Goal: Obtain resource: Download file/media

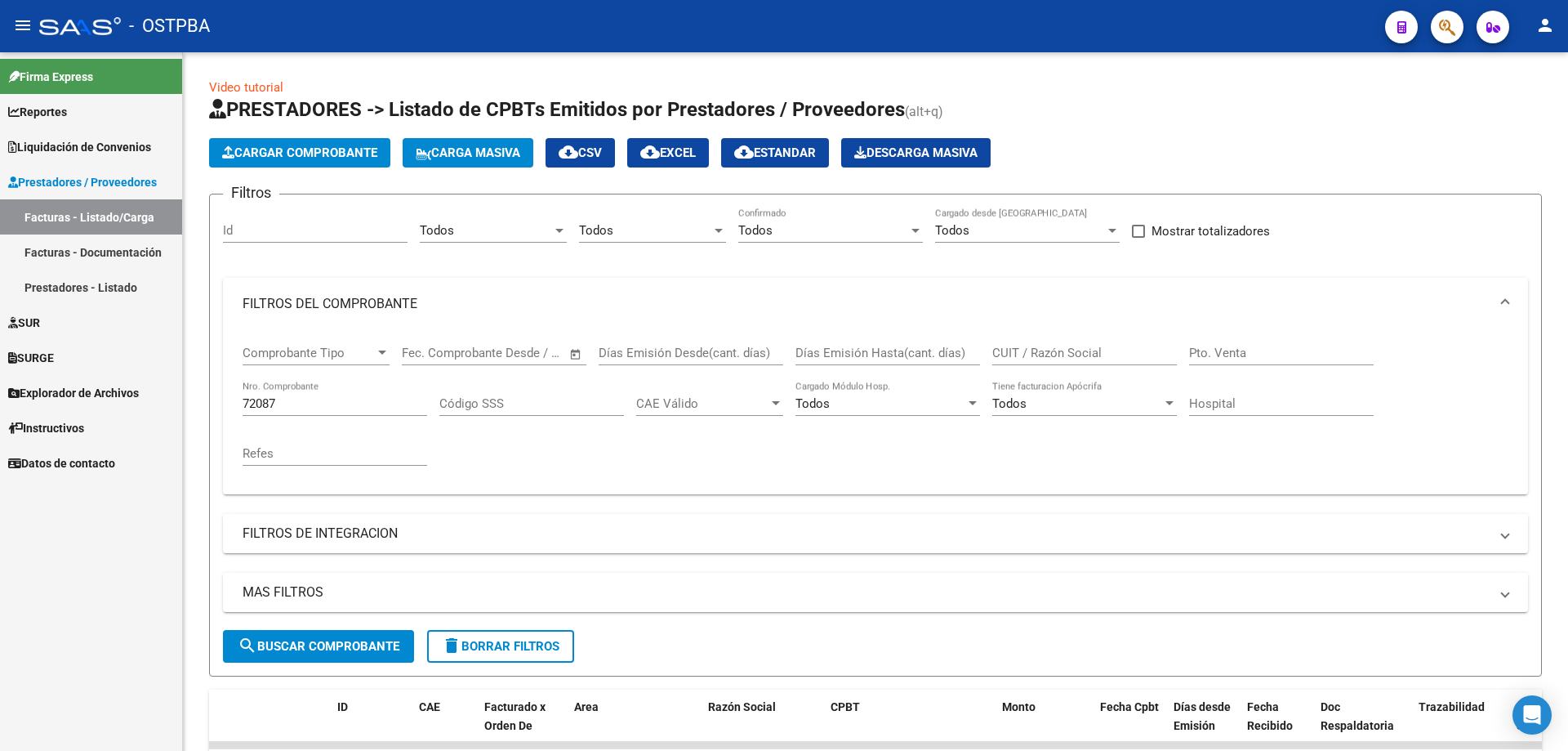
scroll to position [126, 0]
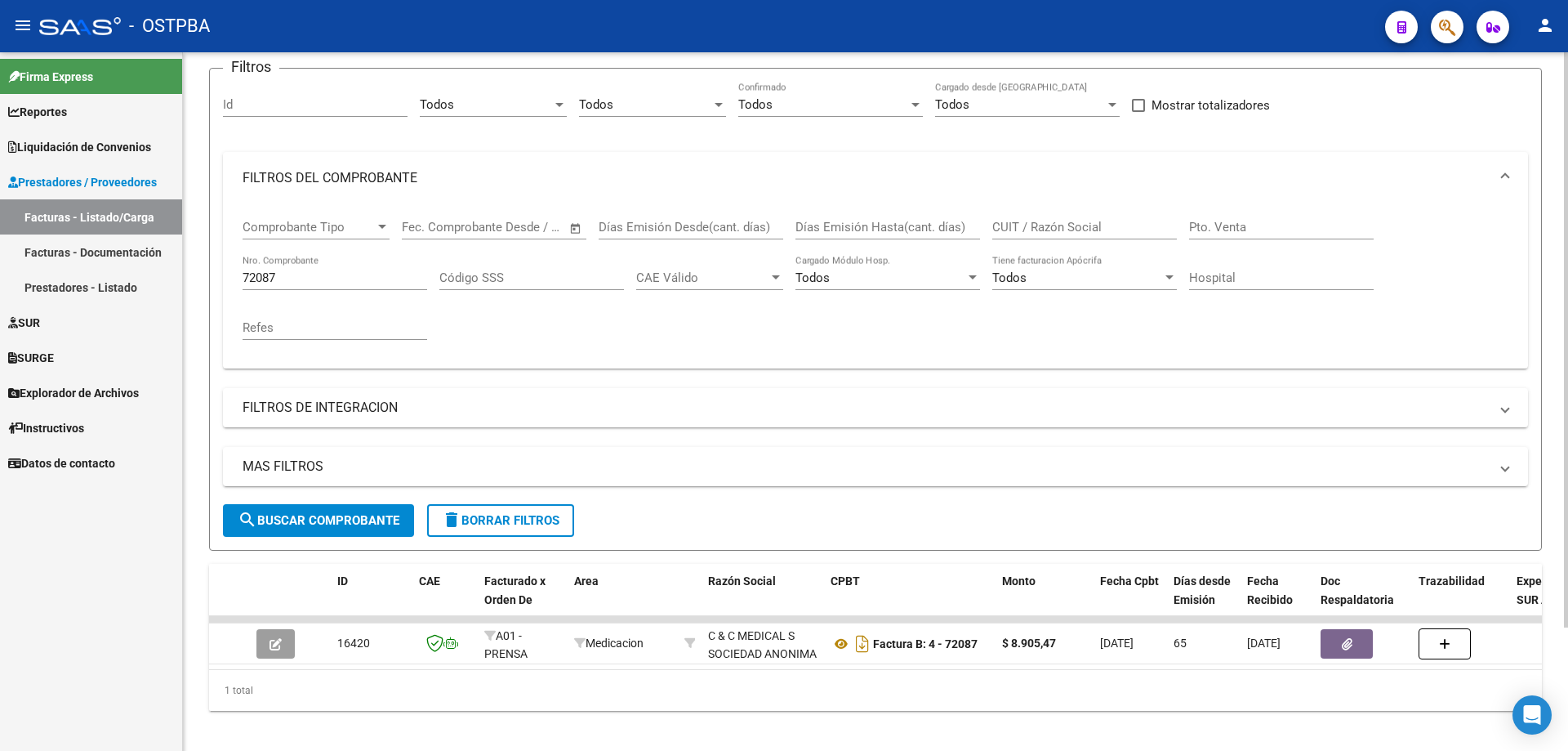
click at [315, 265] on div "72087 Nro. Comprobante" at bounding box center [335, 272] width 184 height 36
type input "7"
type input "394"
click at [303, 518] on span "search Buscar Comprobante" at bounding box center [318, 520] width 161 height 15
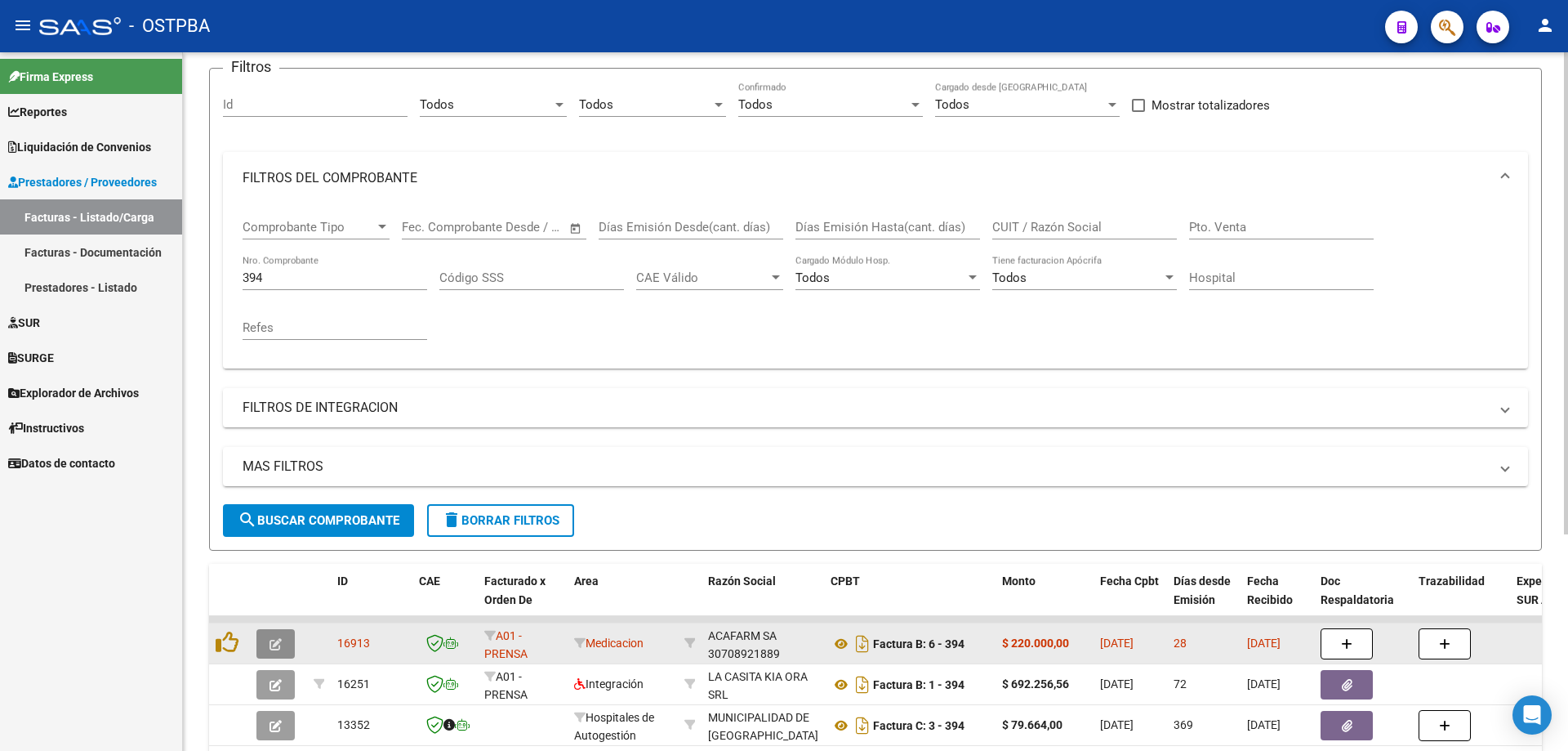
click at [280, 651] on icon "button" at bounding box center [275, 643] width 12 height 12
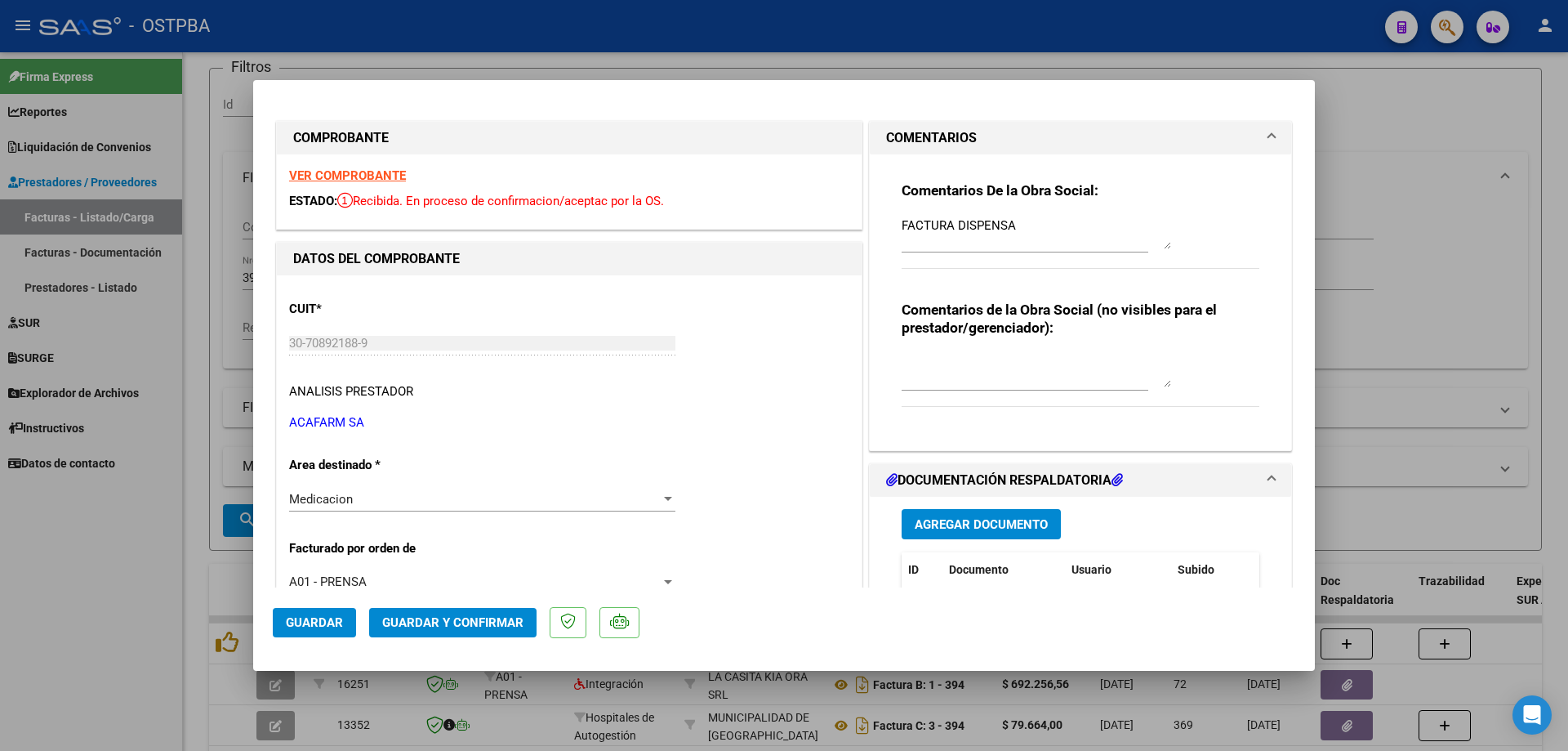
click at [329, 177] on strong "VER COMPROBANTE" at bounding box center [348, 175] width 117 height 15
click at [659, 725] on div at bounding box center [784, 375] width 1568 height 751
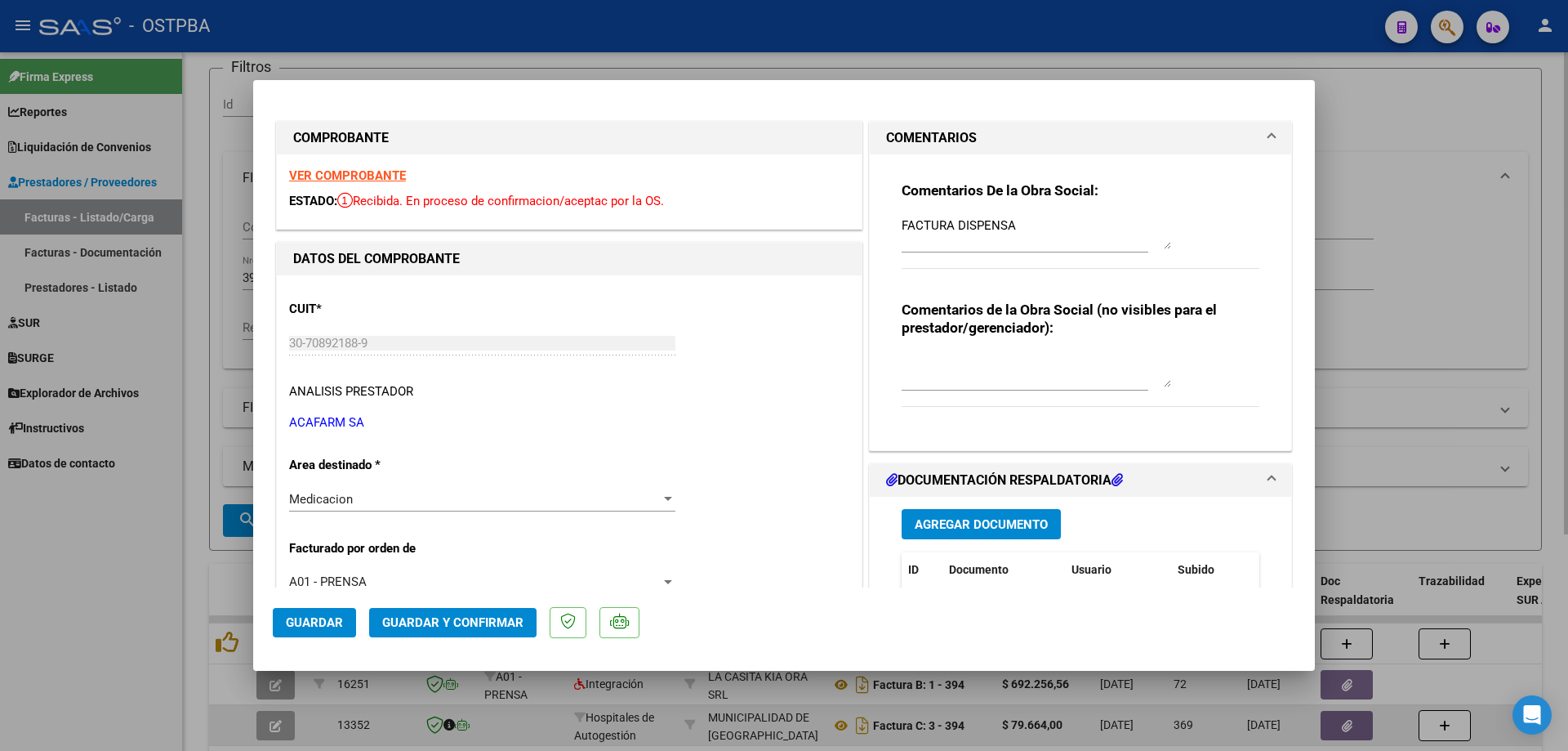
type input "$ 0,00"
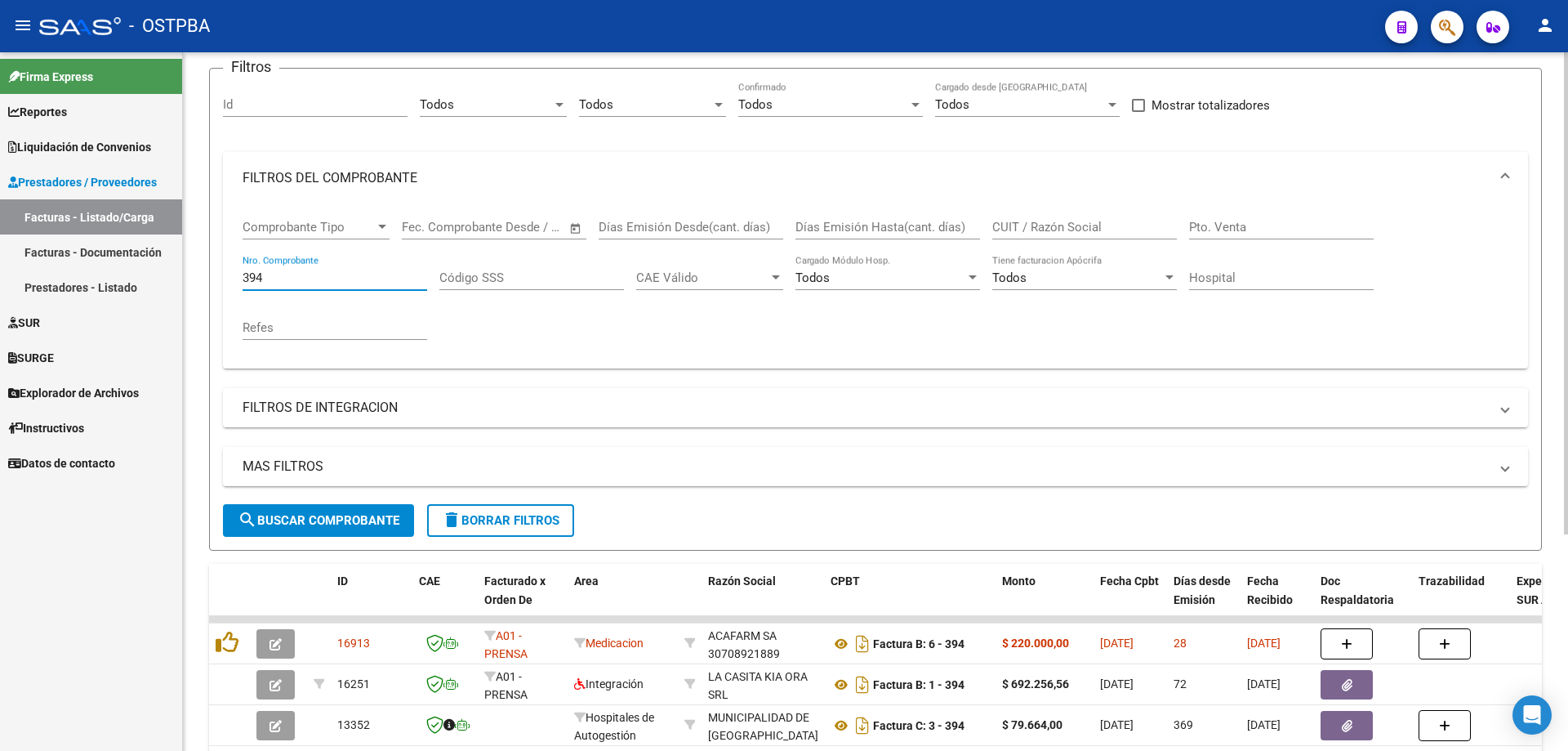
click at [330, 276] on input "394" at bounding box center [335, 277] width 184 height 15
type input "397"
click at [302, 521] on span "search Buscar Comprobante" at bounding box center [318, 520] width 161 height 15
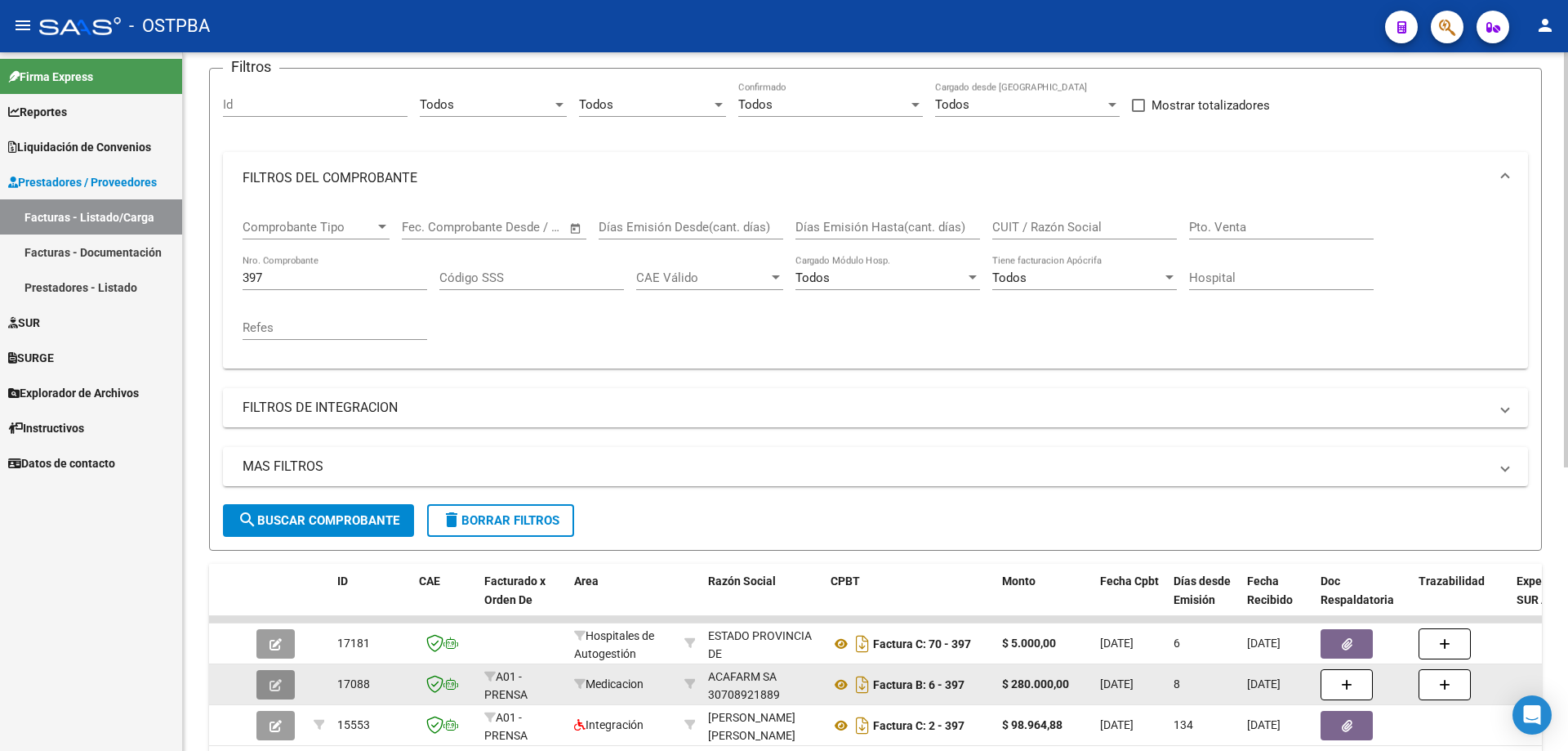
click at [281, 681] on icon "button" at bounding box center [275, 684] width 12 height 12
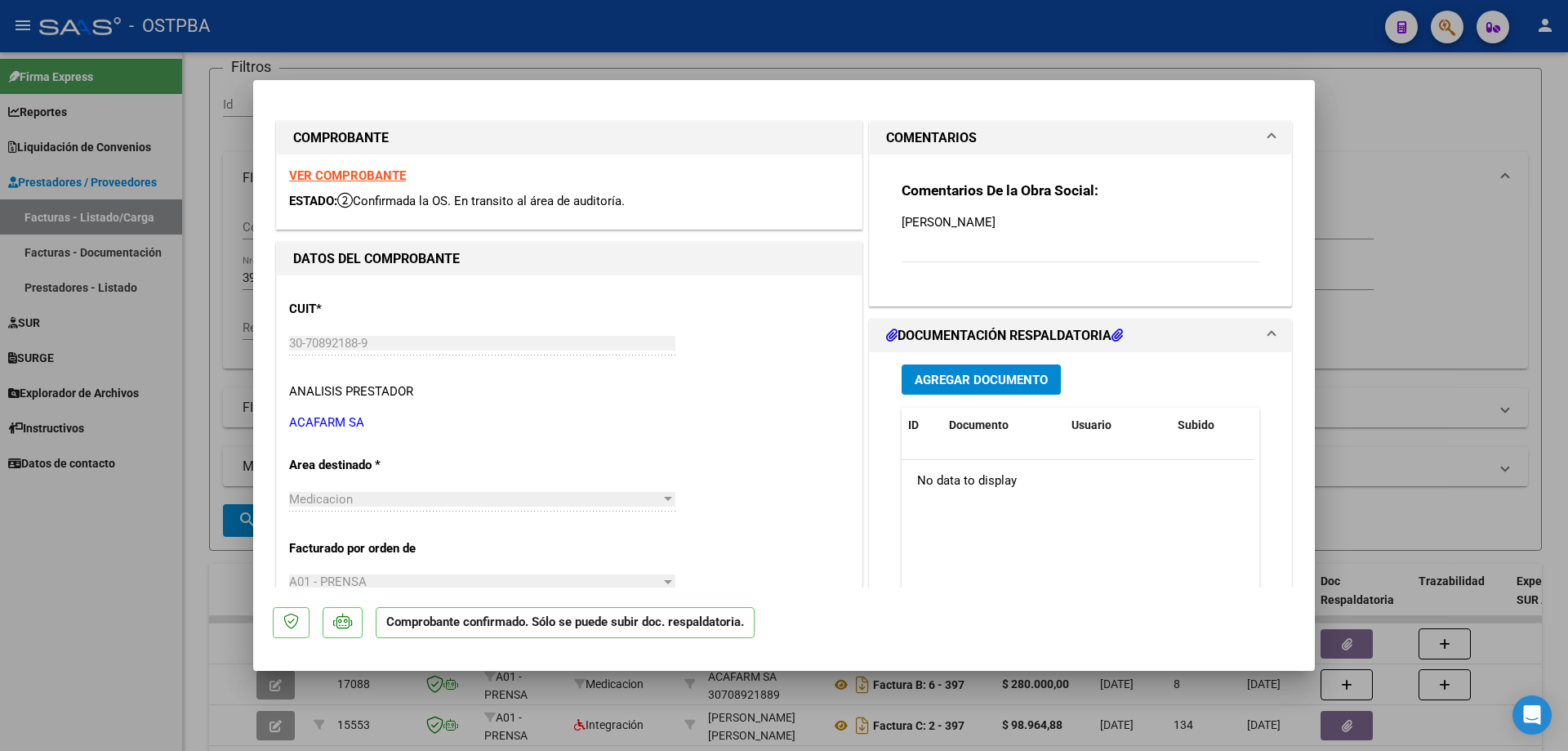
click at [322, 173] on strong "VER COMPROBANTE" at bounding box center [348, 175] width 117 height 15
click at [890, 735] on div at bounding box center [784, 375] width 1568 height 751
type input "$ 0,00"
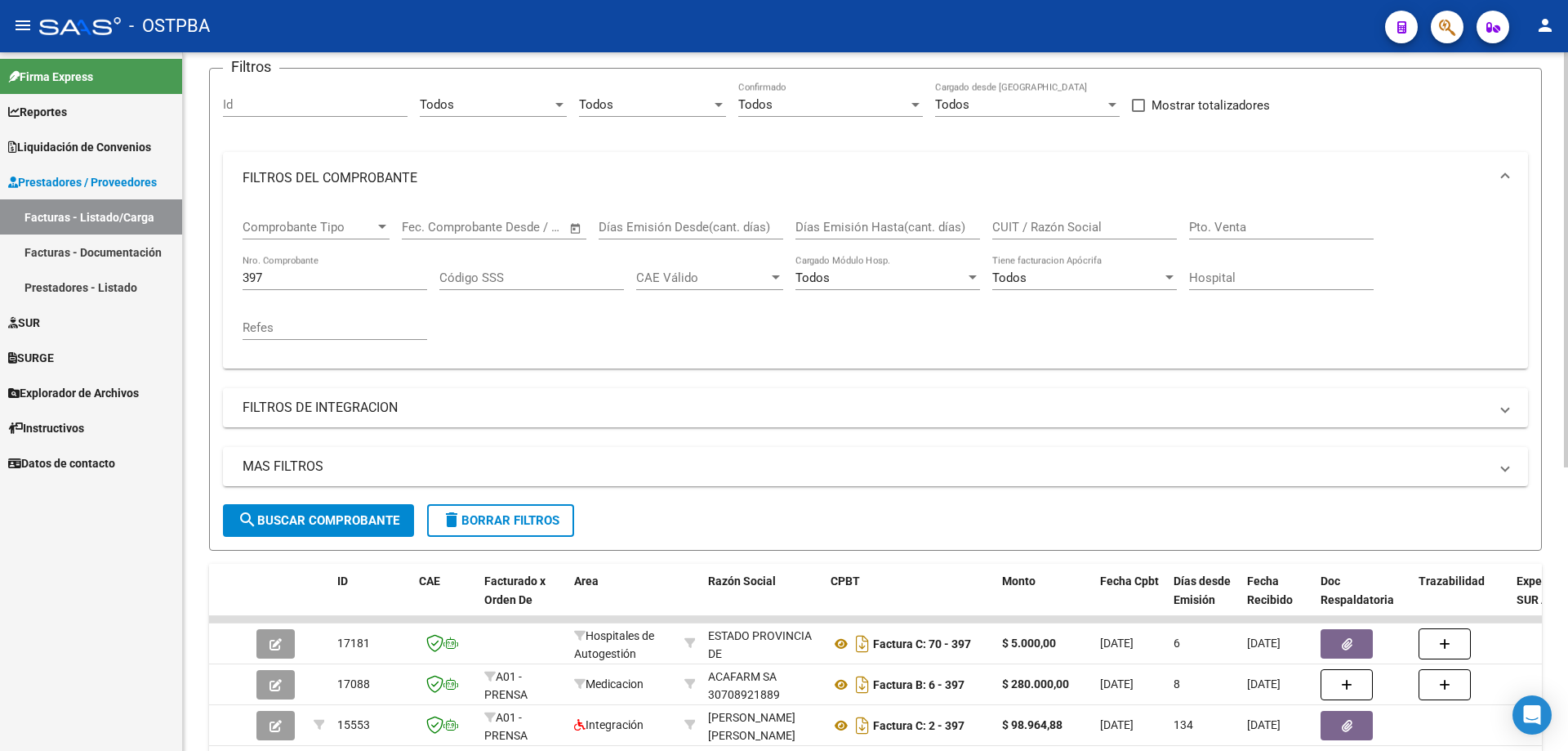
click at [299, 277] on input "397" at bounding box center [335, 277] width 184 height 15
type input "3"
click at [271, 522] on span "search Buscar Comprobante" at bounding box center [318, 520] width 161 height 15
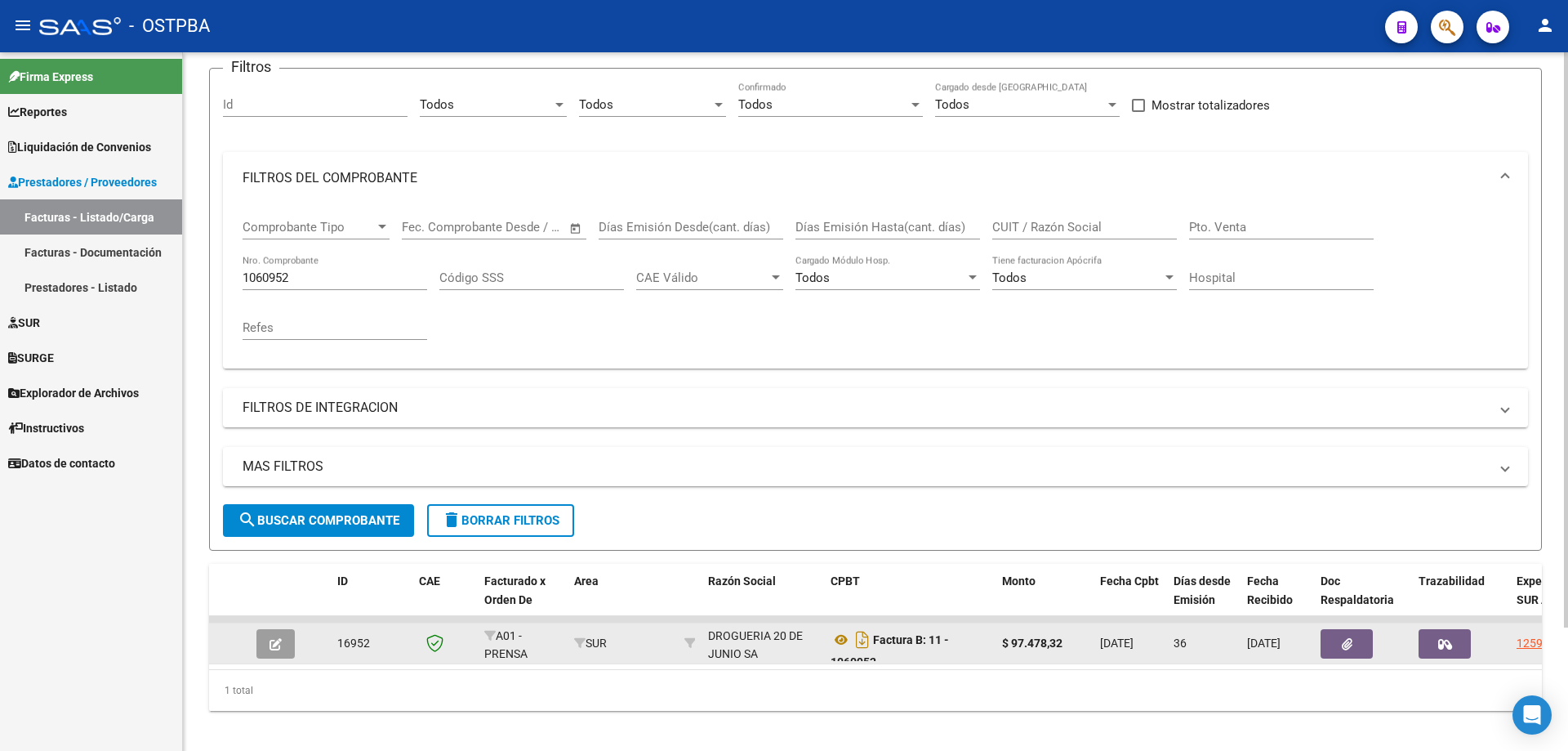
scroll to position [151, 0]
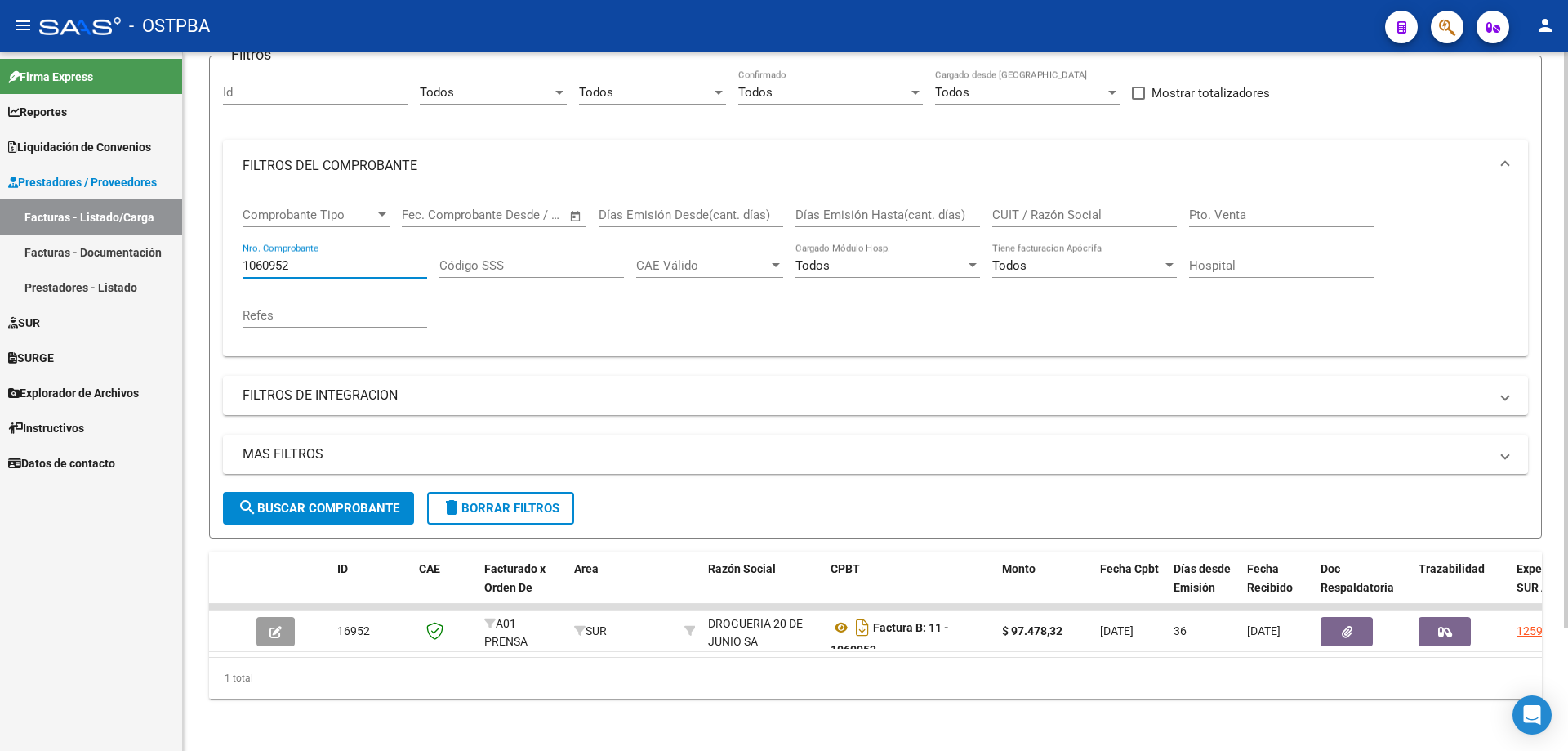
click at [355, 258] on input "1060952" at bounding box center [335, 266] width 184 height 15
type input "1"
click at [301, 501] on span "search Buscar Comprobante" at bounding box center [318, 508] width 161 height 15
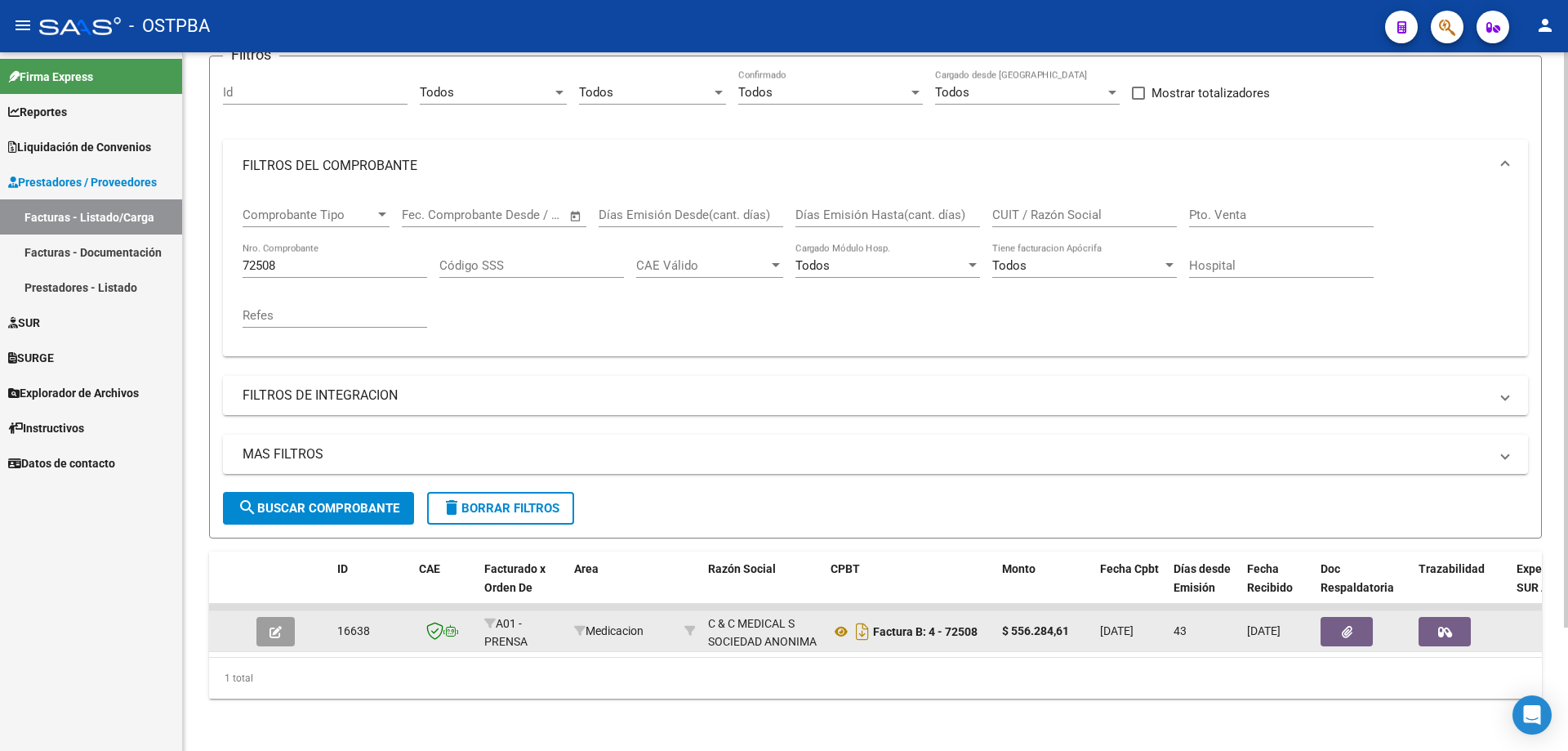
click at [279, 626] on icon "button" at bounding box center [275, 631] width 12 height 12
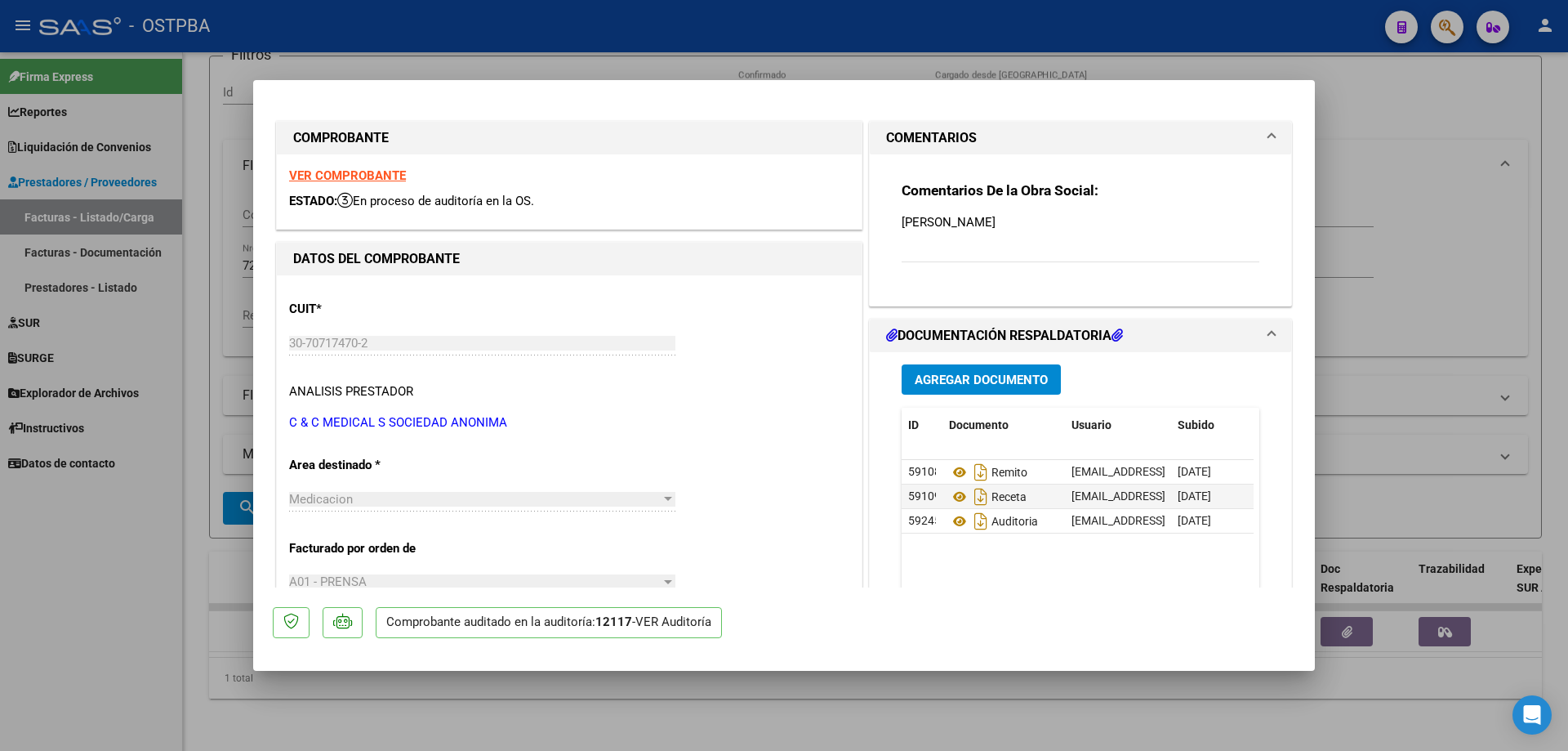
click at [345, 171] on strong "VER COMPROBANTE" at bounding box center [348, 175] width 117 height 15
click at [953, 468] on icon at bounding box center [959, 472] width 21 height 19
click at [953, 496] on icon at bounding box center [959, 496] width 21 height 19
click at [955, 518] on icon at bounding box center [959, 521] width 21 height 19
drag, startPoint x: 691, startPoint y: 724, endPoint x: 695, endPoint y: 706, distance: 18.4
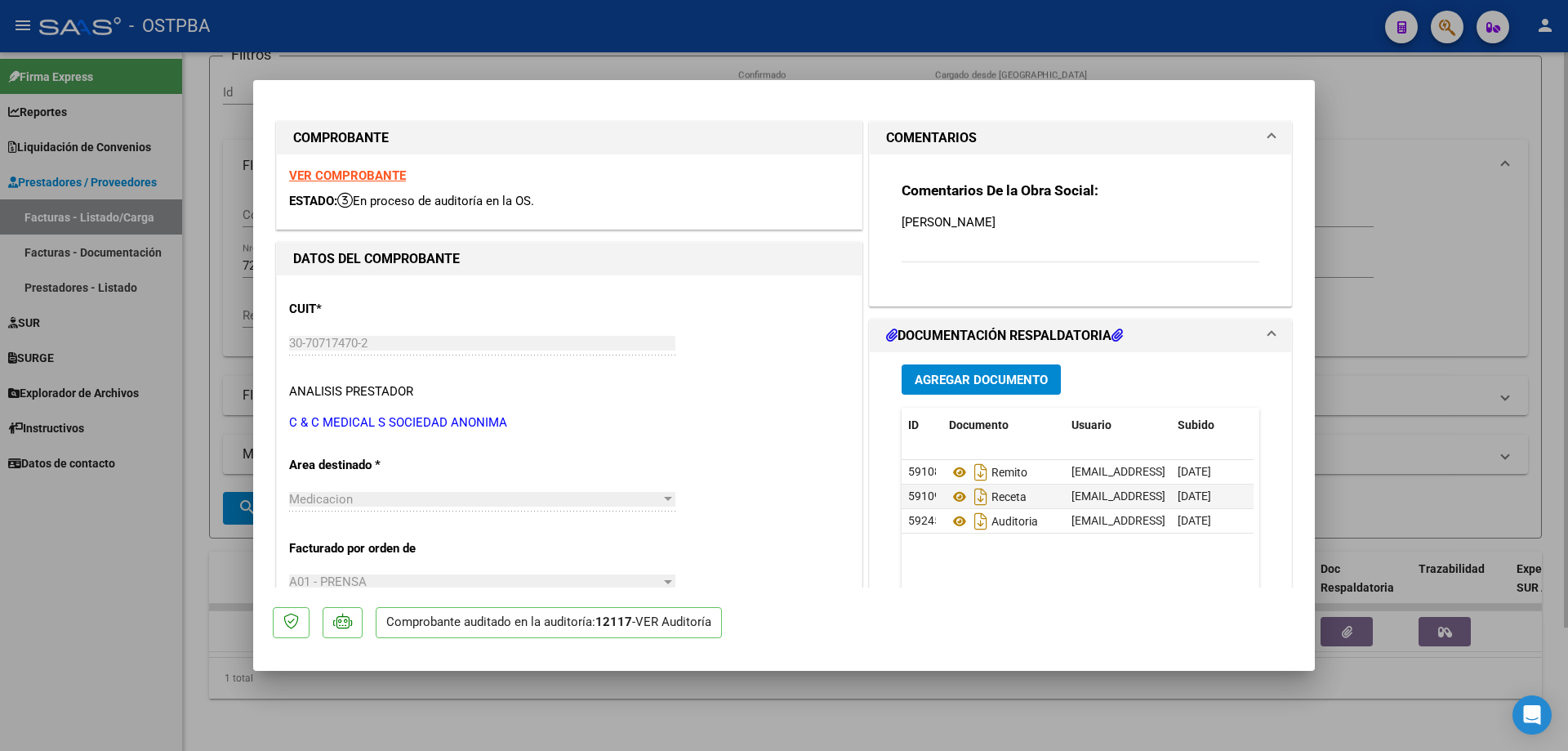
click at [696, 706] on div at bounding box center [784, 375] width 1568 height 751
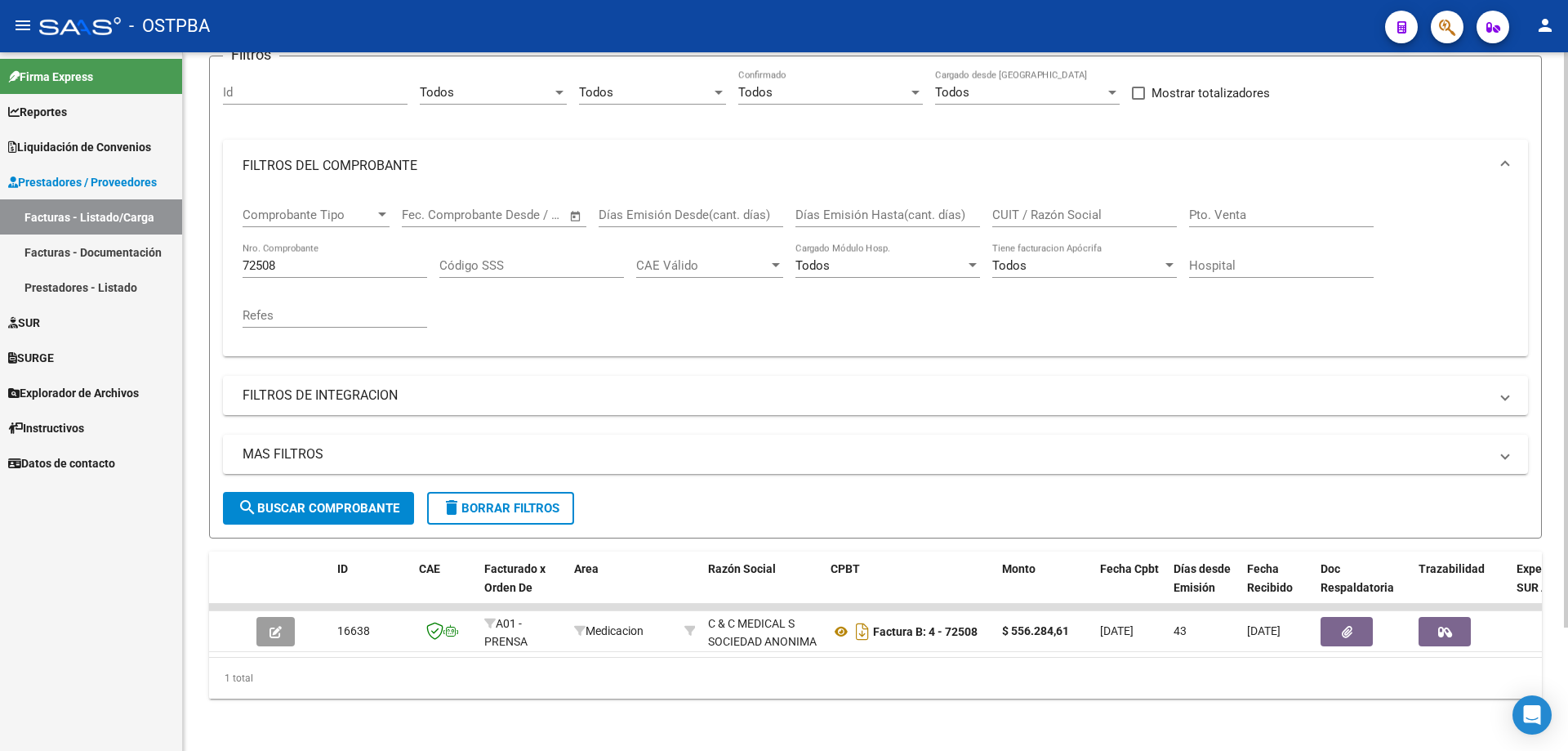
click at [316, 262] on div "72508 Nro. Comprobante" at bounding box center [335, 260] width 184 height 36
type input "72456"
click at [324, 492] on button "search Buscar Comprobante" at bounding box center [318, 508] width 192 height 33
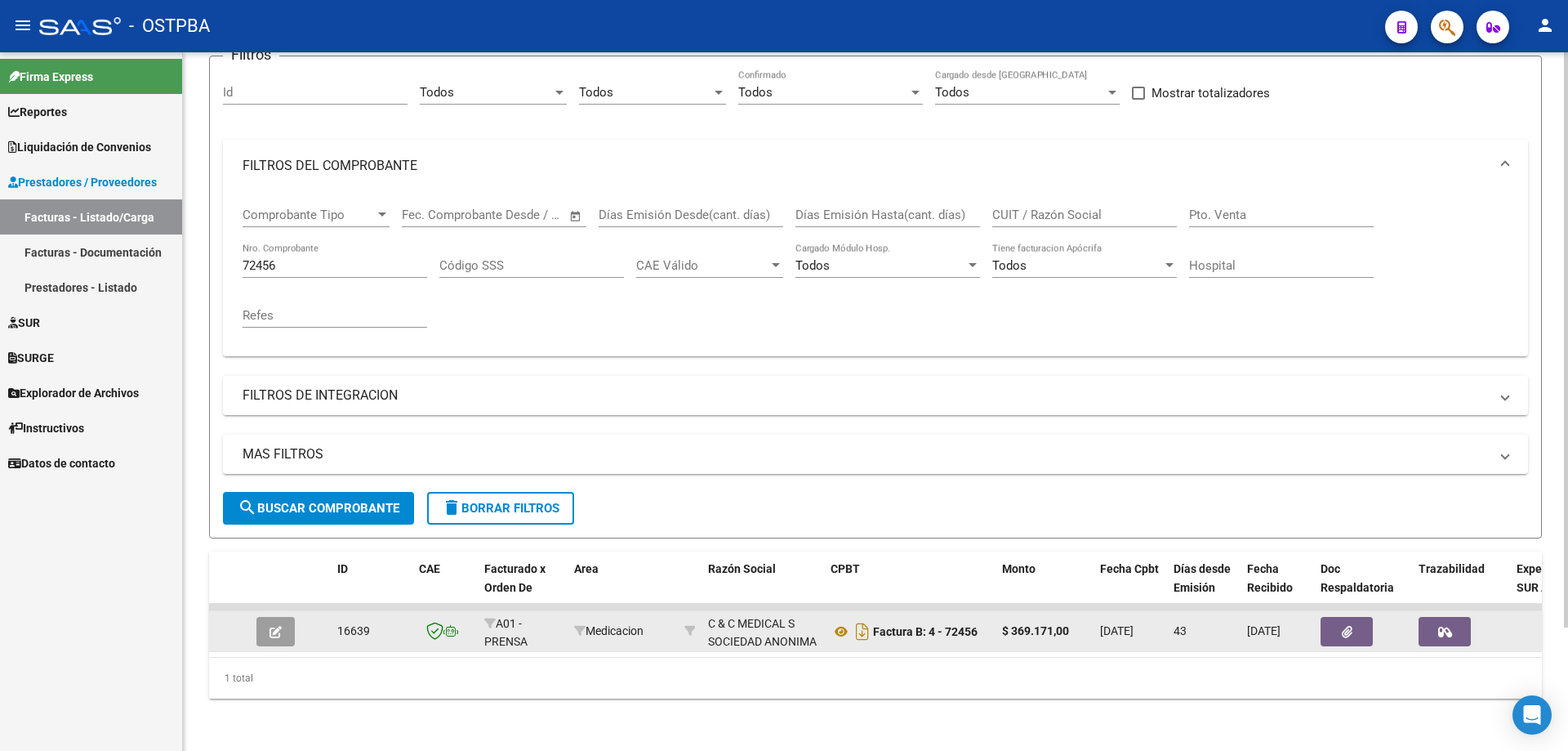
click at [275, 626] on icon "button" at bounding box center [275, 631] width 12 height 12
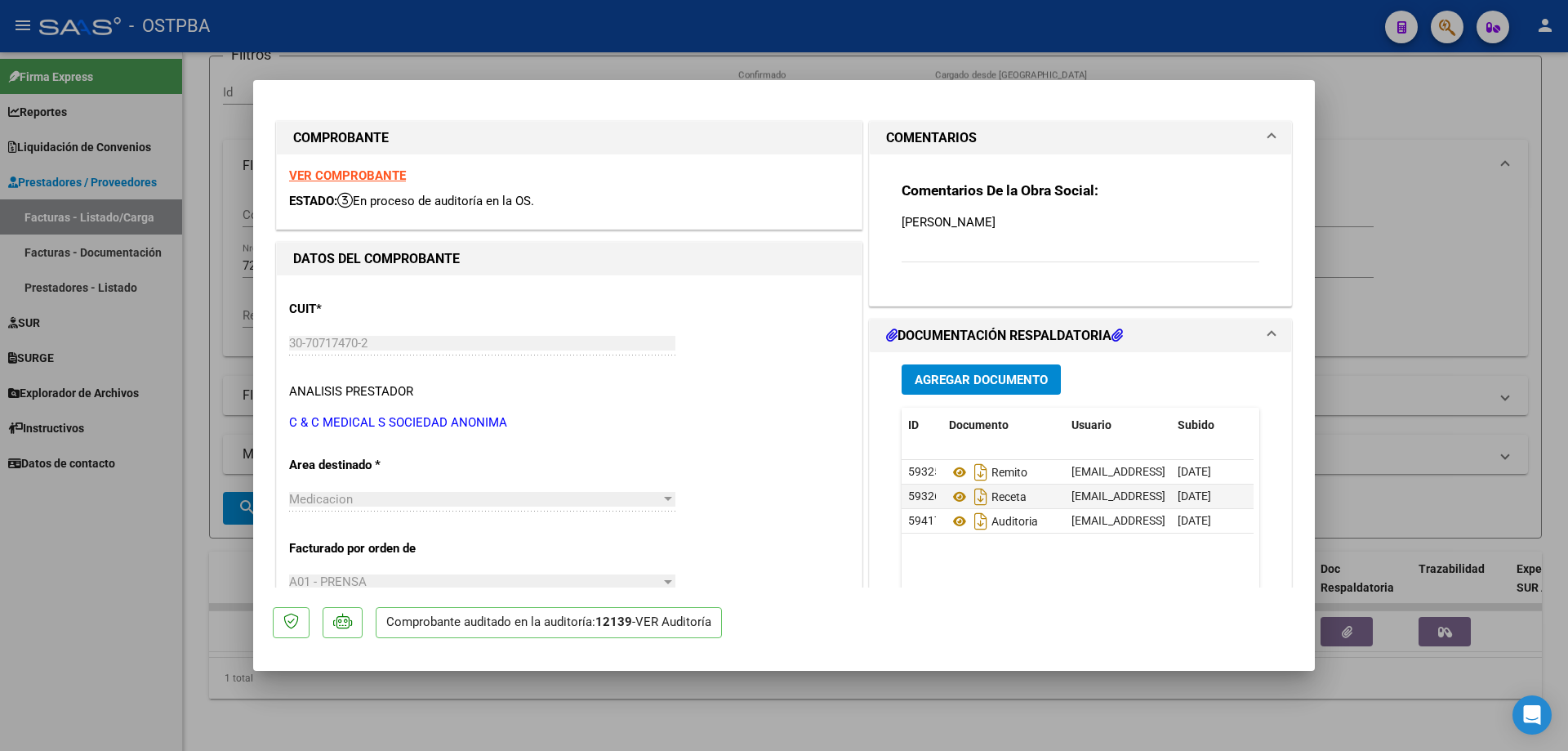
click at [345, 172] on strong "VER COMPROBANTE" at bounding box center [348, 175] width 117 height 15
click at [956, 470] on icon at bounding box center [959, 472] width 21 height 19
click at [953, 495] on icon at bounding box center [959, 496] width 21 height 19
click at [954, 519] on icon at bounding box center [959, 521] width 21 height 19
click at [690, 710] on div at bounding box center [784, 375] width 1568 height 751
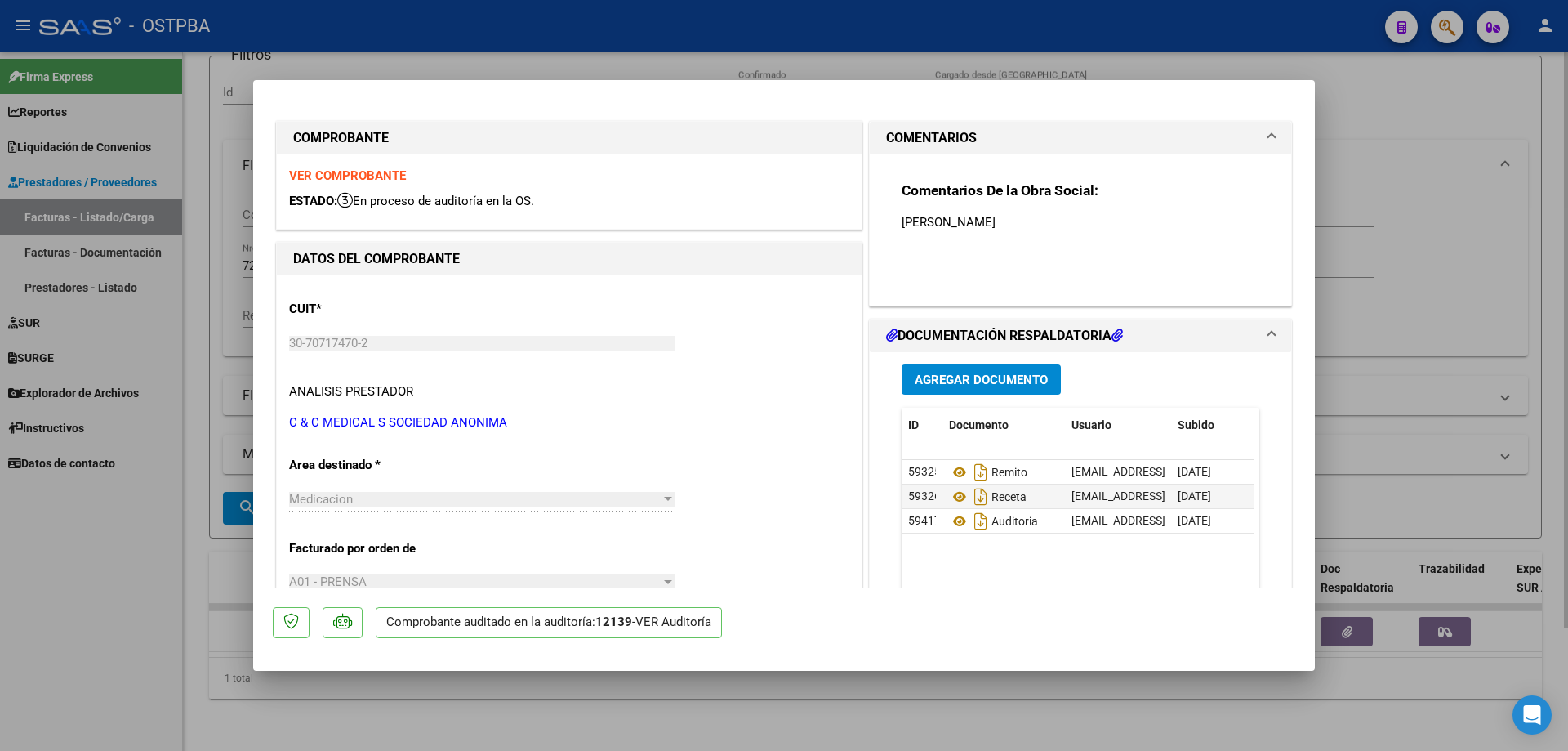
type input "$ 0,00"
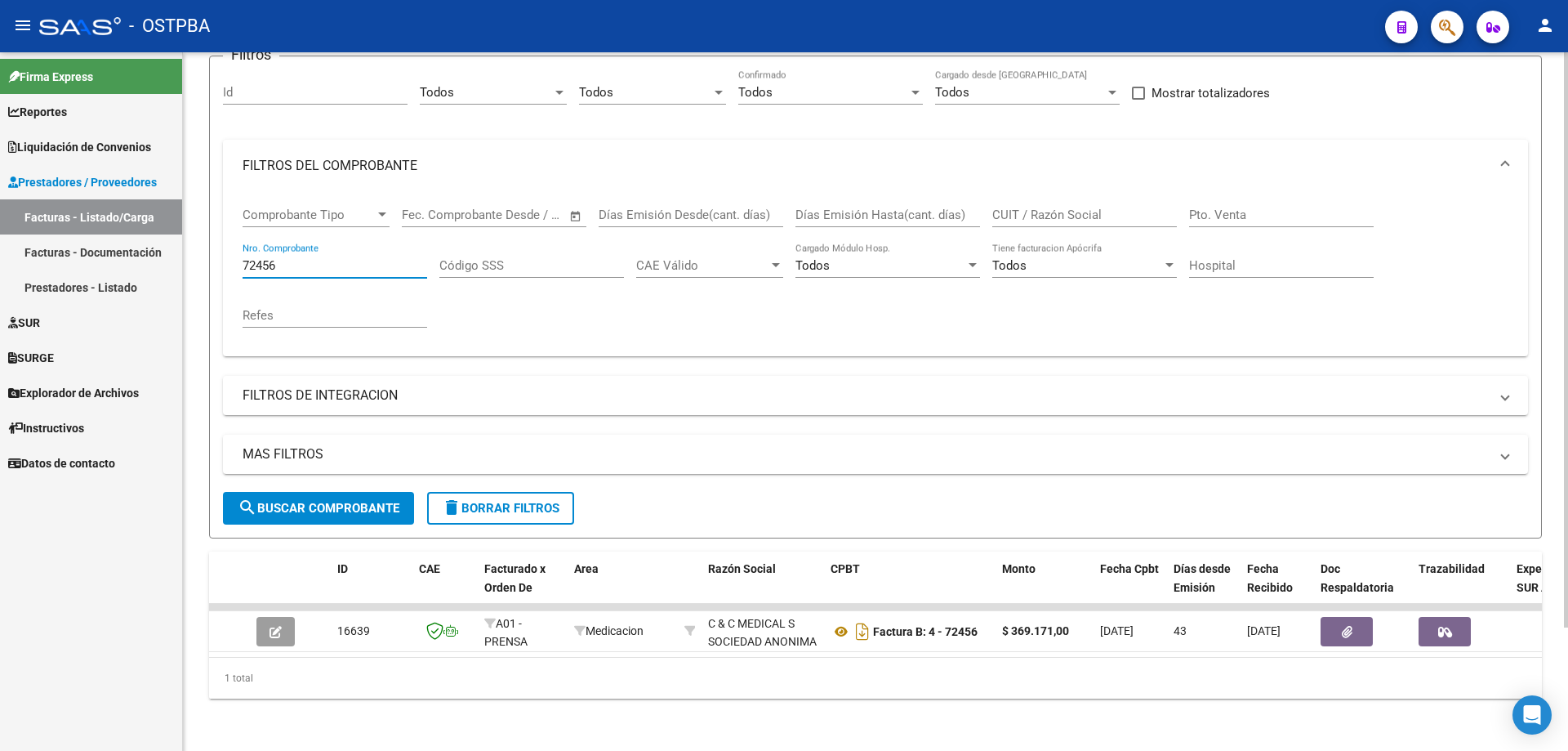
click at [317, 258] on input "72456" at bounding box center [335, 266] width 184 height 15
type input "72587"
click at [308, 501] on span "search Buscar Comprobante" at bounding box center [318, 508] width 161 height 15
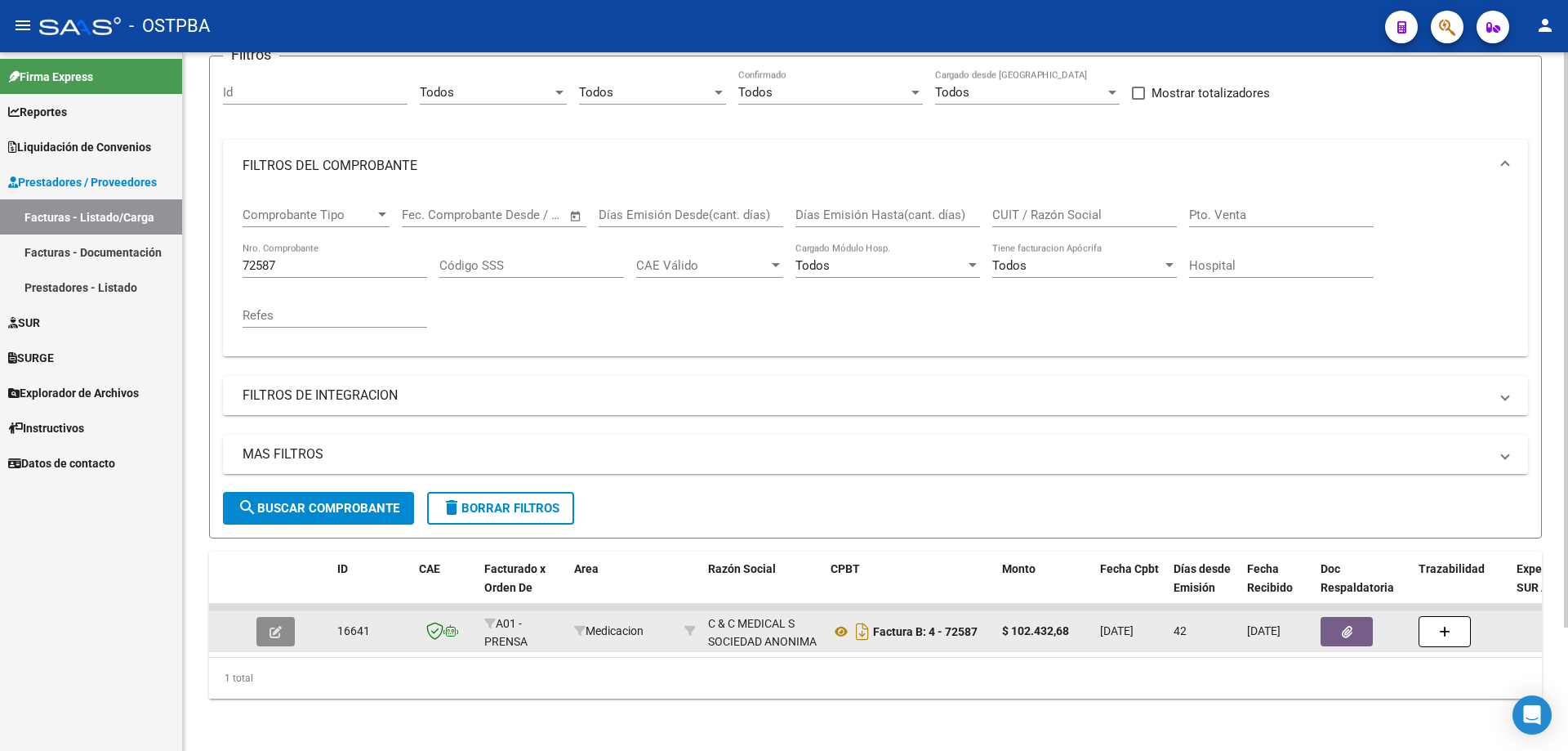
click at [275, 626] on icon "button" at bounding box center [275, 631] width 12 height 12
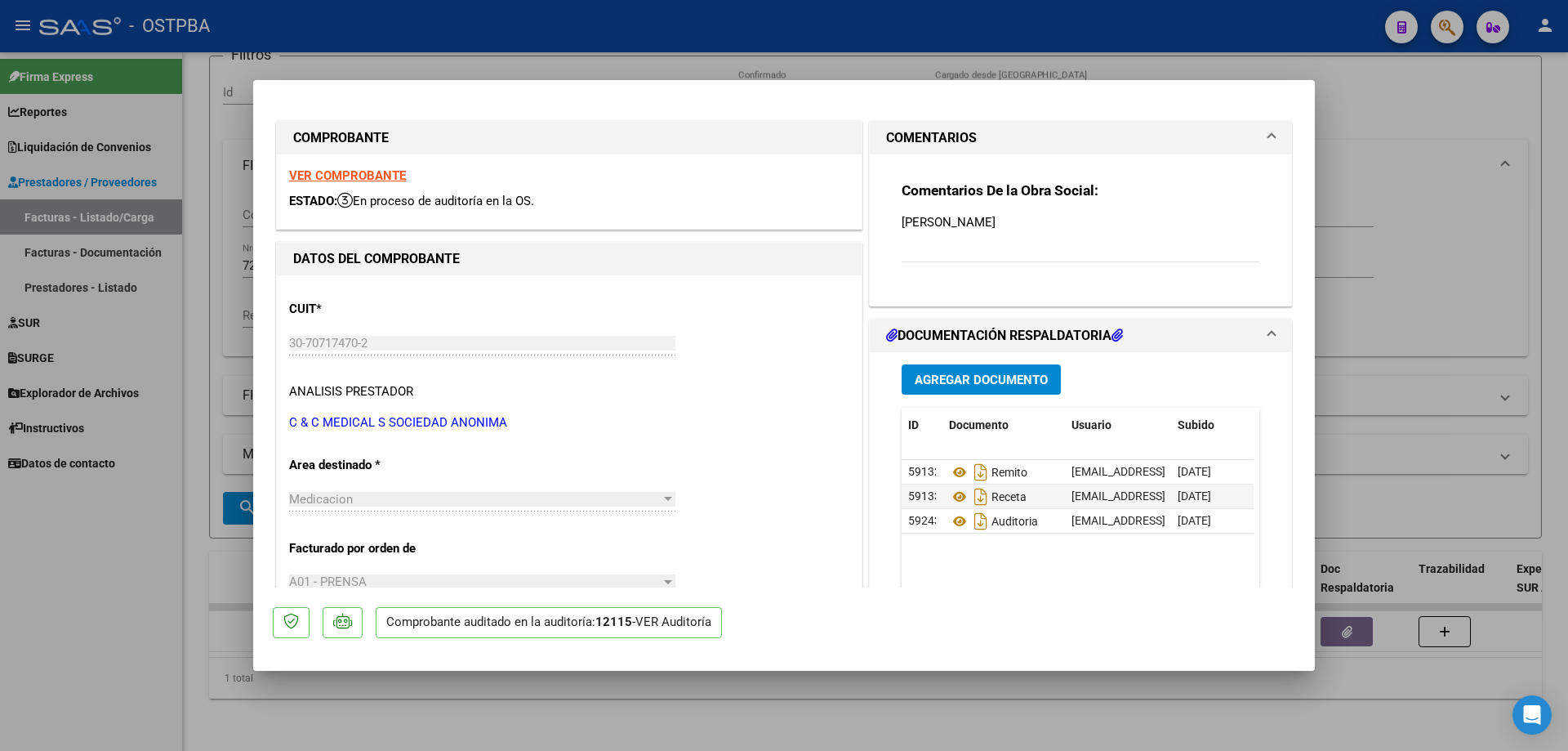
click at [347, 176] on strong "VER COMPROBANTE" at bounding box center [348, 175] width 117 height 15
click at [952, 467] on icon at bounding box center [959, 472] width 21 height 19
click at [953, 495] on icon at bounding box center [959, 496] width 21 height 19
click at [950, 519] on icon at bounding box center [959, 521] width 21 height 19
click at [645, 730] on div at bounding box center [784, 375] width 1568 height 751
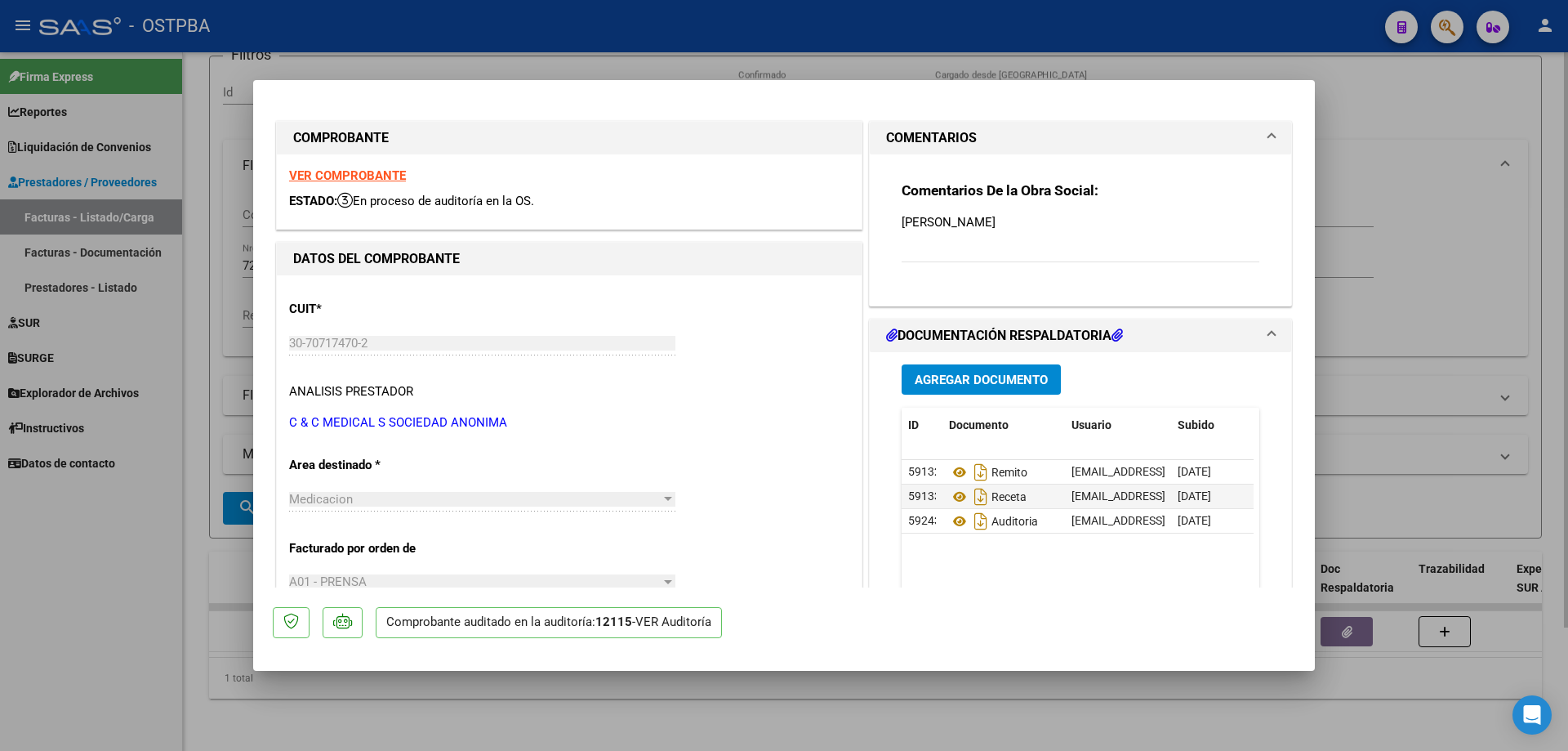
type input "$ 0,00"
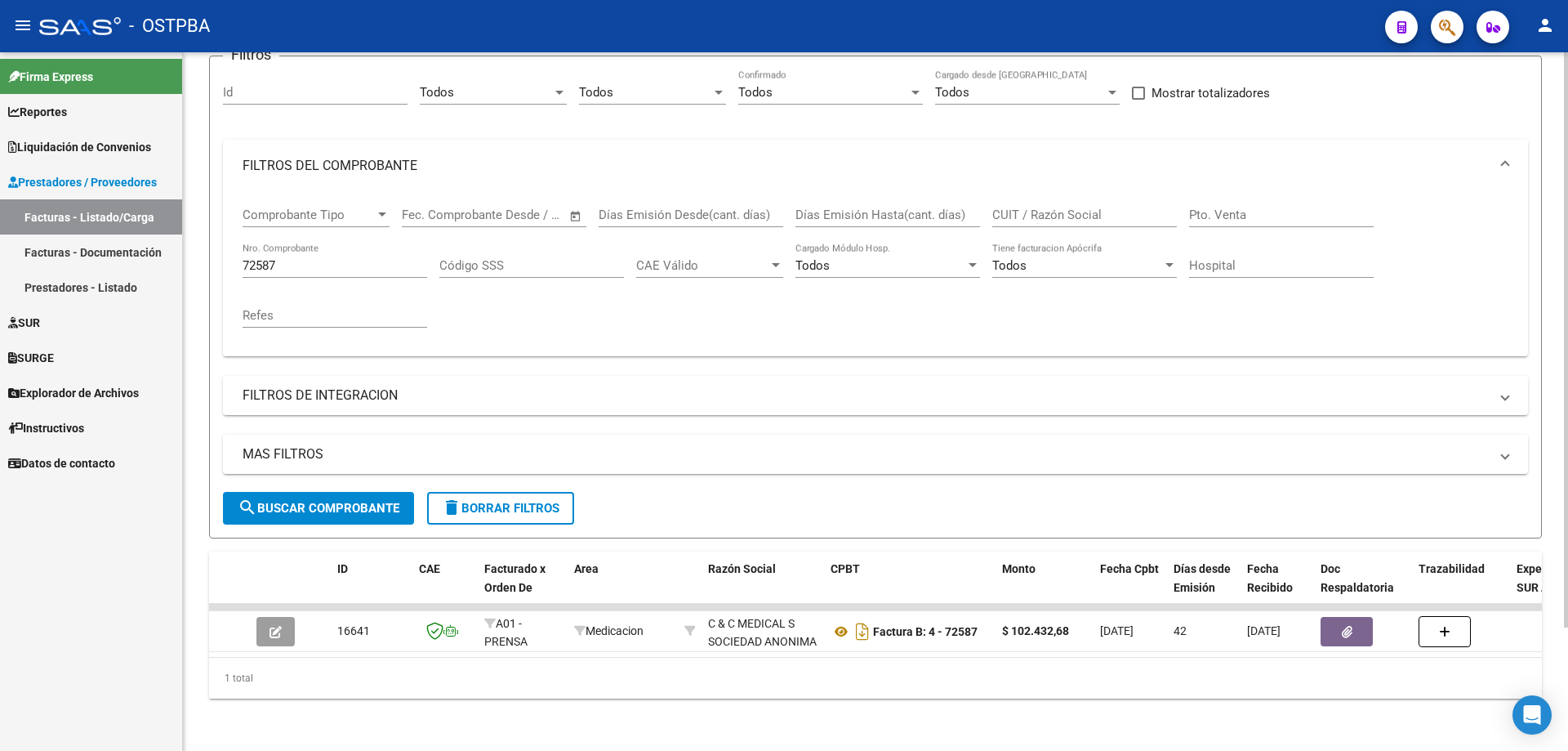
click at [324, 258] on input "72587" at bounding box center [335, 266] width 184 height 15
type input "72586"
click at [301, 501] on span "search Buscar Comprobante" at bounding box center [318, 508] width 161 height 15
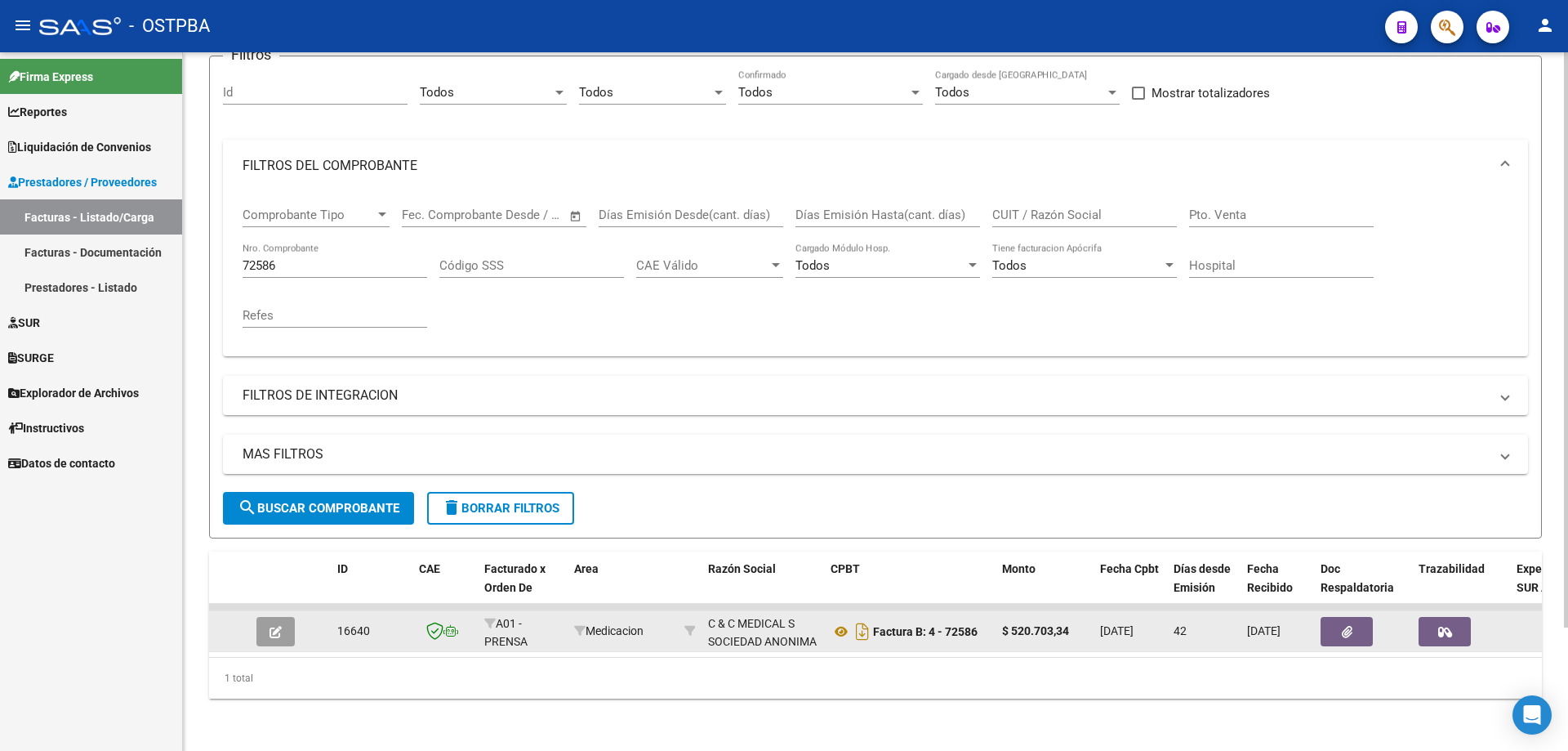
click at [280, 626] on icon "button" at bounding box center [275, 631] width 12 height 12
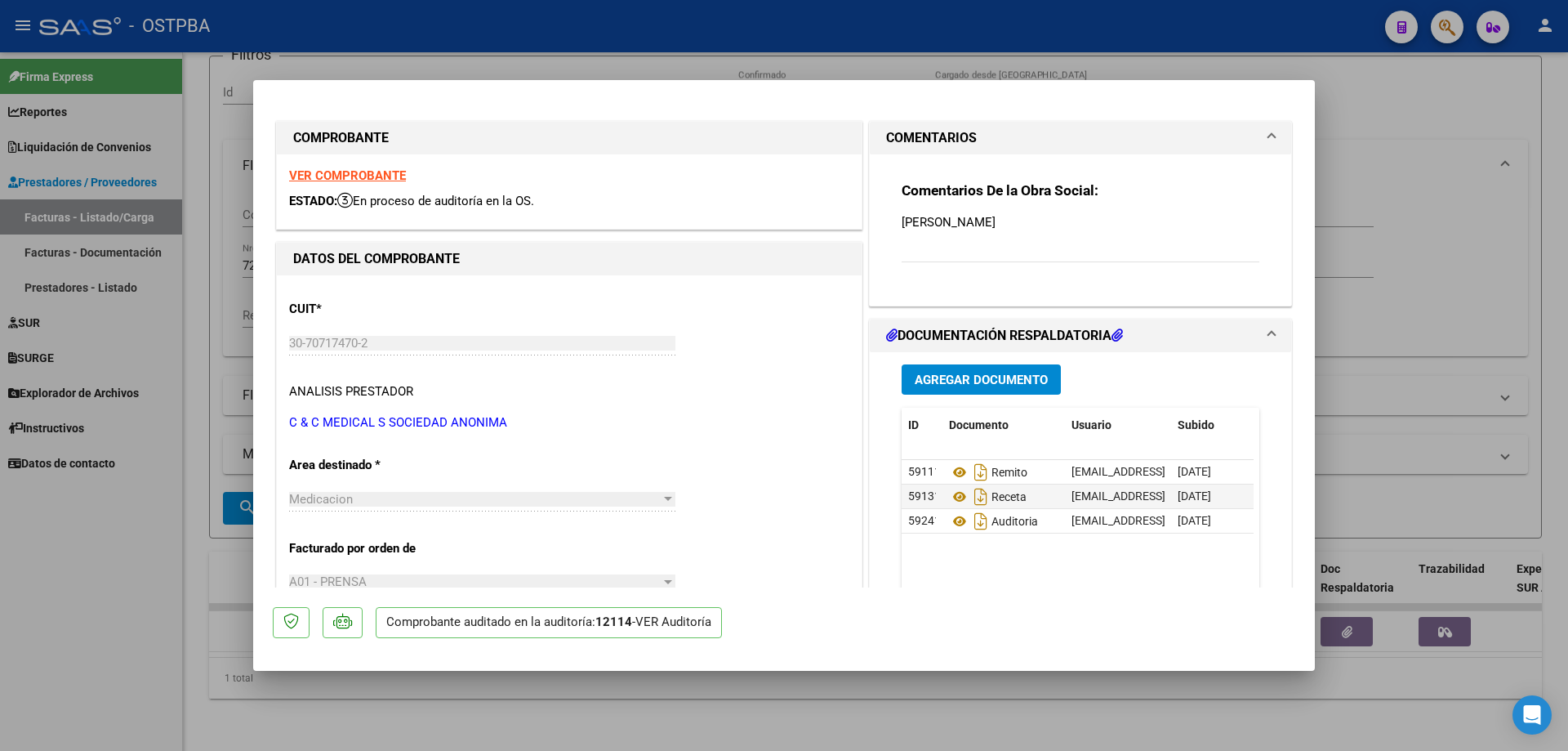
click at [305, 174] on strong "VER COMPROBANTE" at bounding box center [348, 175] width 117 height 15
click at [954, 472] on icon at bounding box center [959, 472] width 21 height 19
click at [954, 495] on icon at bounding box center [959, 496] width 21 height 19
click at [958, 521] on icon at bounding box center [959, 521] width 21 height 19
click at [582, 735] on div at bounding box center [784, 375] width 1568 height 751
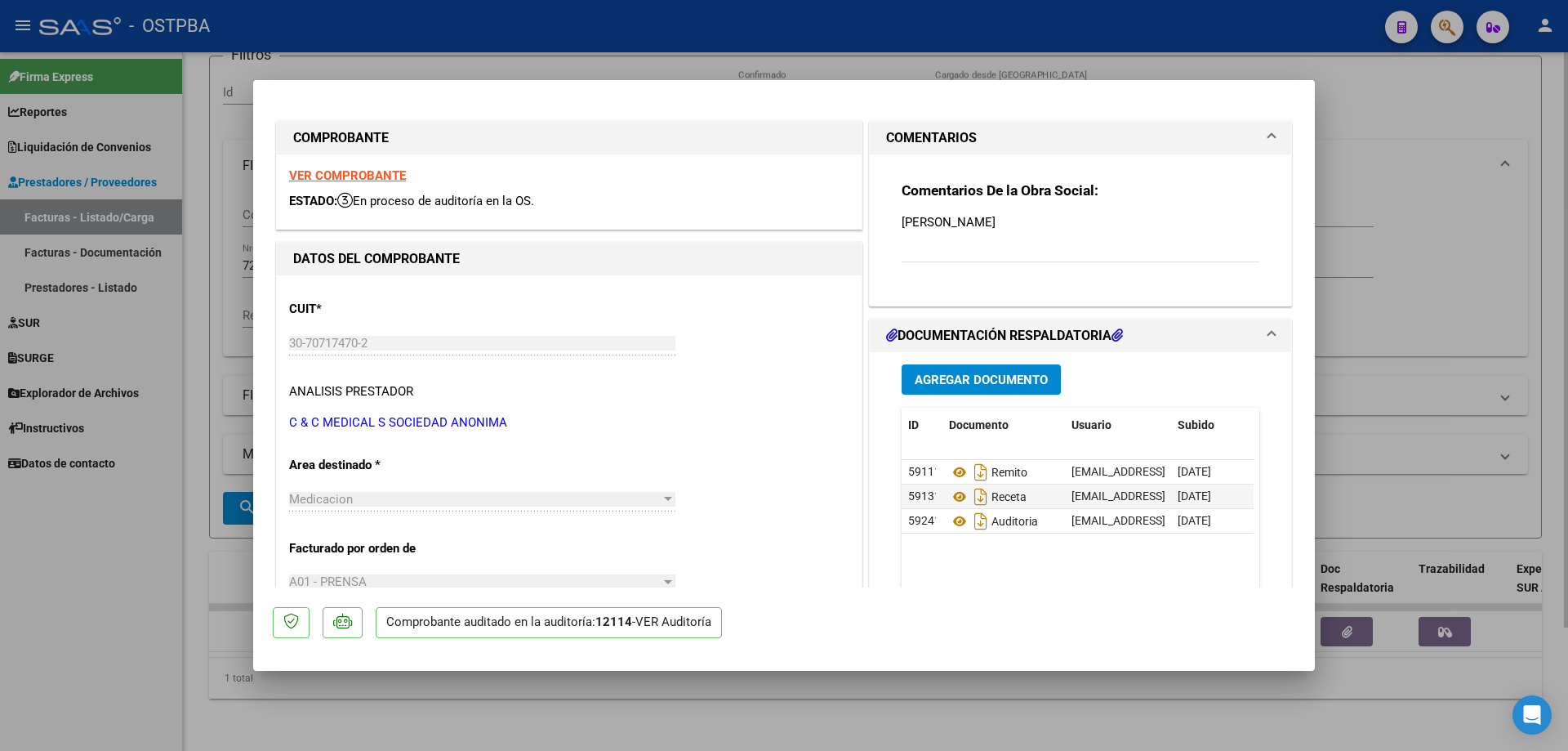
type input "$ 0,00"
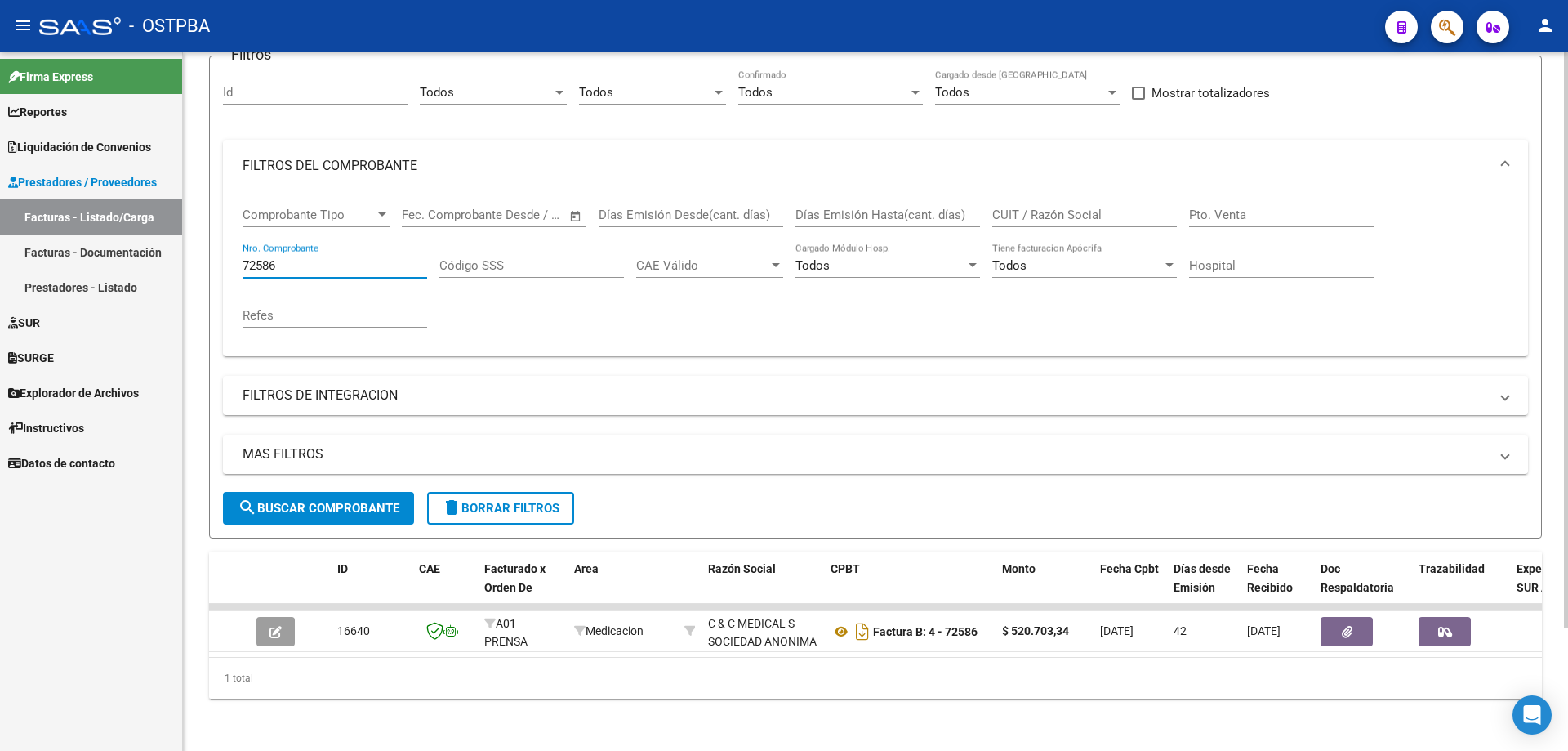
click at [308, 258] on input "72586" at bounding box center [335, 266] width 184 height 15
type input "7"
type input "20494"
click at [285, 501] on span "search Buscar Comprobante" at bounding box center [318, 508] width 161 height 15
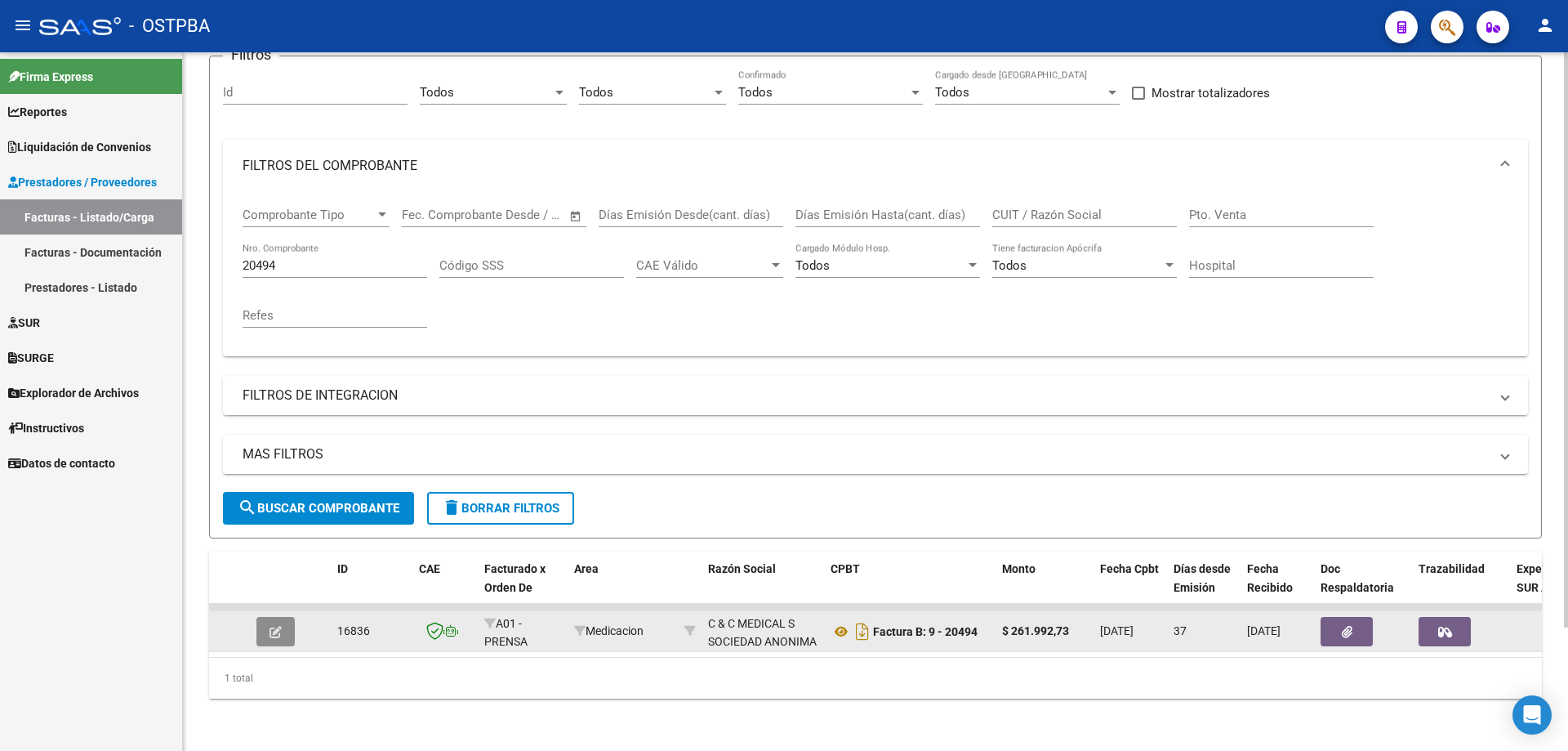
click at [284, 621] on button "button" at bounding box center [275, 631] width 38 height 29
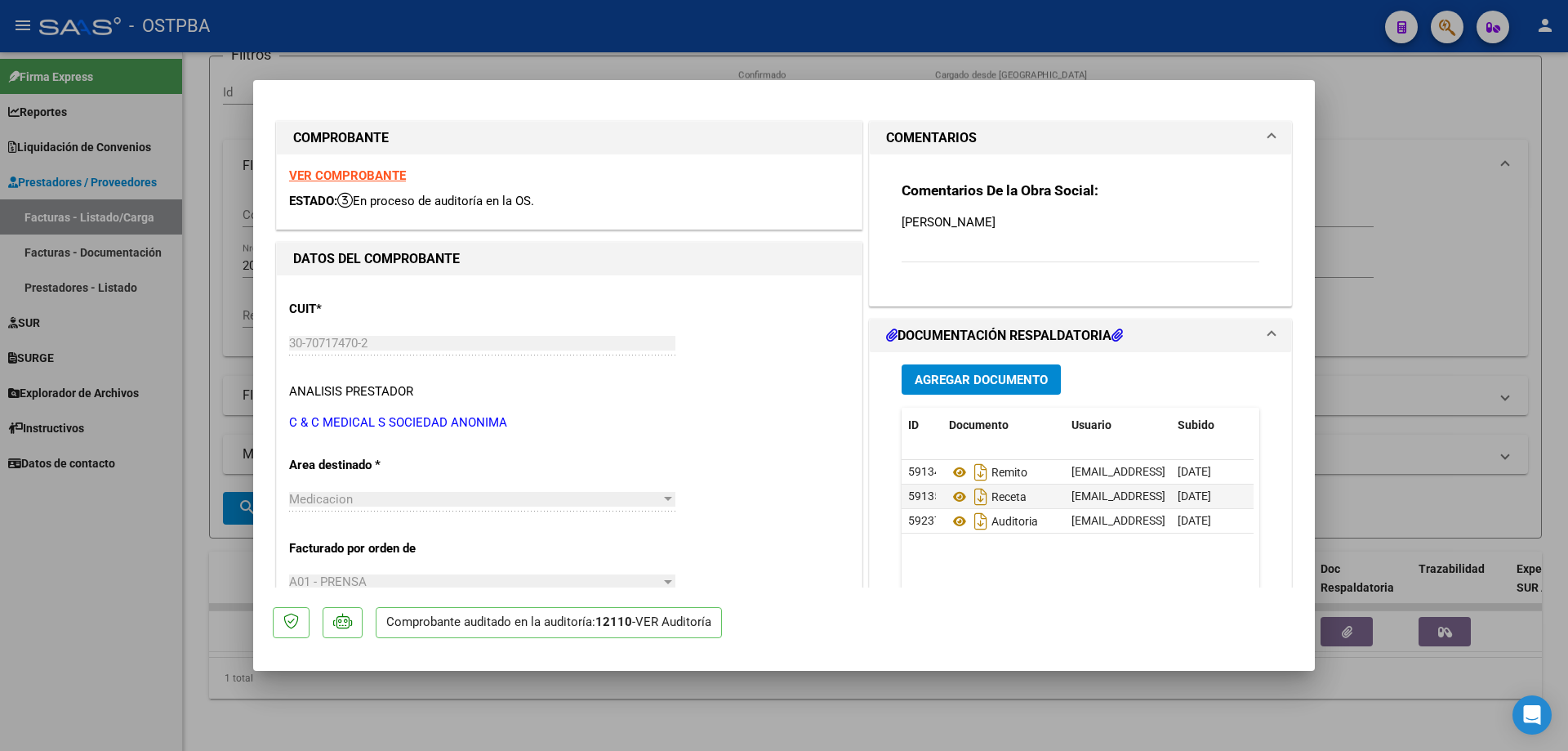
click at [348, 174] on strong "VER COMPROBANTE" at bounding box center [348, 175] width 117 height 15
click at [952, 473] on icon at bounding box center [959, 472] width 21 height 19
click at [952, 495] on icon at bounding box center [959, 496] width 21 height 19
click at [955, 495] on icon at bounding box center [959, 496] width 21 height 19
click at [615, 729] on div at bounding box center [784, 375] width 1568 height 751
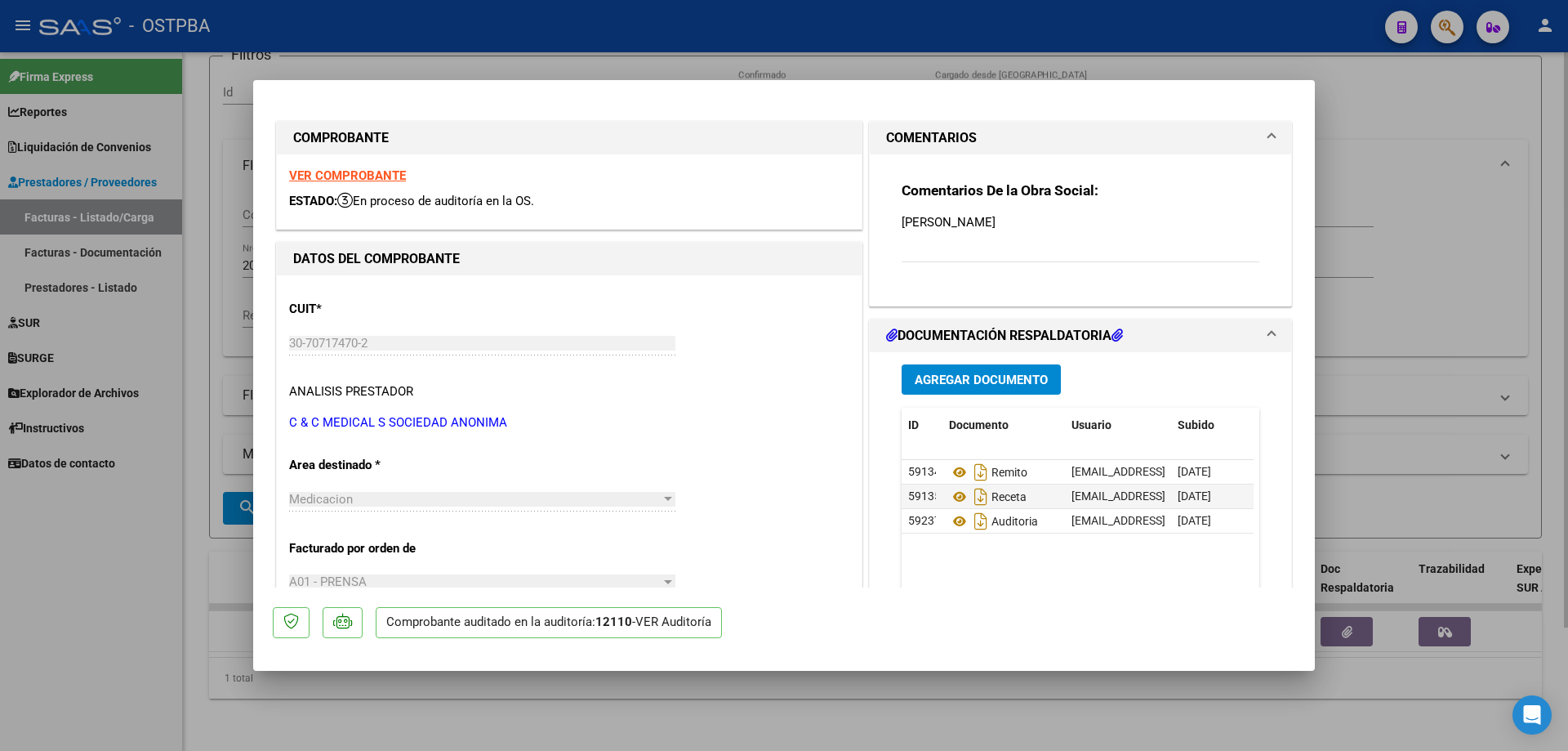
type input "$ 0,00"
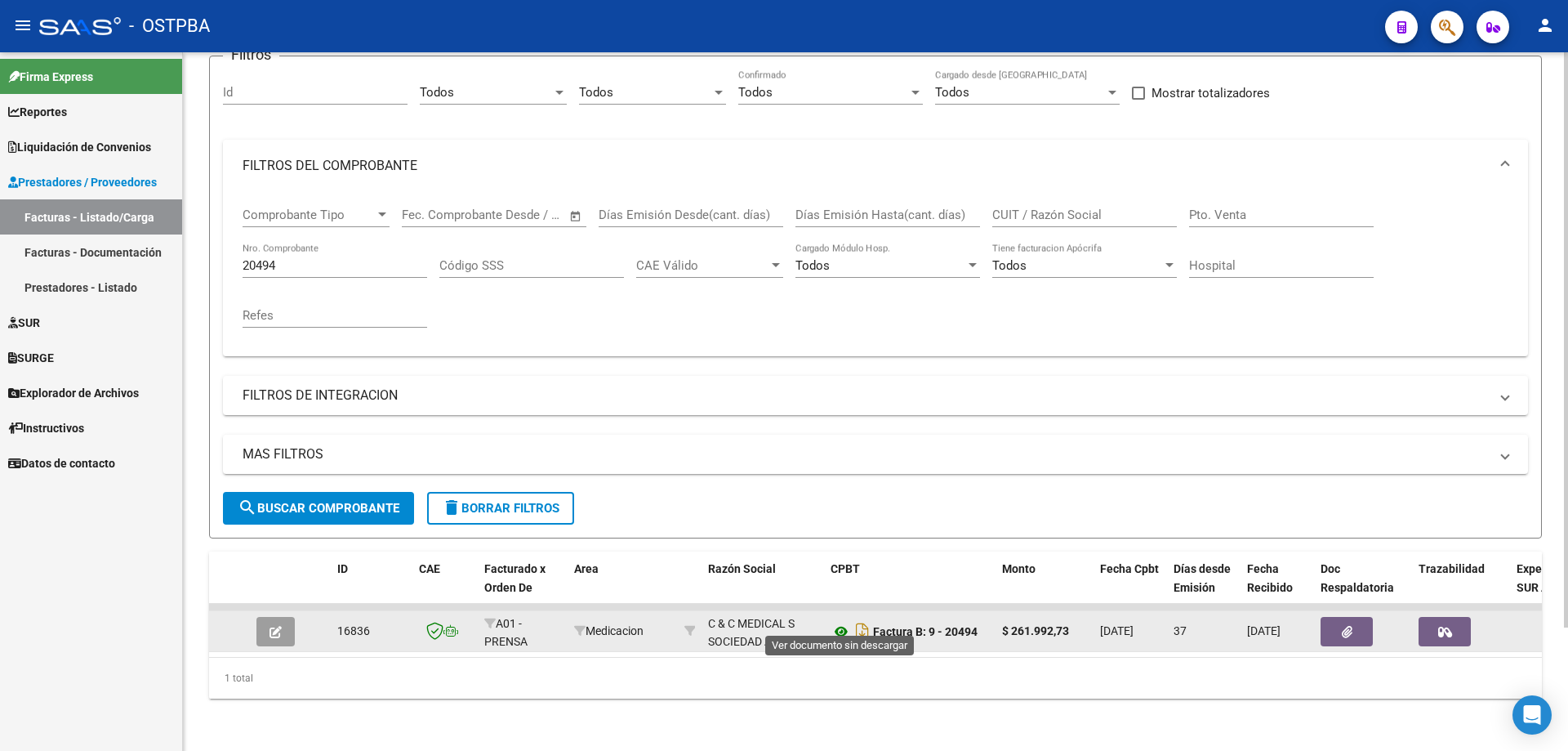
click at [834, 621] on icon at bounding box center [841, 631] width 21 height 19
click at [1336, 617] on button "button" at bounding box center [1346, 631] width 52 height 29
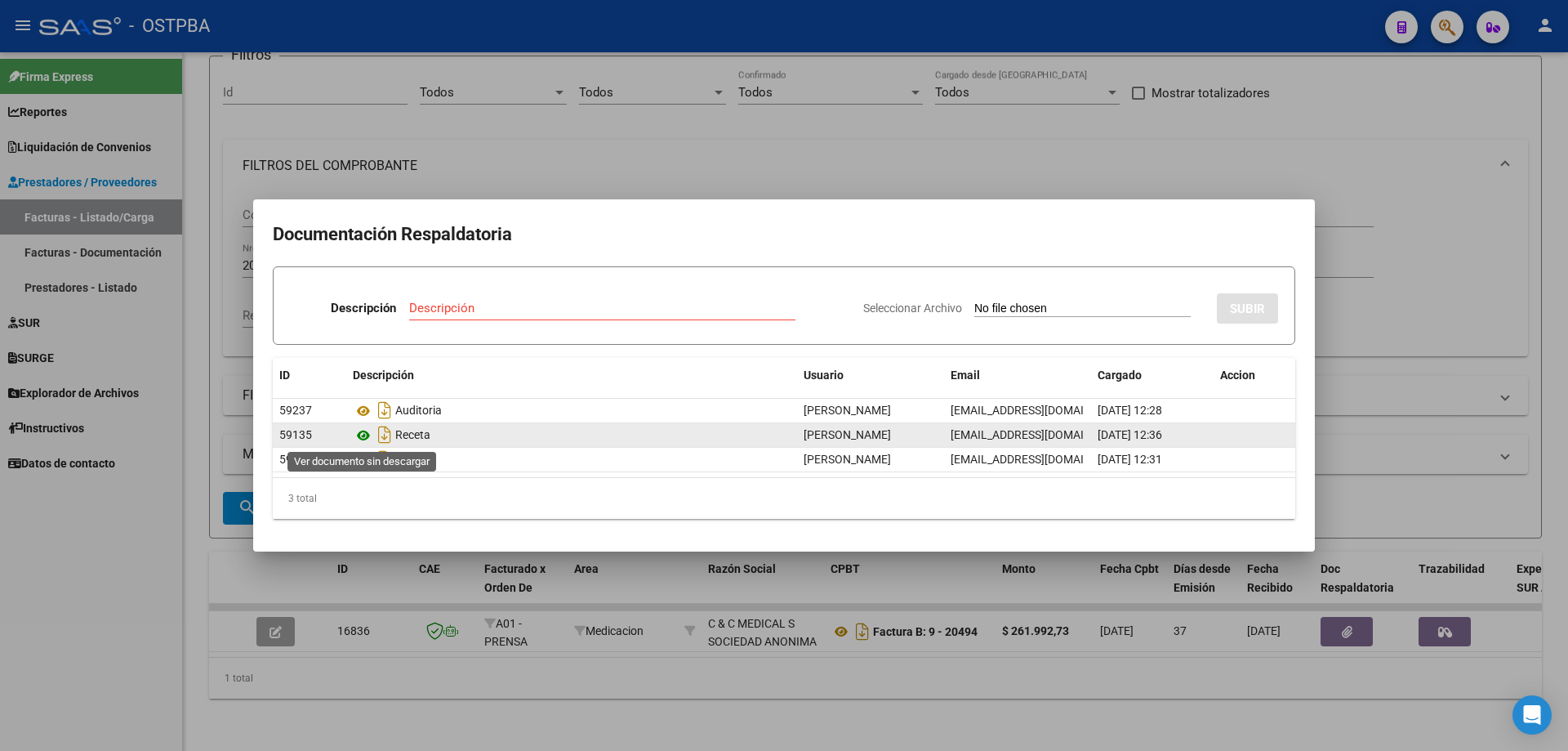
click at [364, 433] on icon at bounding box center [363, 435] width 21 height 19
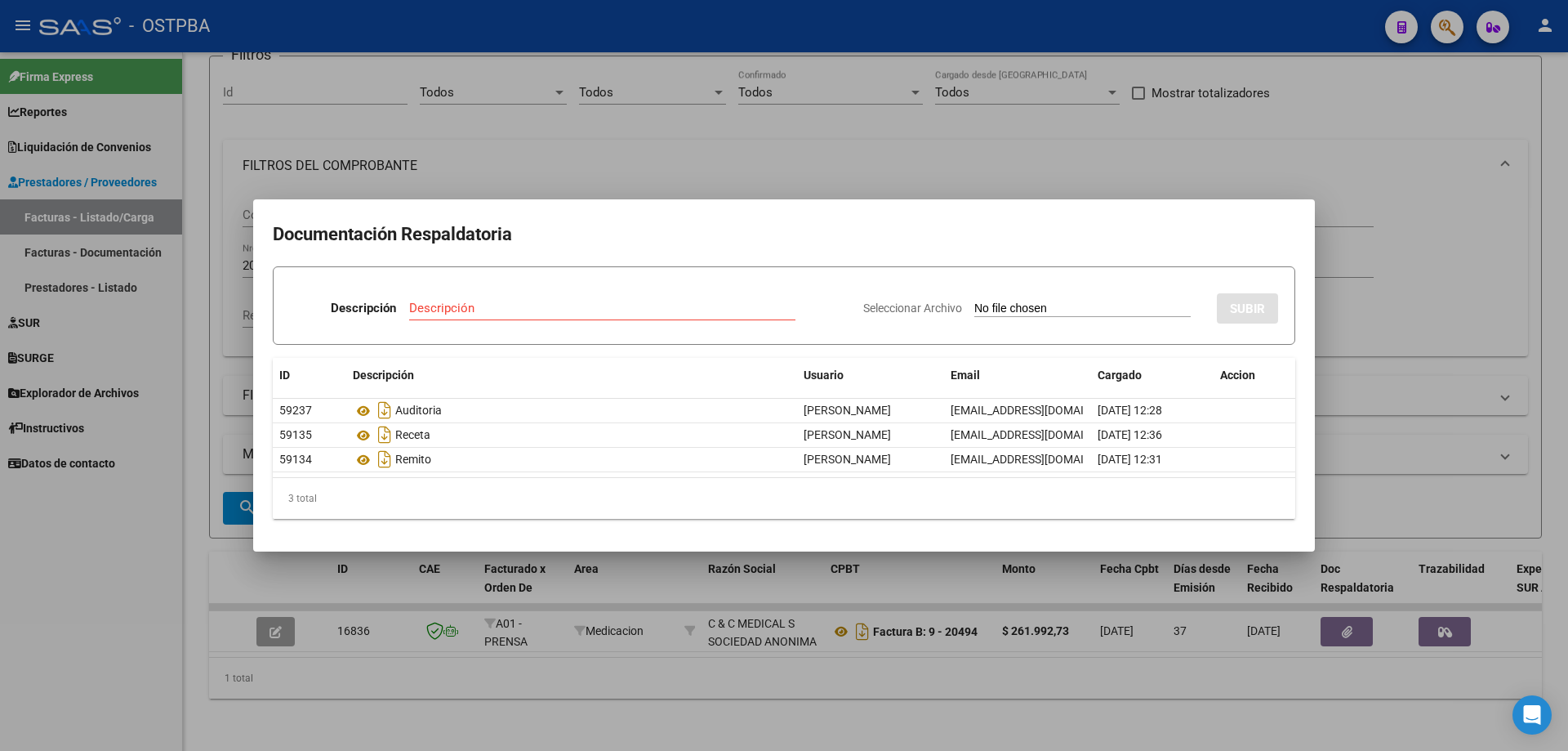
click at [818, 704] on div at bounding box center [784, 375] width 1568 height 751
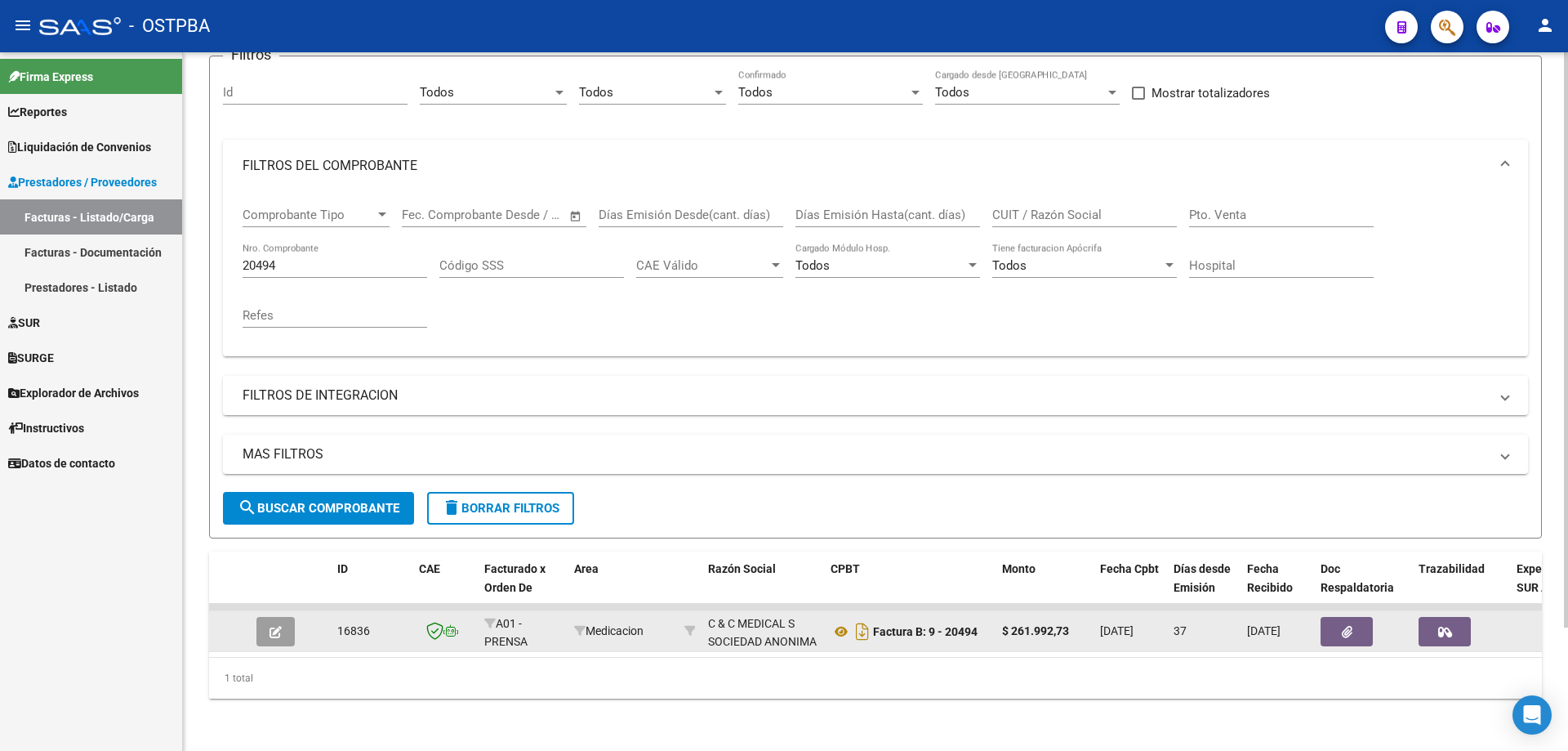
click at [1344, 626] on icon "button" at bounding box center [1347, 631] width 11 height 12
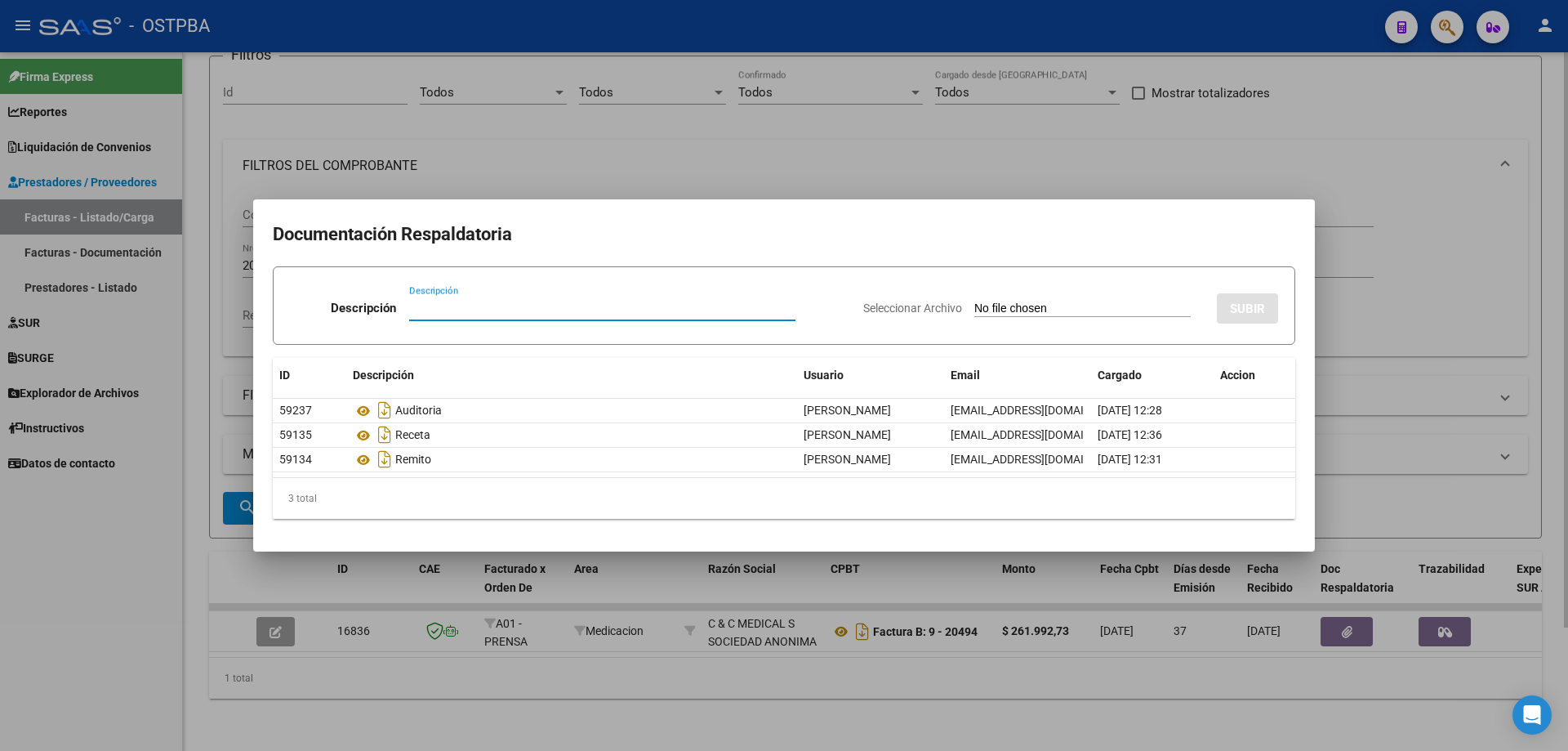
click at [1183, 711] on div at bounding box center [784, 375] width 1568 height 751
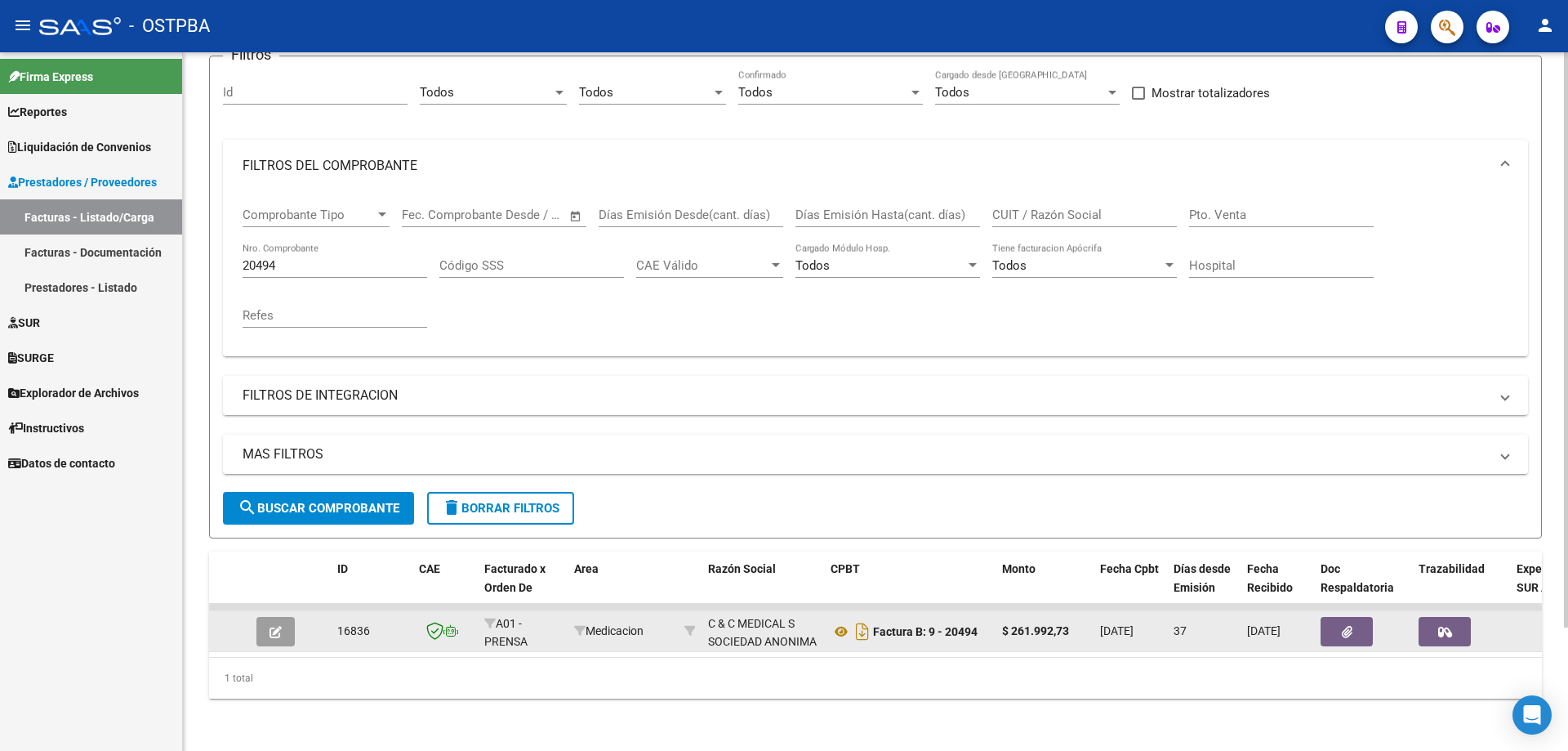
click at [1449, 626] on icon "button" at bounding box center [1445, 631] width 14 height 12
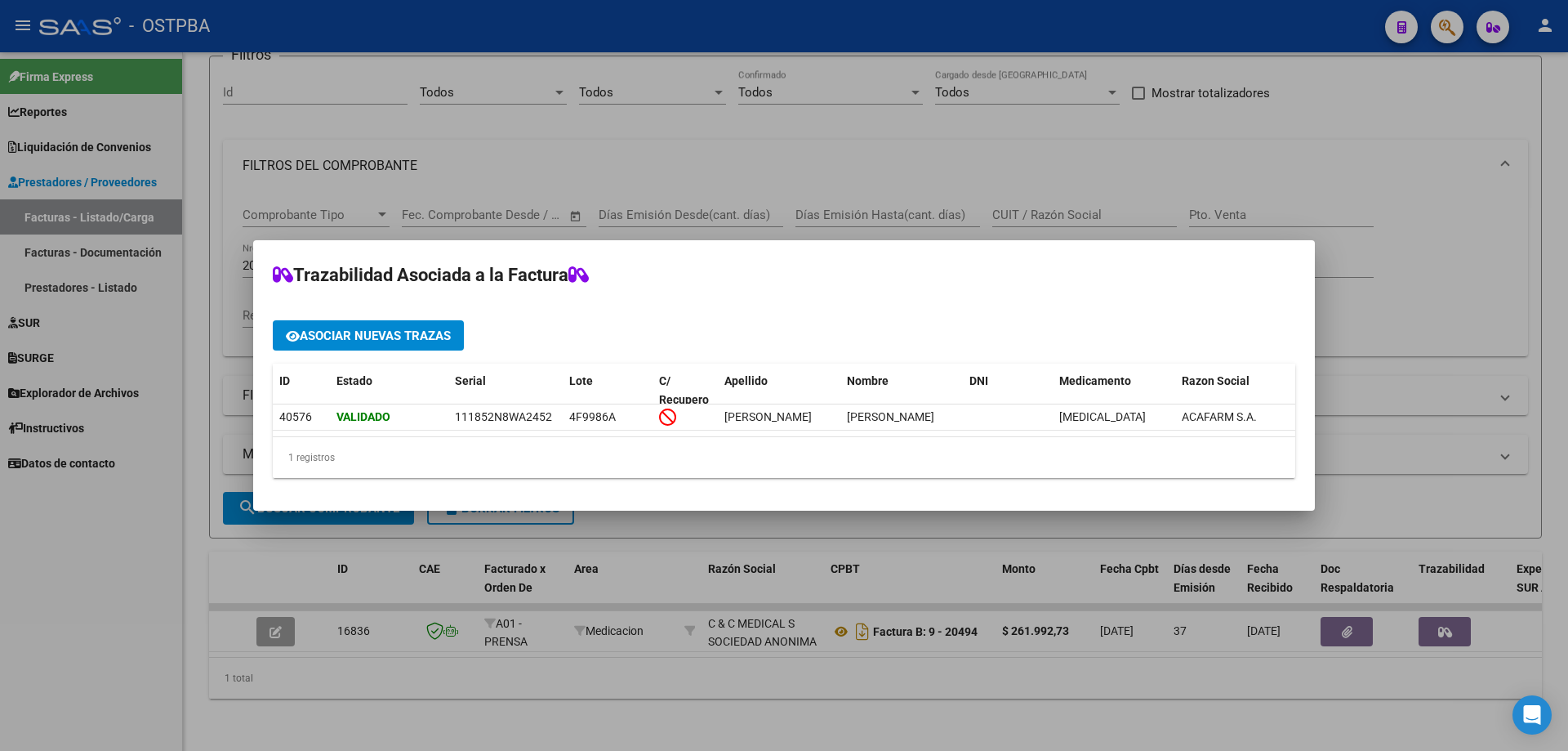
click at [1307, 683] on div at bounding box center [784, 375] width 1568 height 751
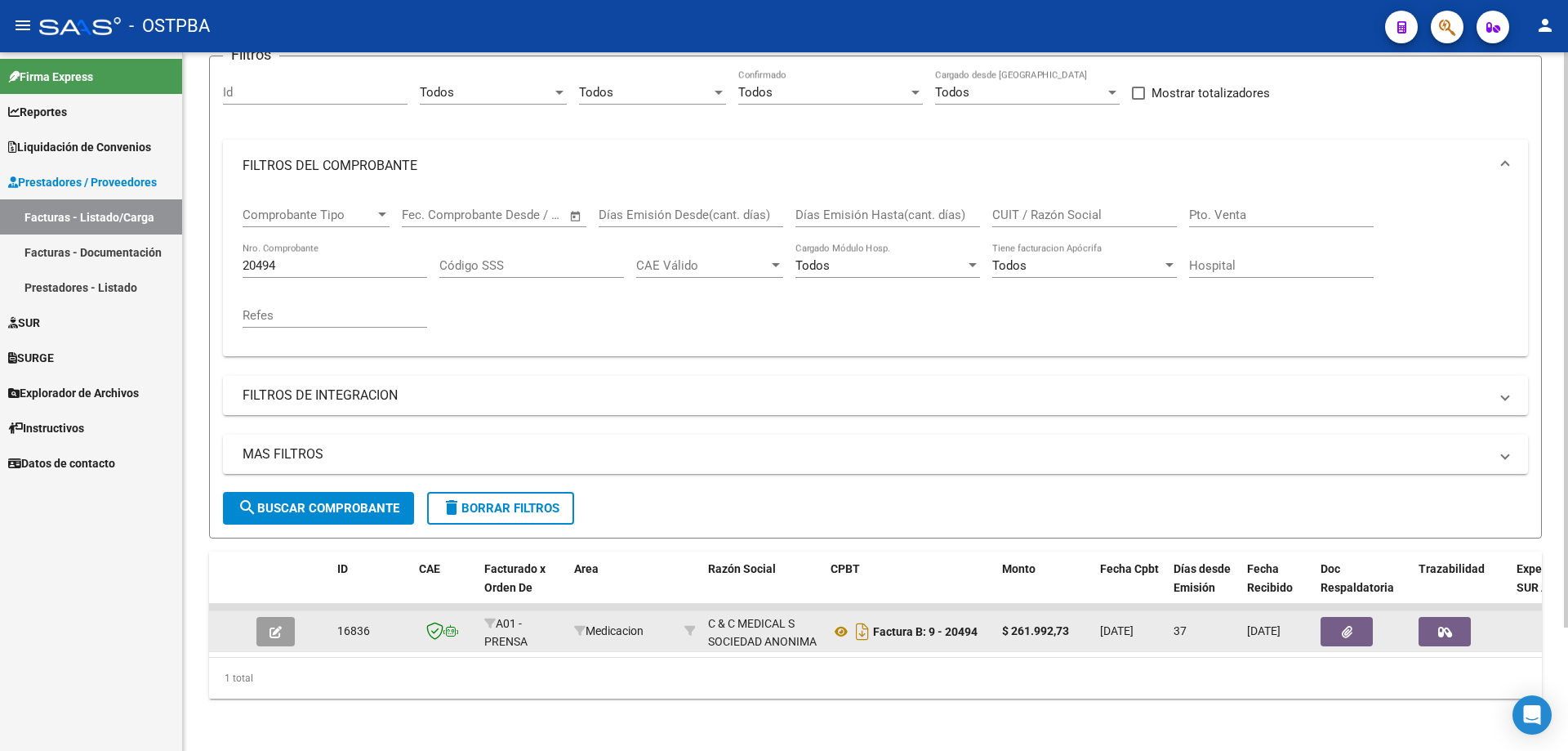
click at [1347, 624] on span "button" at bounding box center [1347, 631] width 11 height 15
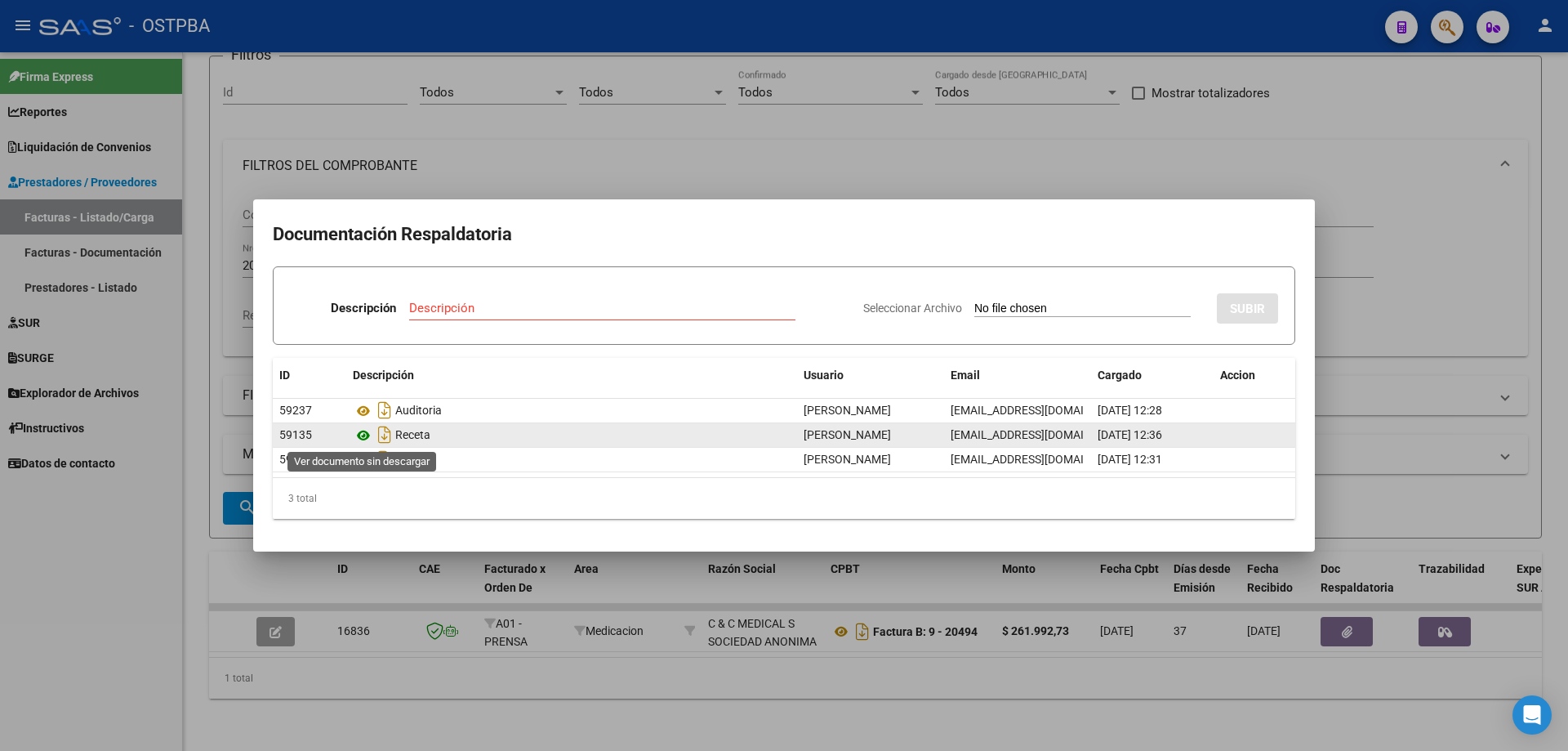
click at [365, 435] on icon at bounding box center [363, 435] width 21 height 19
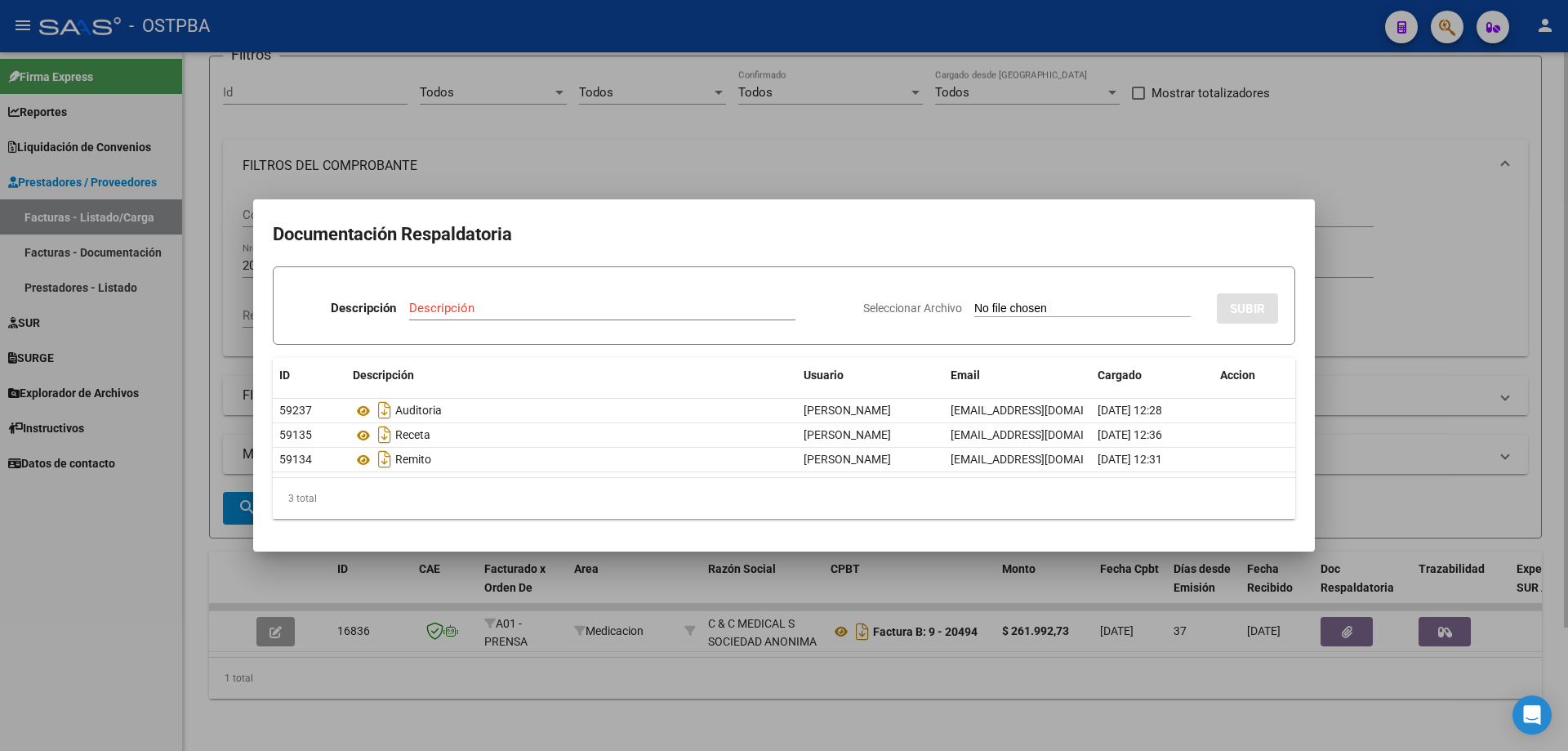
click at [921, 704] on div at bounding box center [784, 375] width 1568 height 751
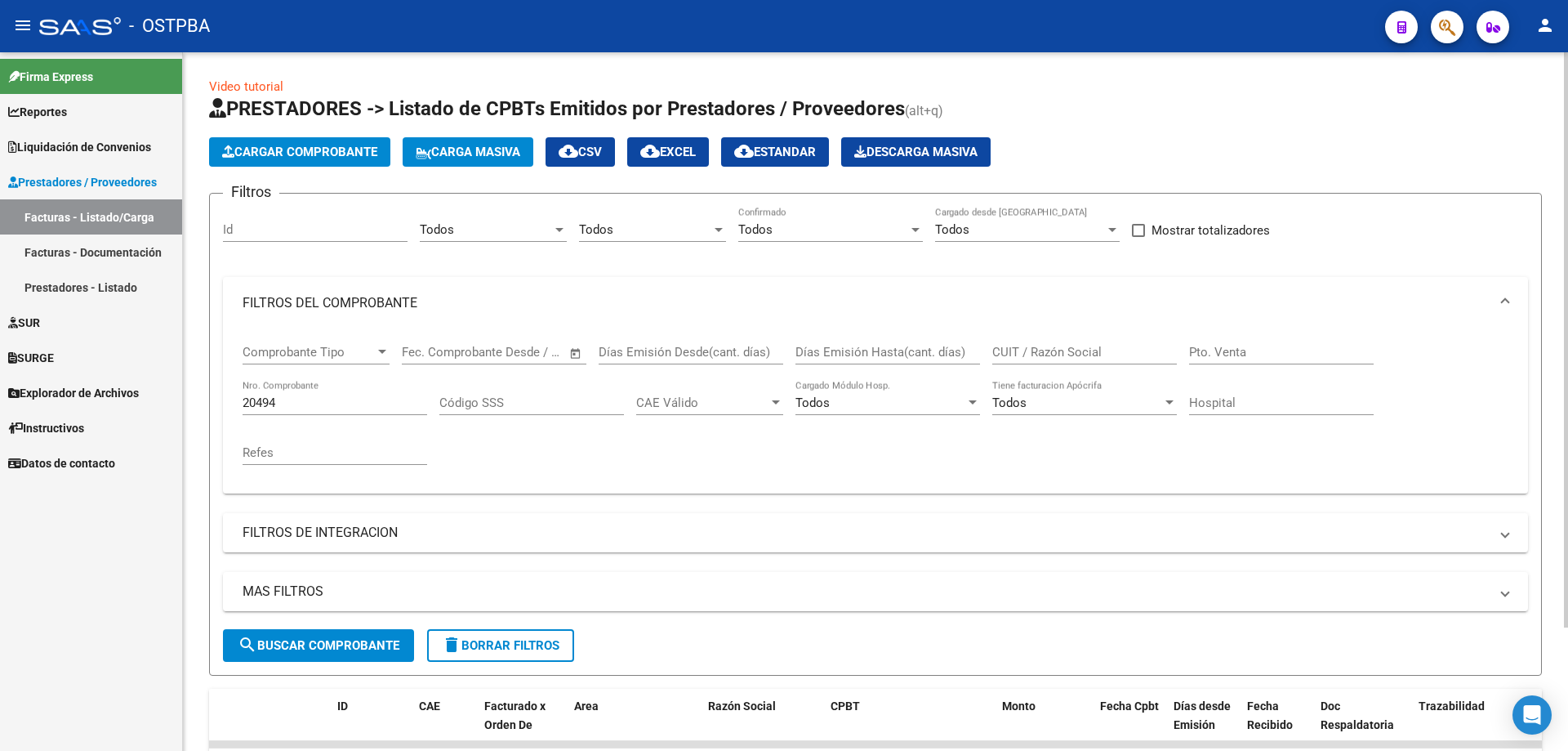
scroll to position [0, 0]
click at [289, 641] on span "search Buscar Comprobante" at bounding box center [318, 646] width 161 height 15
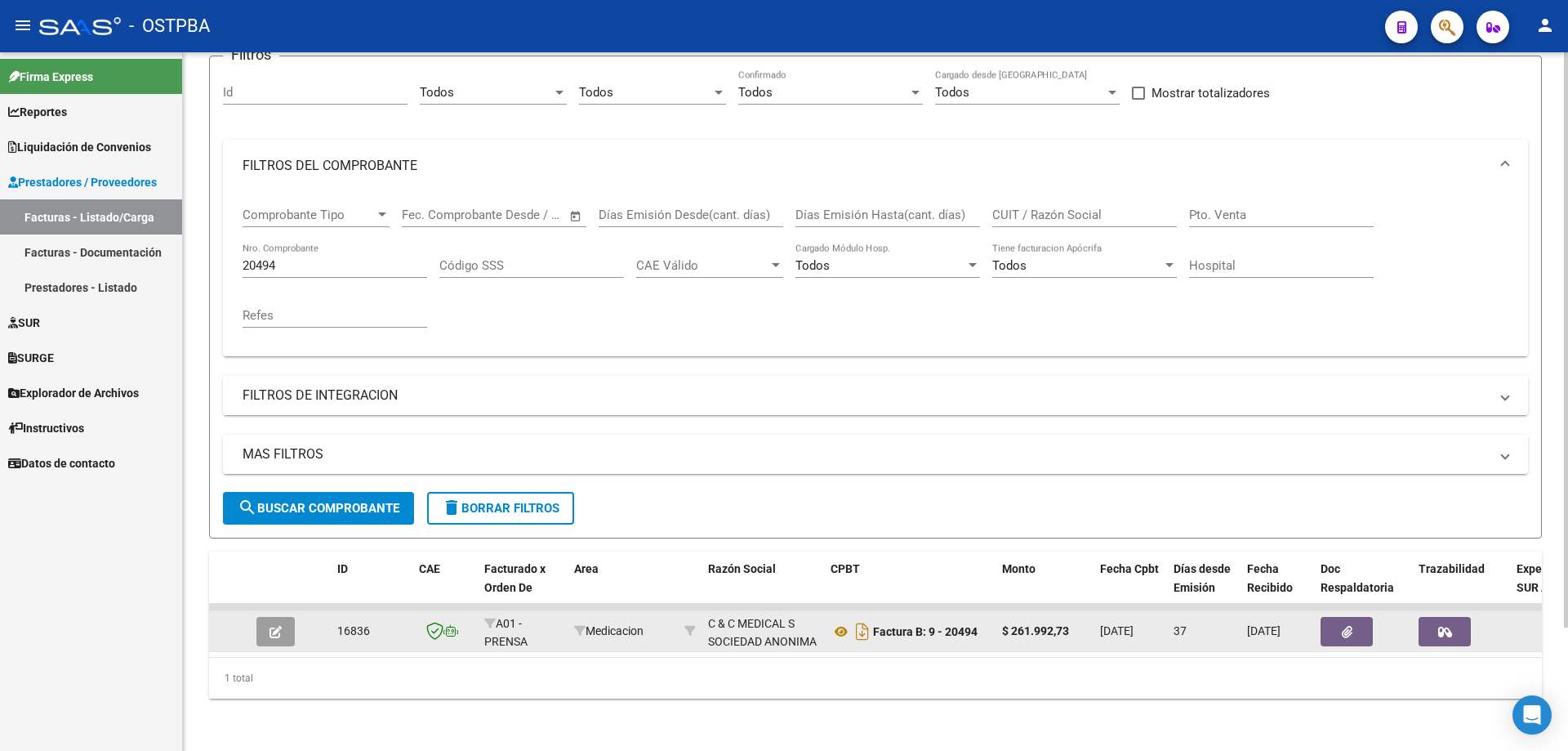
click at [276, 626] on icon "button" at bounding box center [275, 631] width 12 height 12
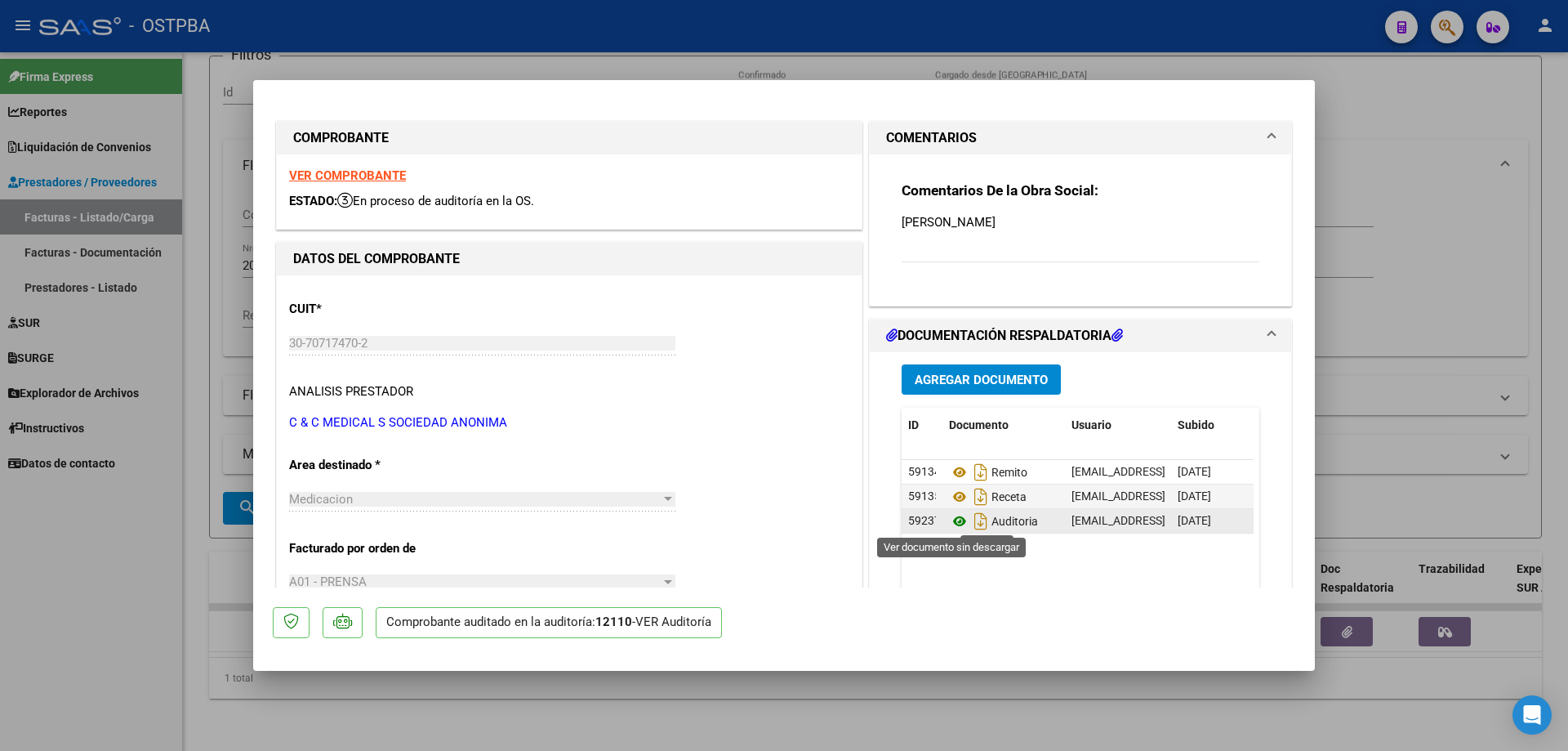
click at [950, 523] on icon at bounding box center [959, 521] width 21 height 19
click at [626, 708] on div at bounding box center [784, 375] width 1568 height 751
type input "$ 0,00"
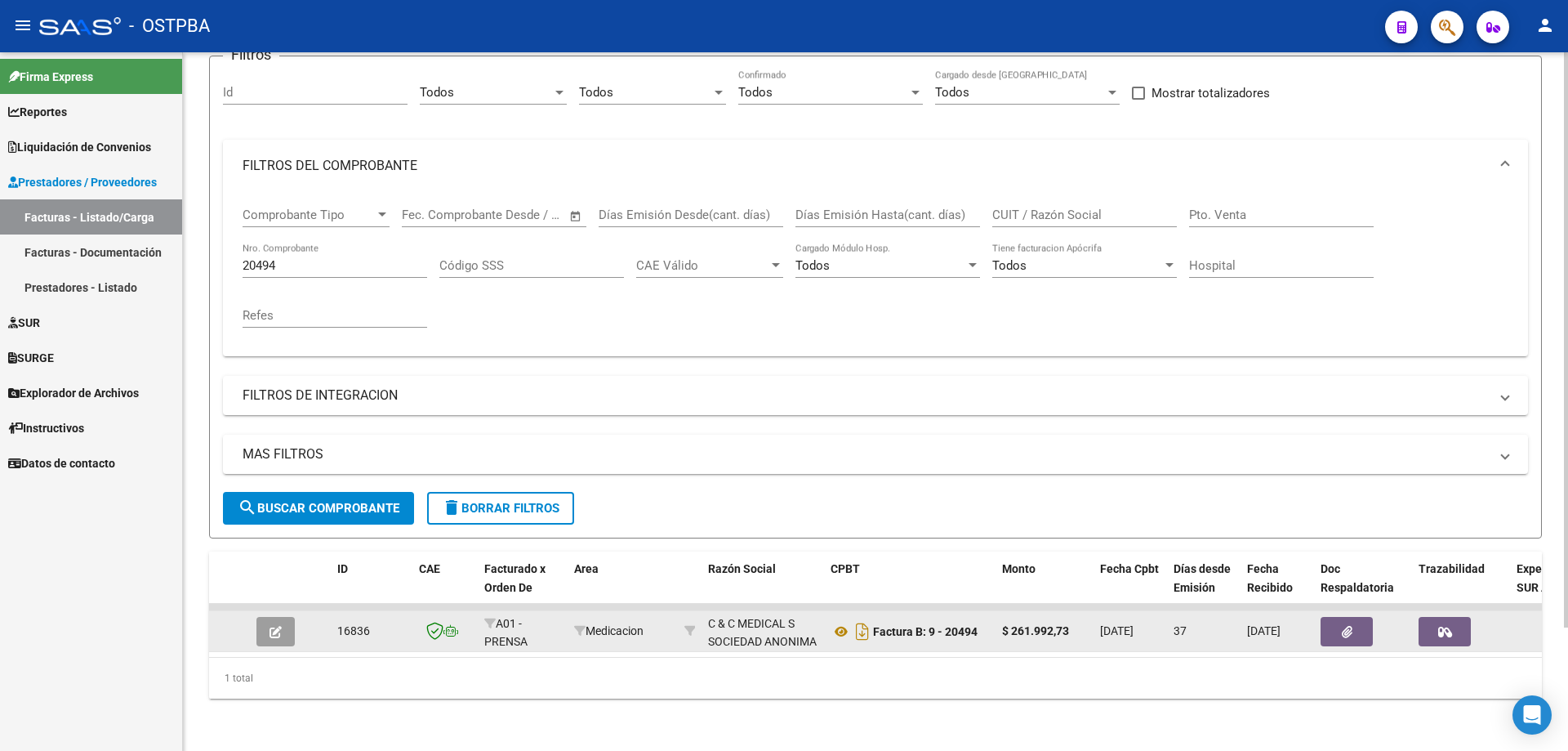
click at [1347, 617] on button "button" at bounding box center [1346, 631] width 52 height 29
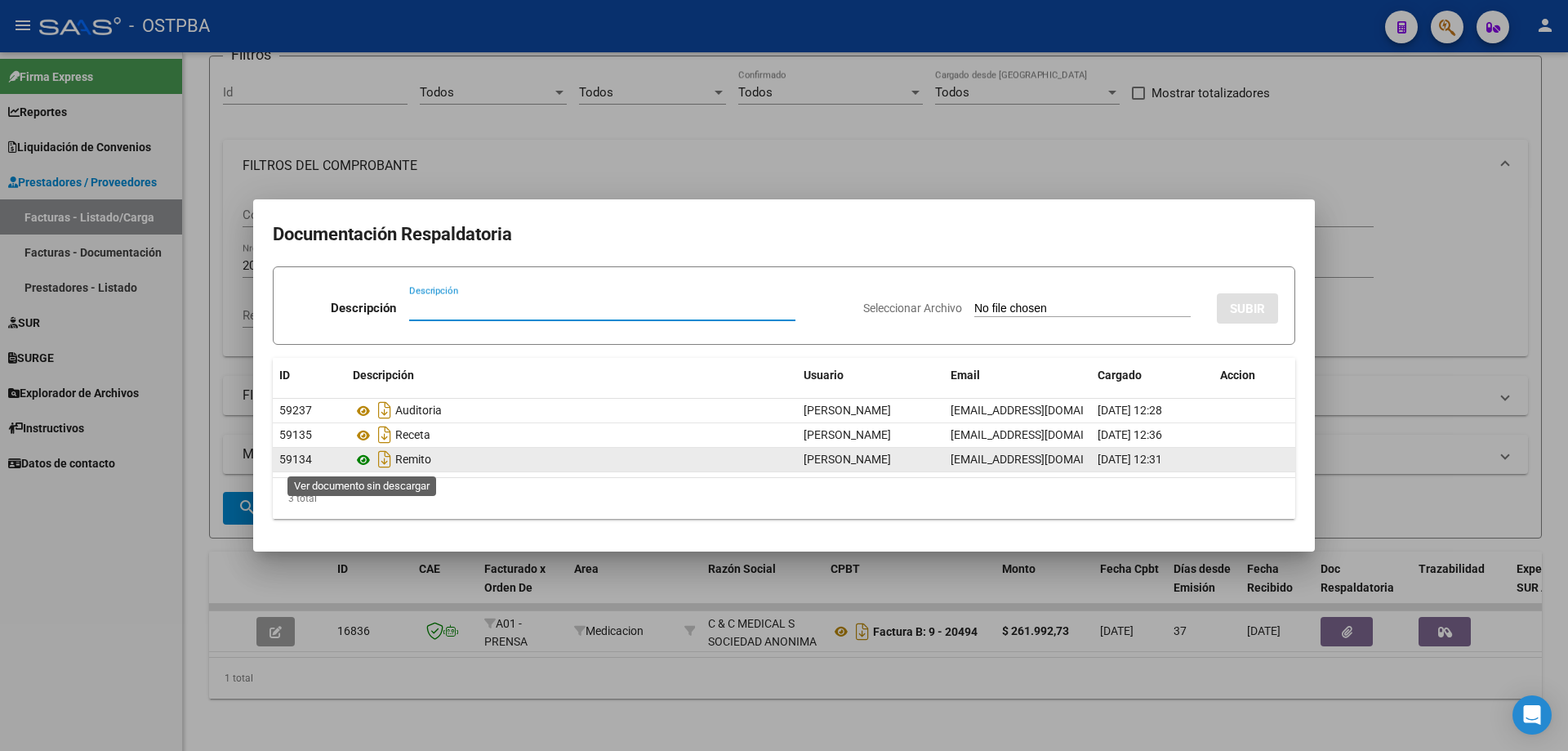
click at [363, 458] on icon at bounding box center [363, 459] width 21 height 19
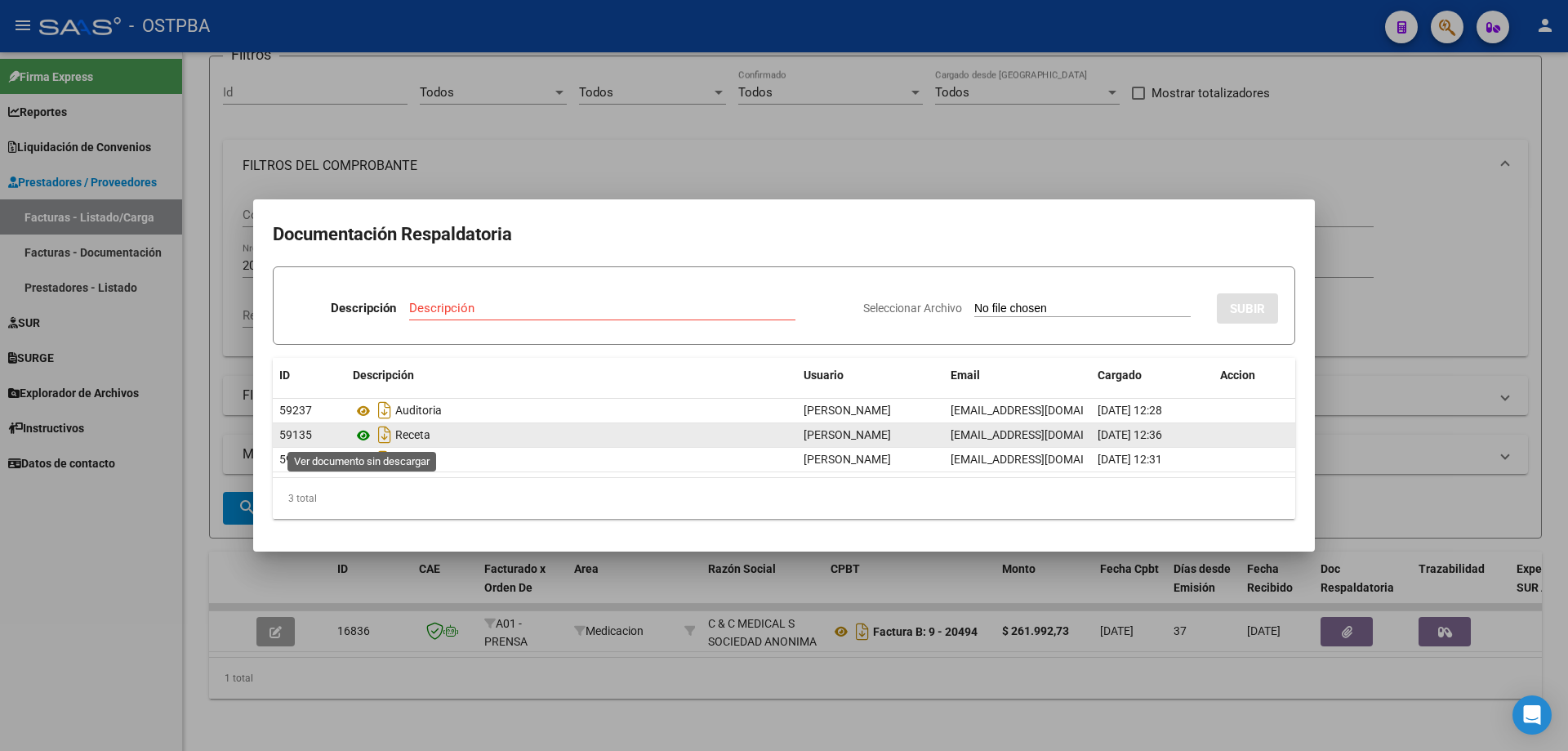
click at [362, 434] on icon at bounding box center [363, 435] width 21 height 19
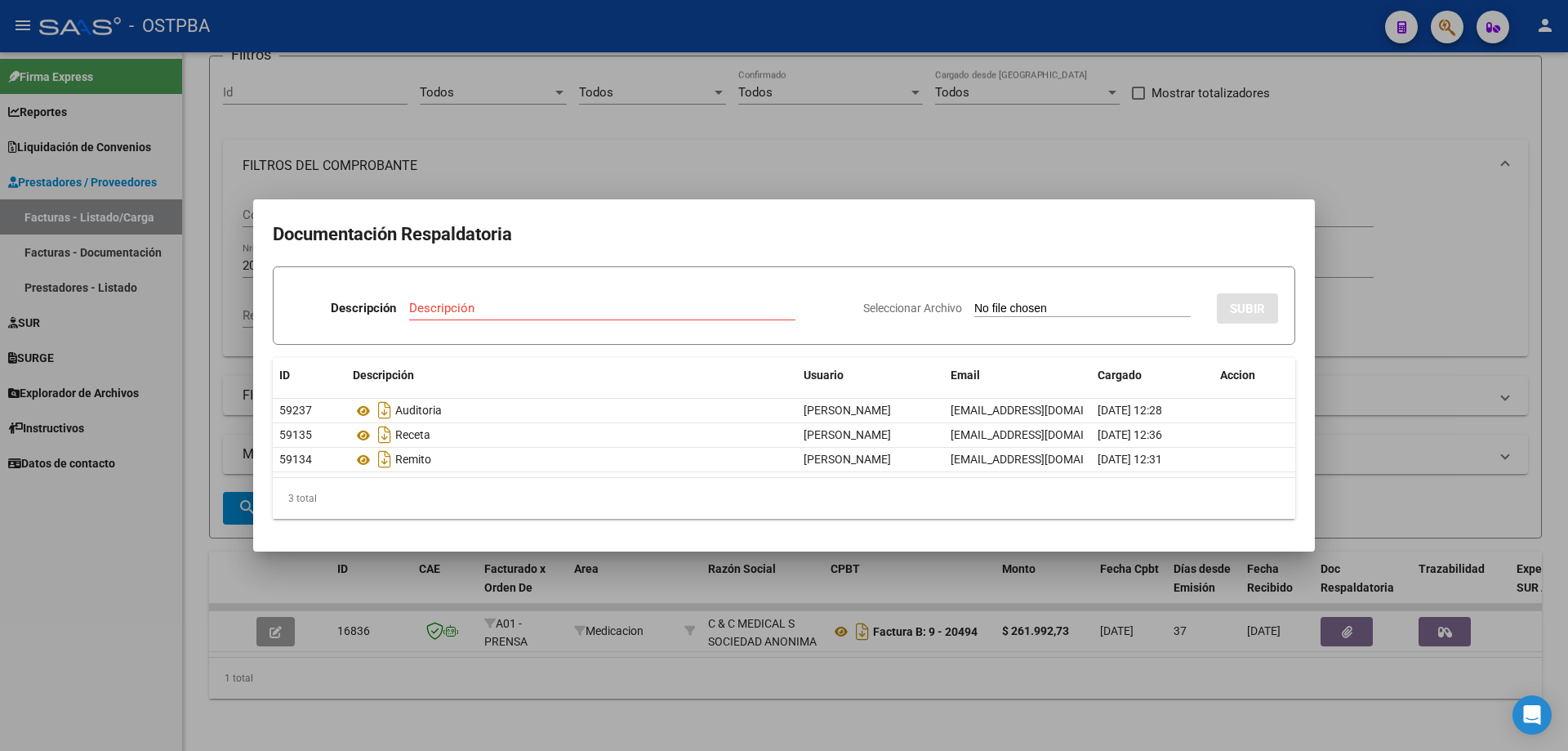
click at [741, 701] on div at bounding box center [784, 375] width 1568 height 751
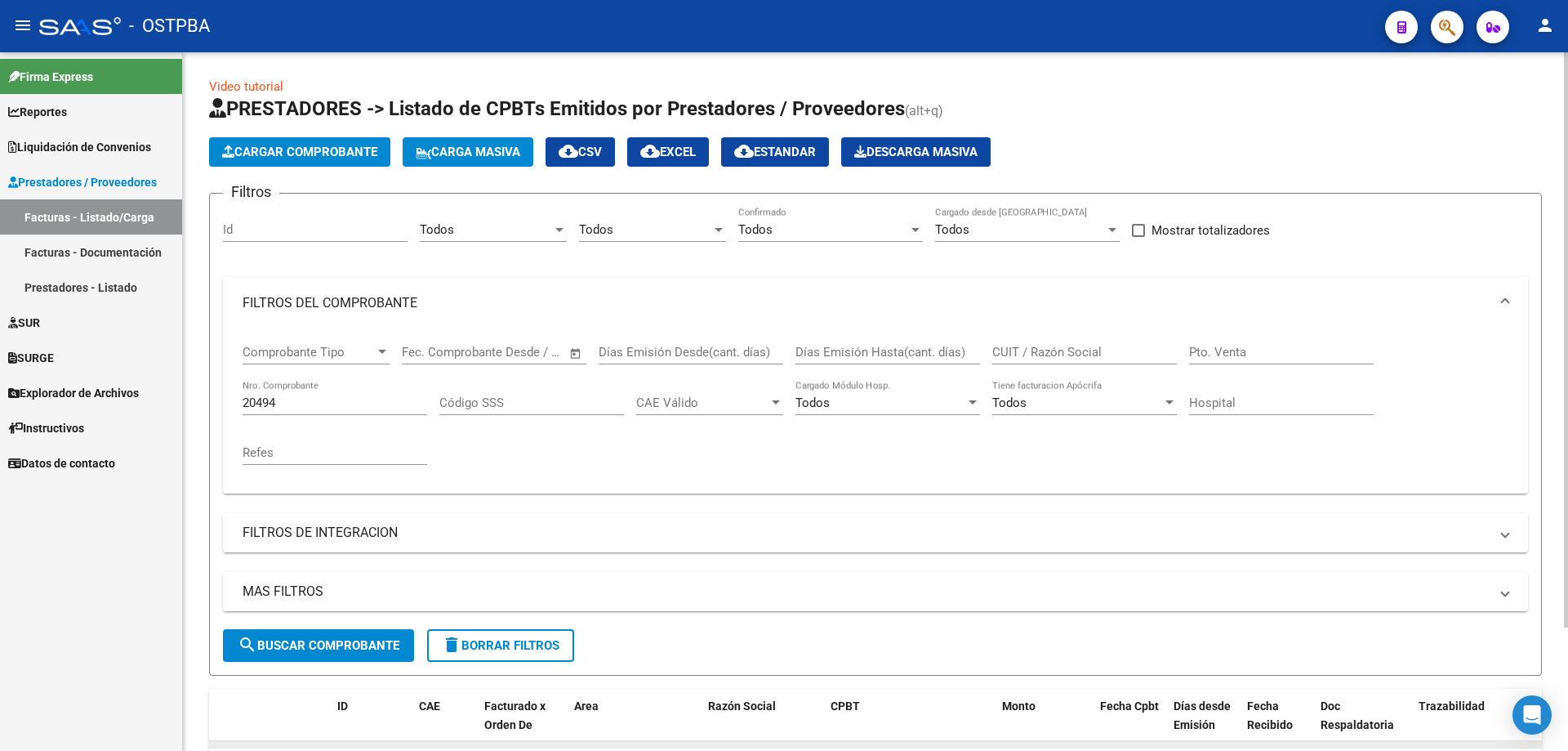
scroll to position [0, 0]
click at [1034, 350] on input "CUIT / Razón Social" at bounding box center [1085, 353] width 184 height 15
click at [957, 463] on div "Comprobante Tipo Comprobante Tipo Start date – End date Fec. Comprobante Desde …" at bounding box center [876, 406] width 1266 height 151
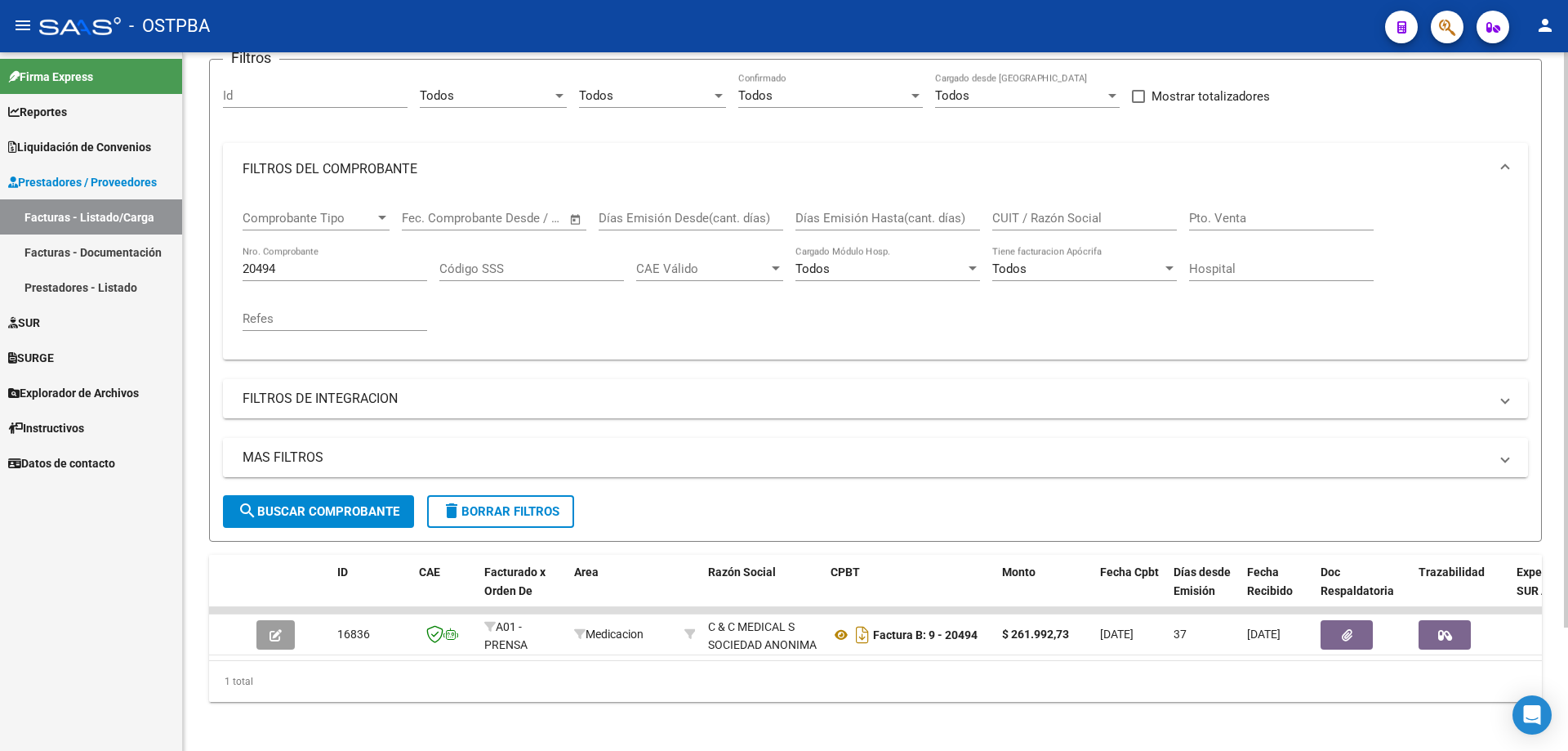
scroll to position [151, 0]
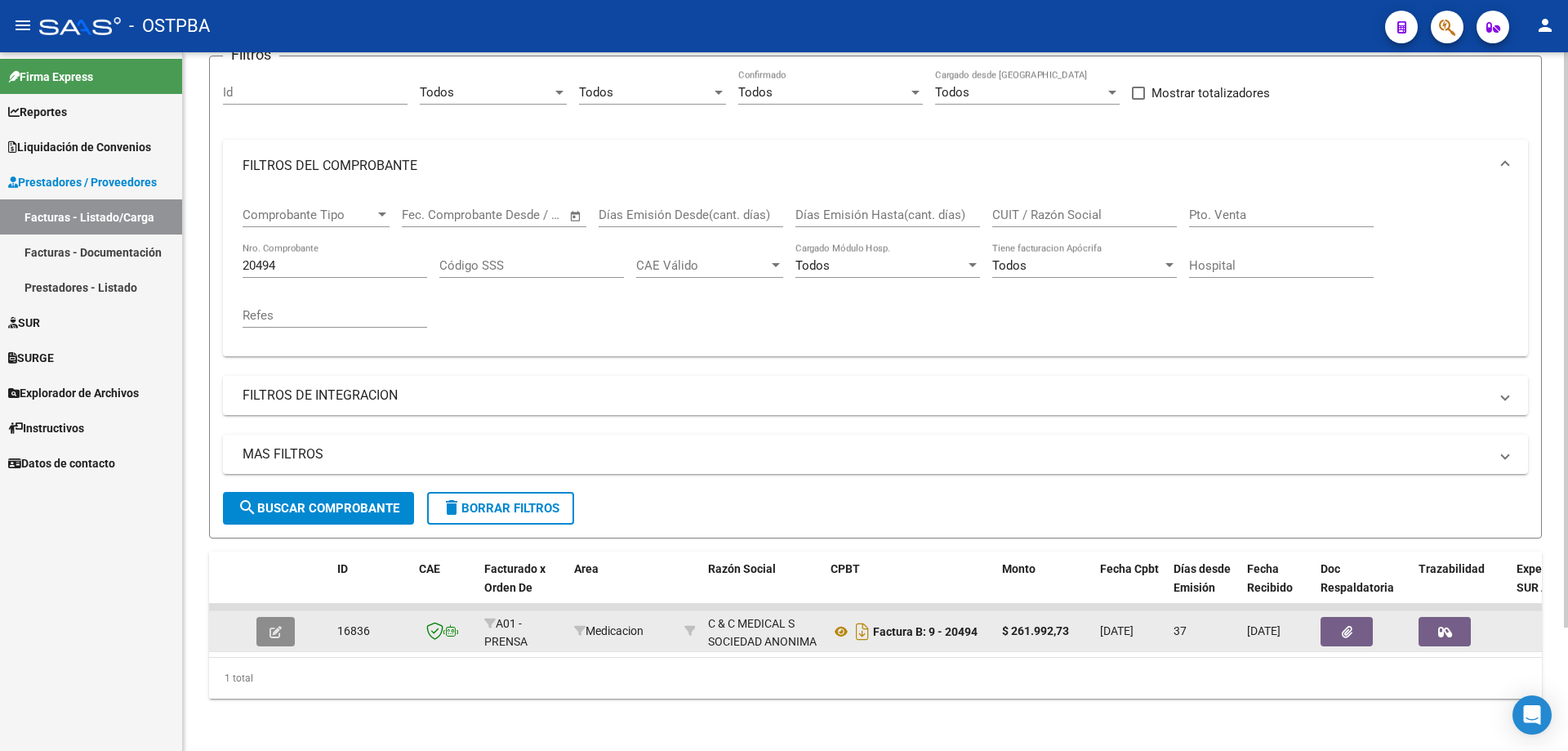
click at [271, 626] on icon "button" at bounding box center [275, 631] width 12 height 12
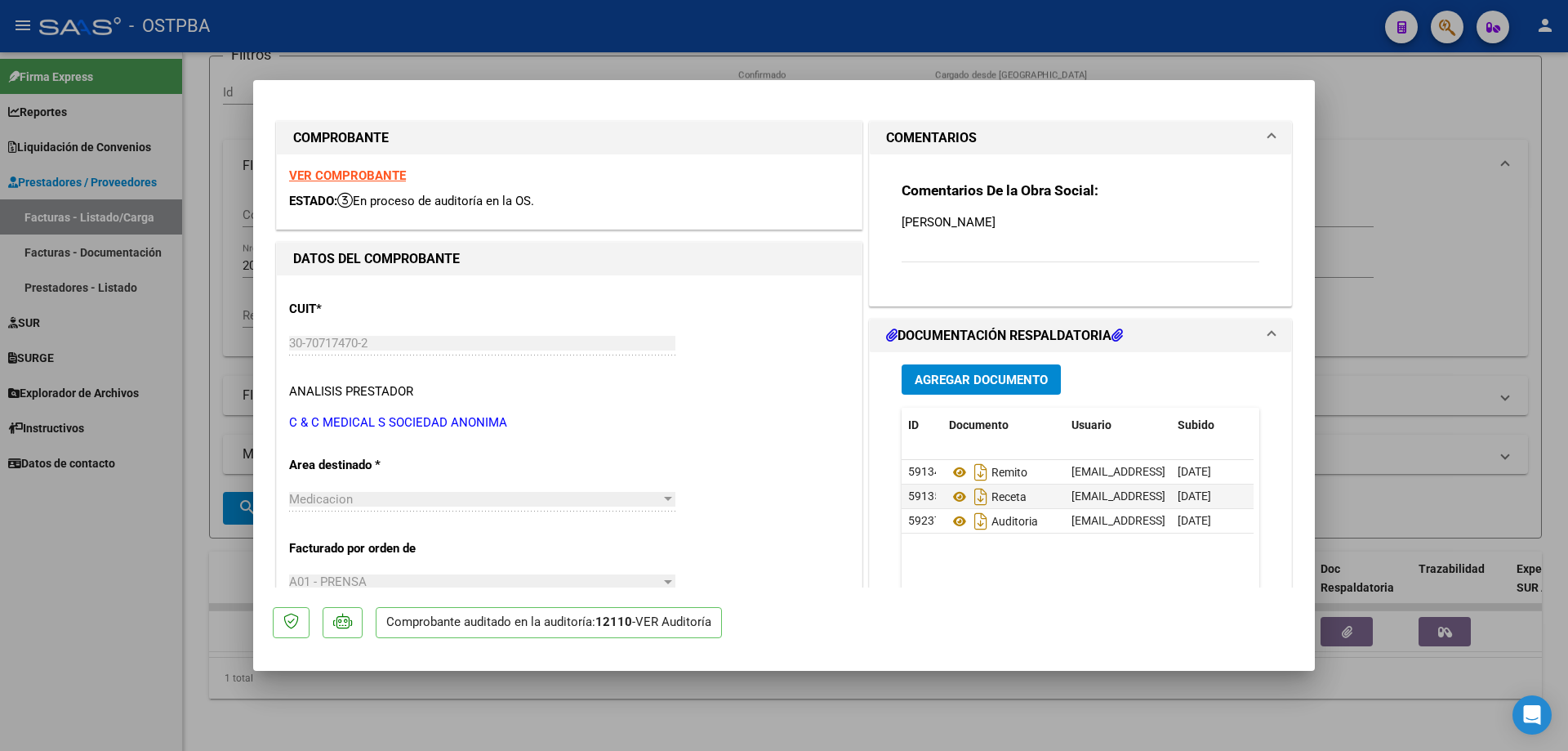
click at [399, 621] on p "Comprobante auditado en la auditoría: 12110 - VER Auditoría" at bounding box center [549, 622] width 347 height 32
click at [888, 331] on icon at bounding box center [892, 335] width 12 height 13
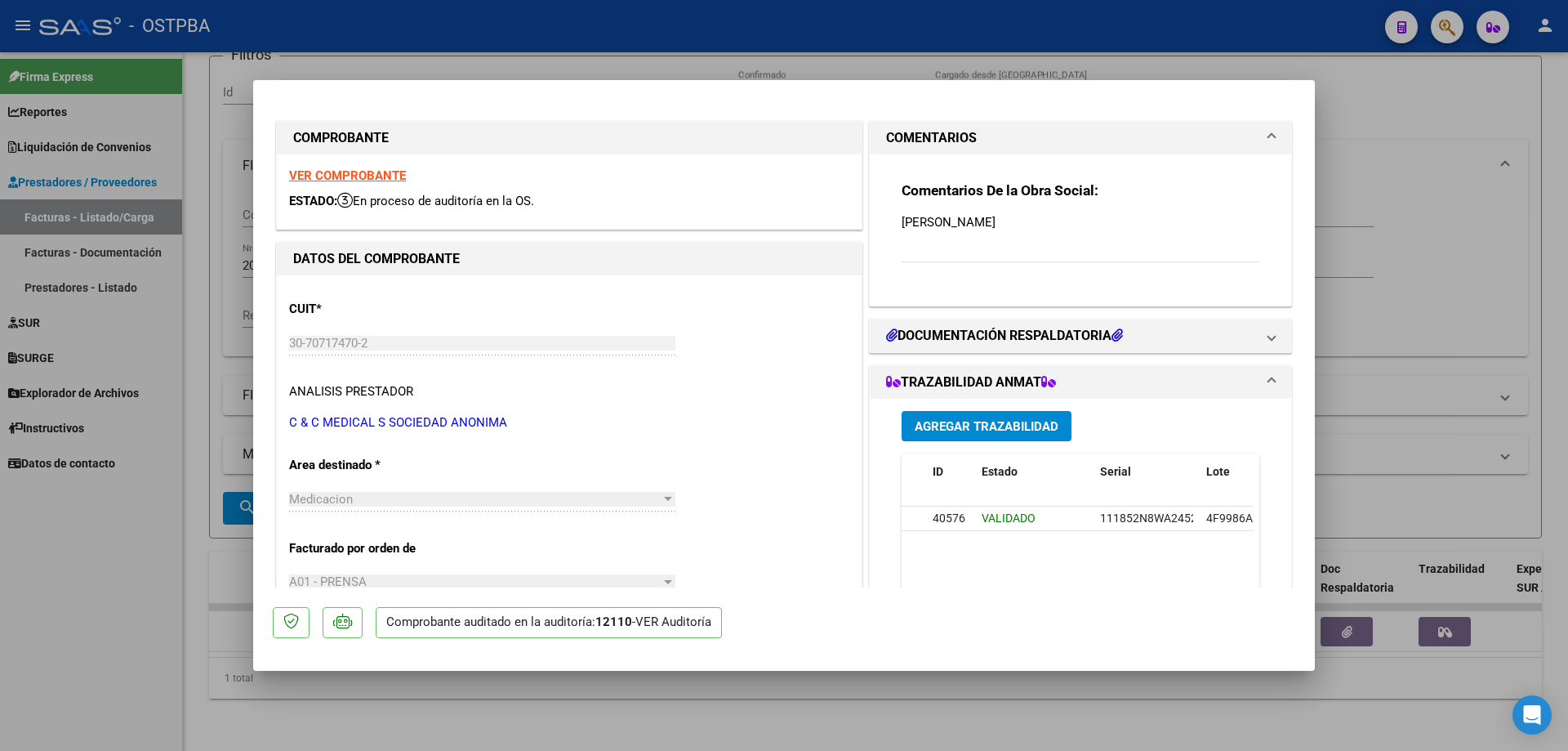
click at [766, 418] on p "C & C MEDICAL S SOCIEDAD ANONIMA" at bounding box center [569, 422] width 560 height 19
click at [1269, 336] on span at bounding box center [1272, 335] width 6 height 19
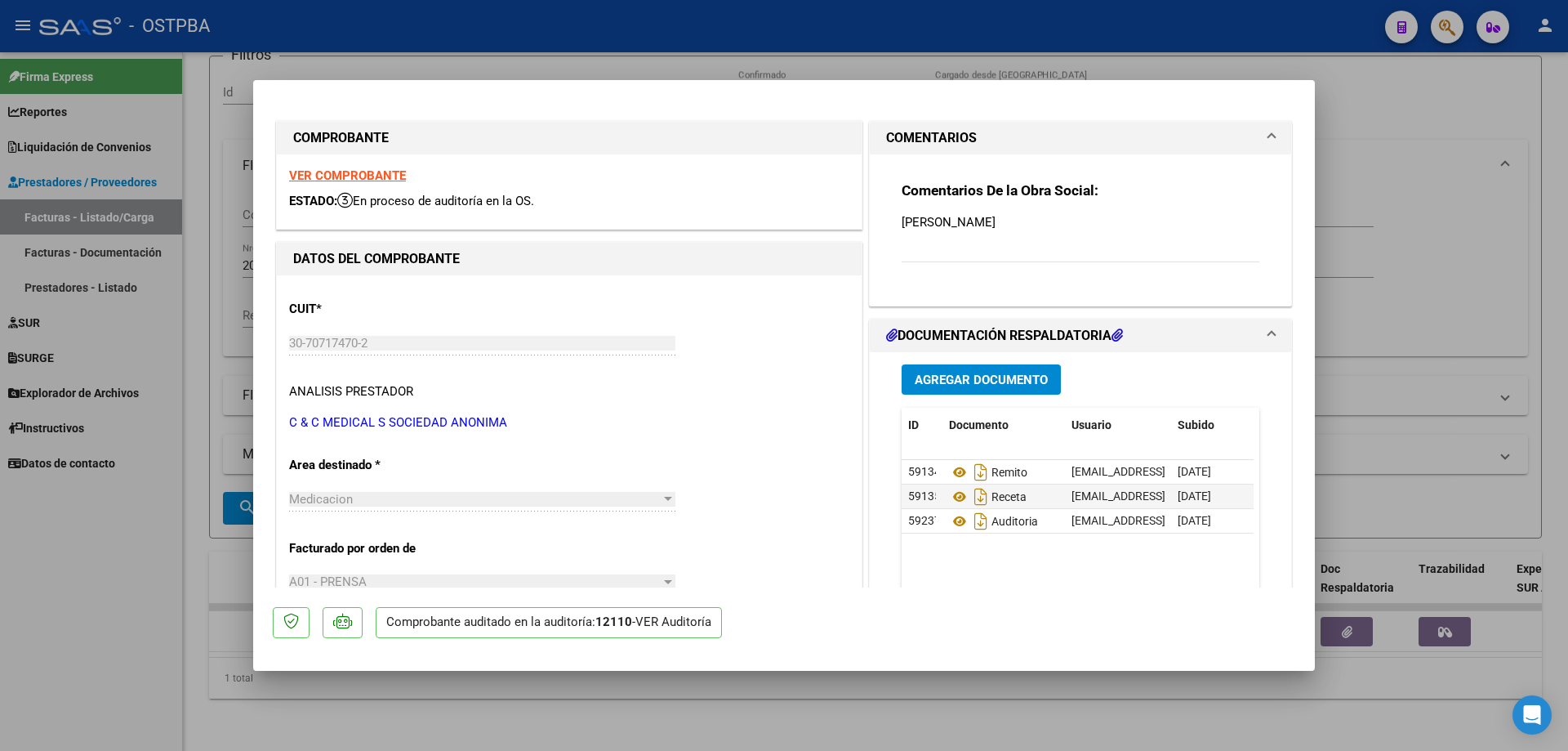
click at [768, 725] on div at bounding box center [784, 375] width 1568 height 751
type input "$ 0,00"
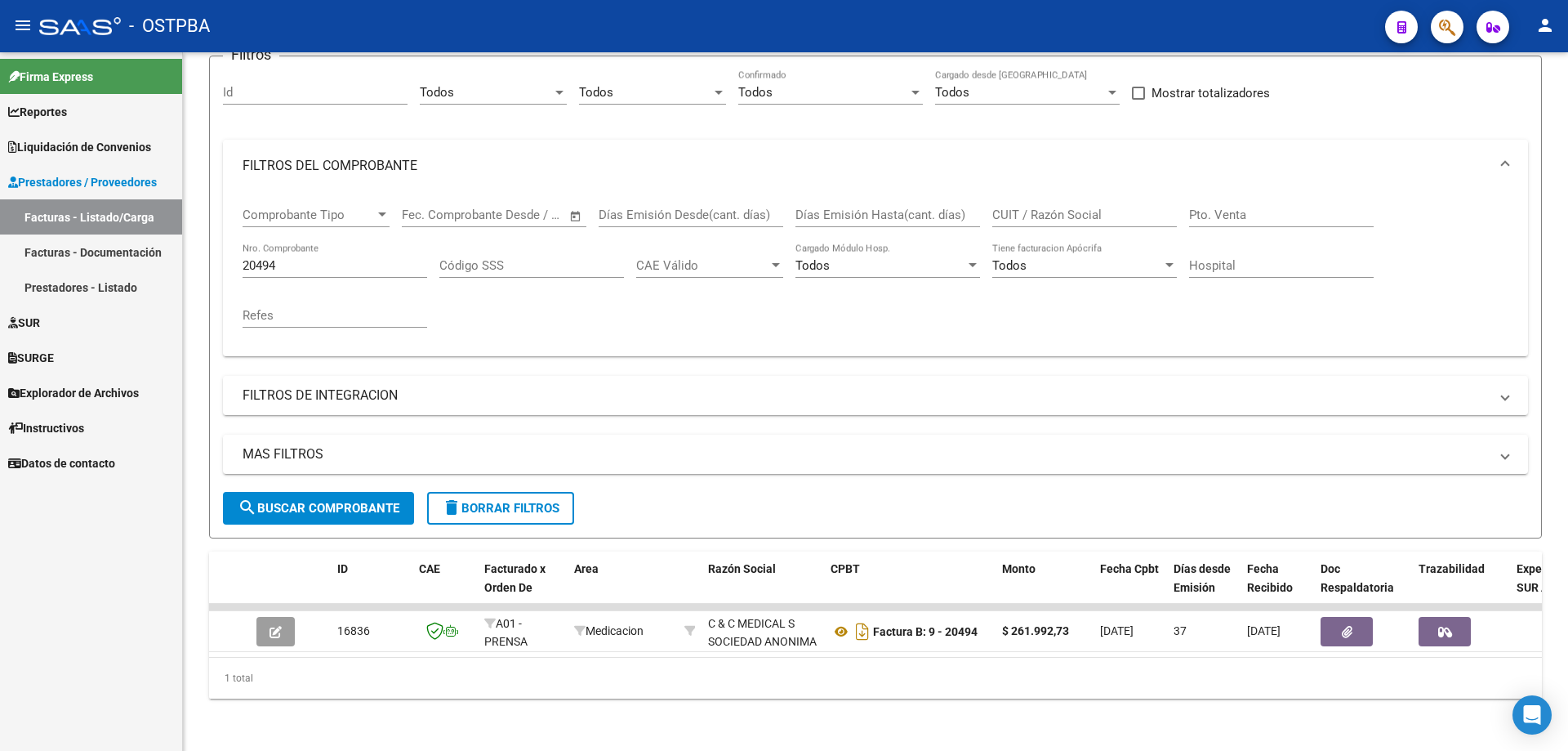
scroll to position [0, 0]
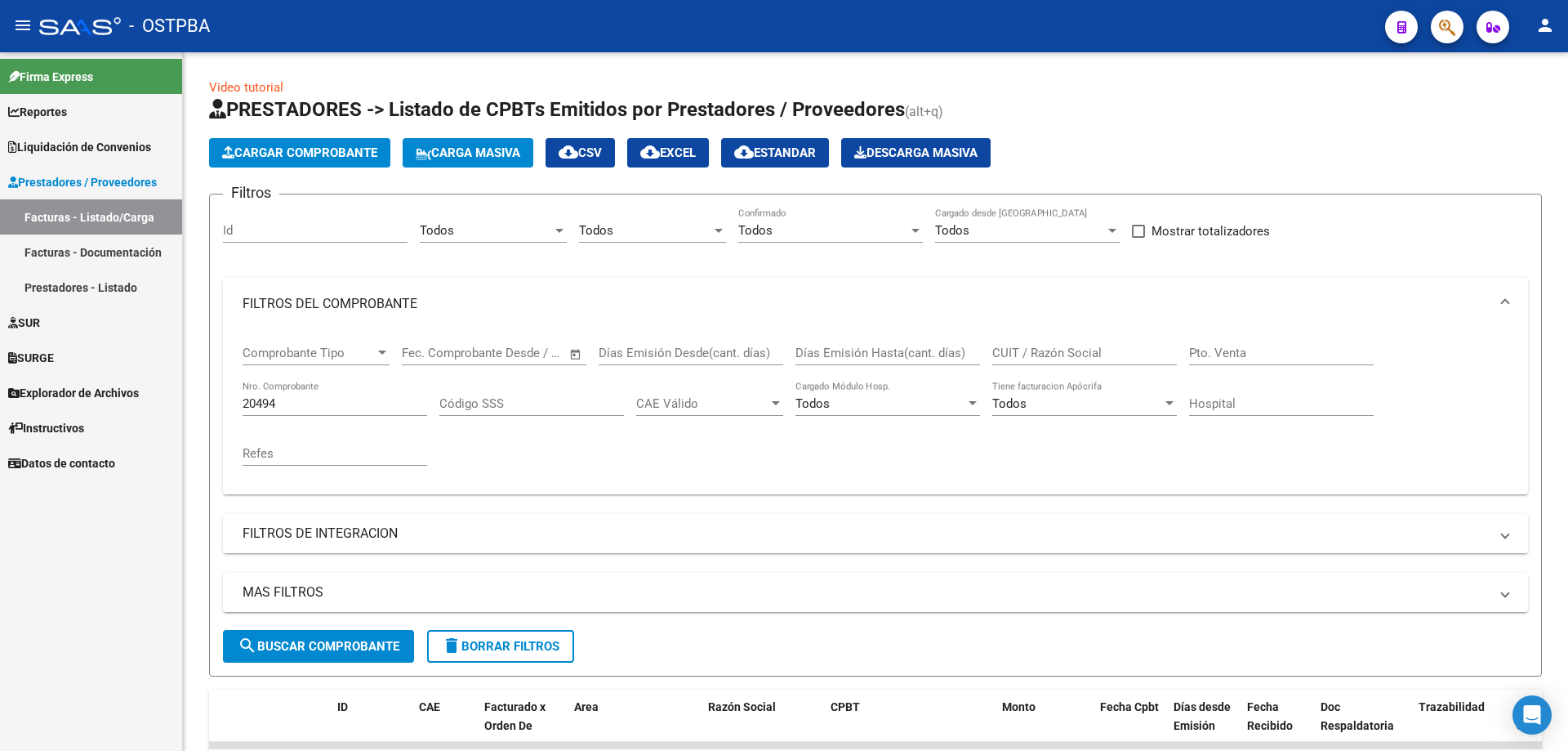
click at [65, 250] on link "Facturas - Documentación" at bounding box center [91, 252] width 182 height 36
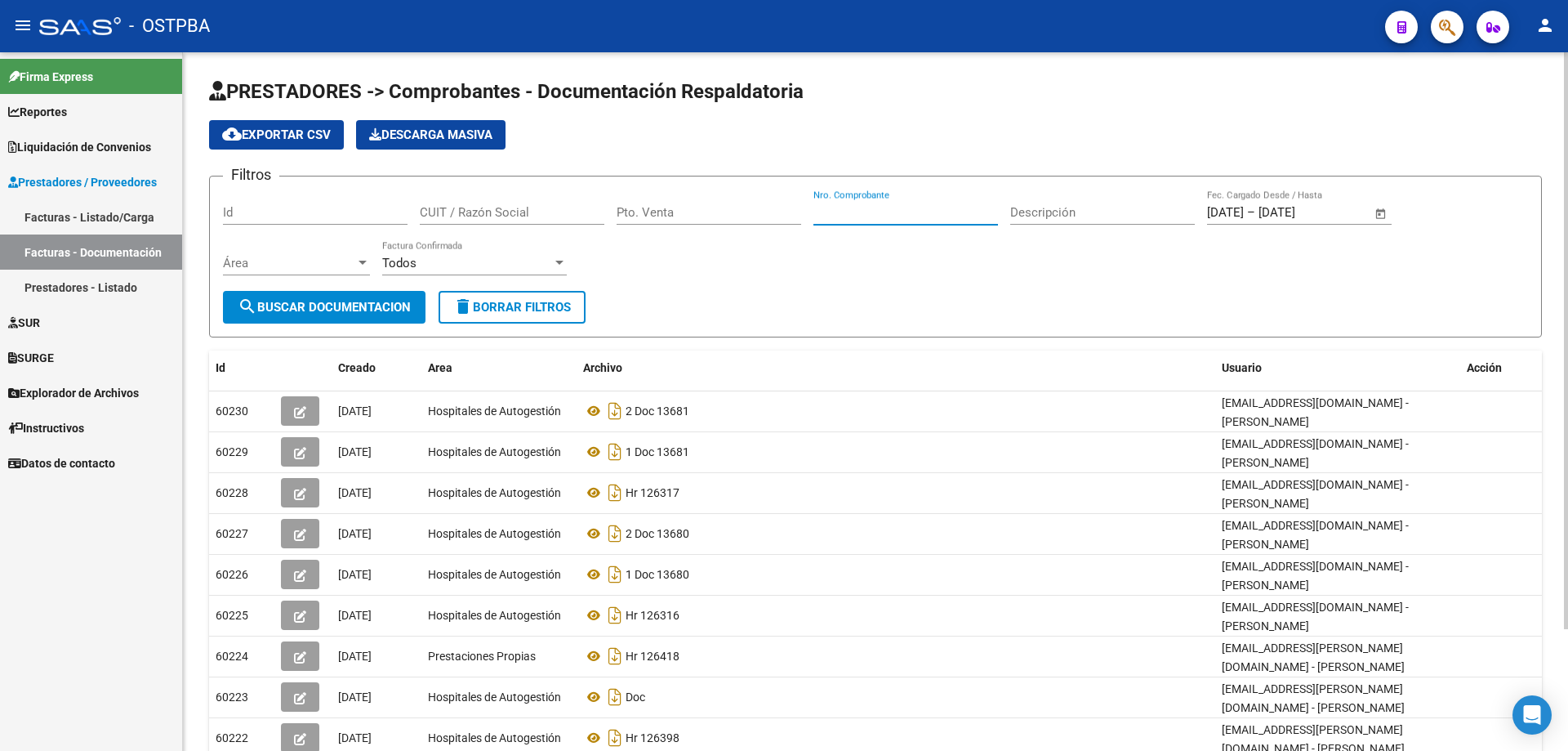
click at [836, 214] on input "Nro. Comprobante" at bounding box center [906, 213] width 184 height 15
click at [348, 304] on span "search Buscar Documentacion" at bounding box center [325, 308] width 173 height 15
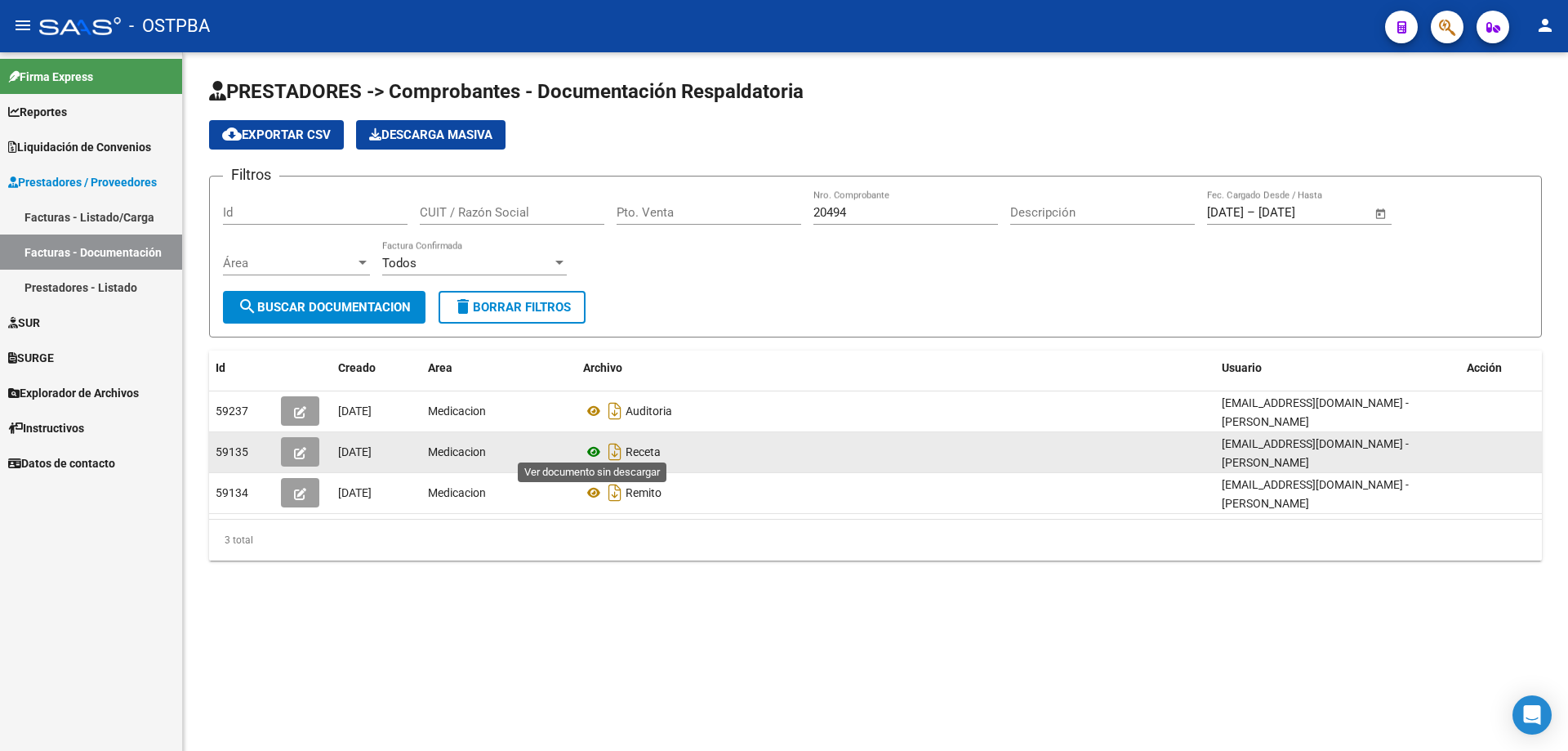
click at [590, 444] on icon at bounding box center [593, 451] width 21 height 19
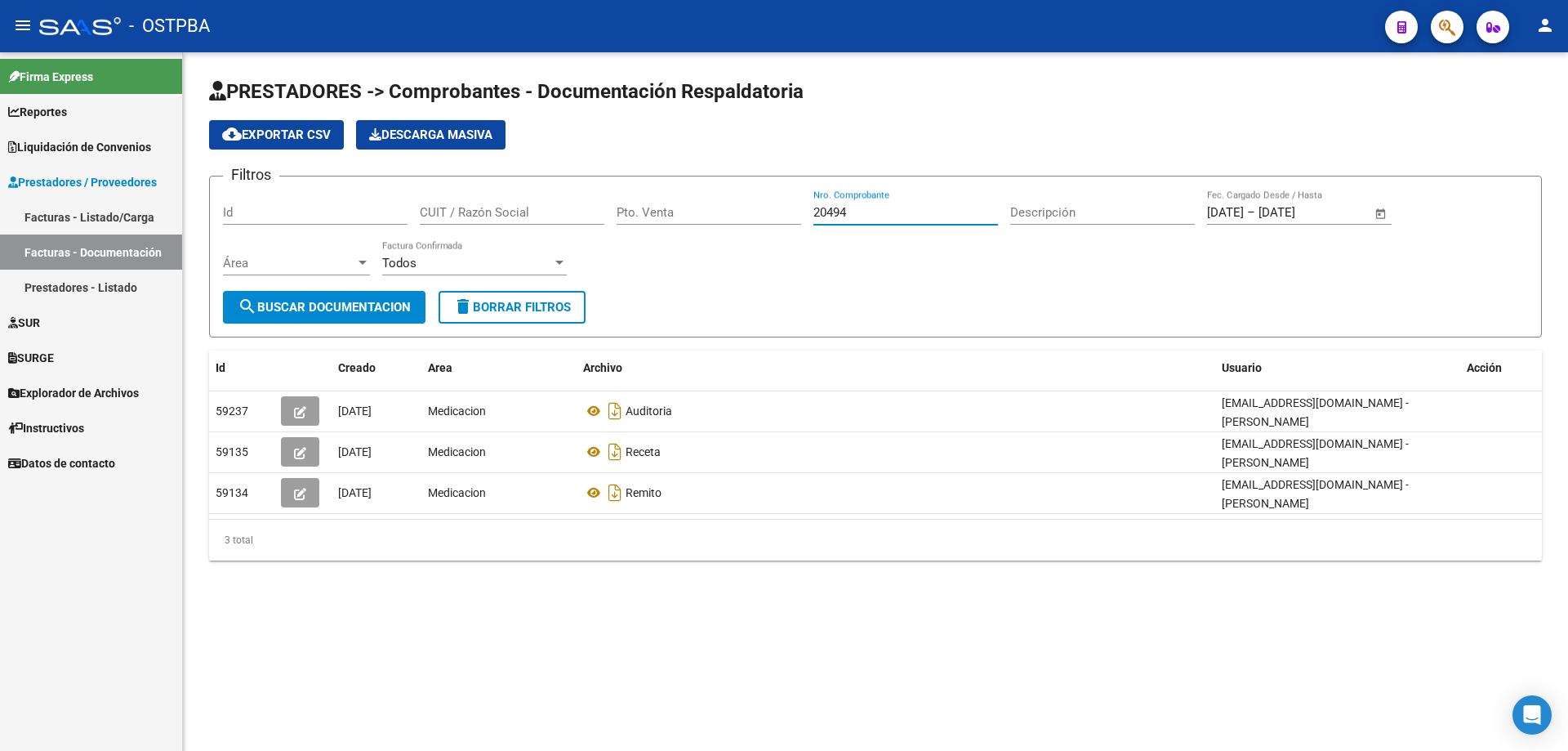
click at [909, 206] on input "20494" at bounding box center [906, 213] width 184 height 15
type input "2"
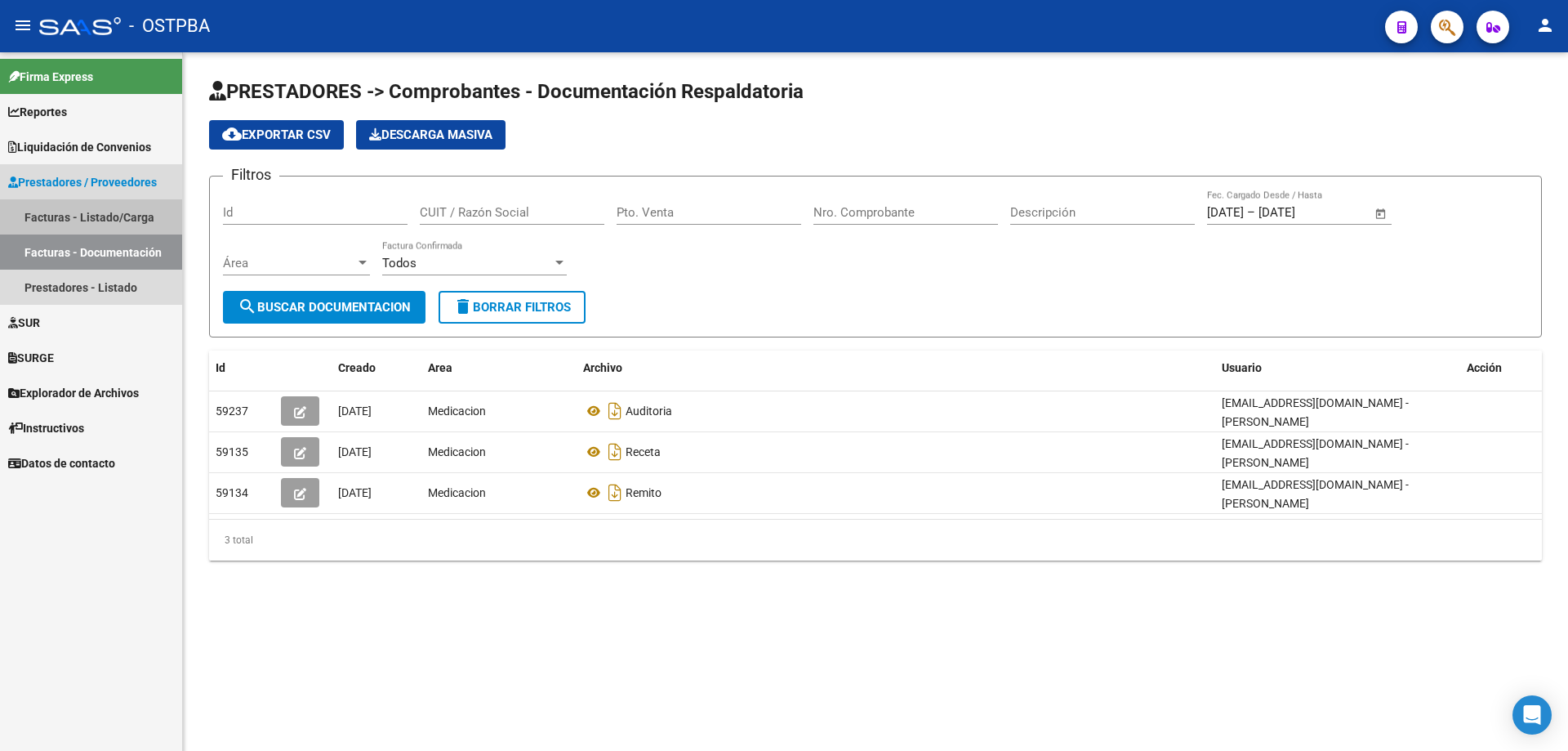
click at [59, 216] on link "Facturas - Listado/Carga" at bounding box center [91, 216] width 182 height 36
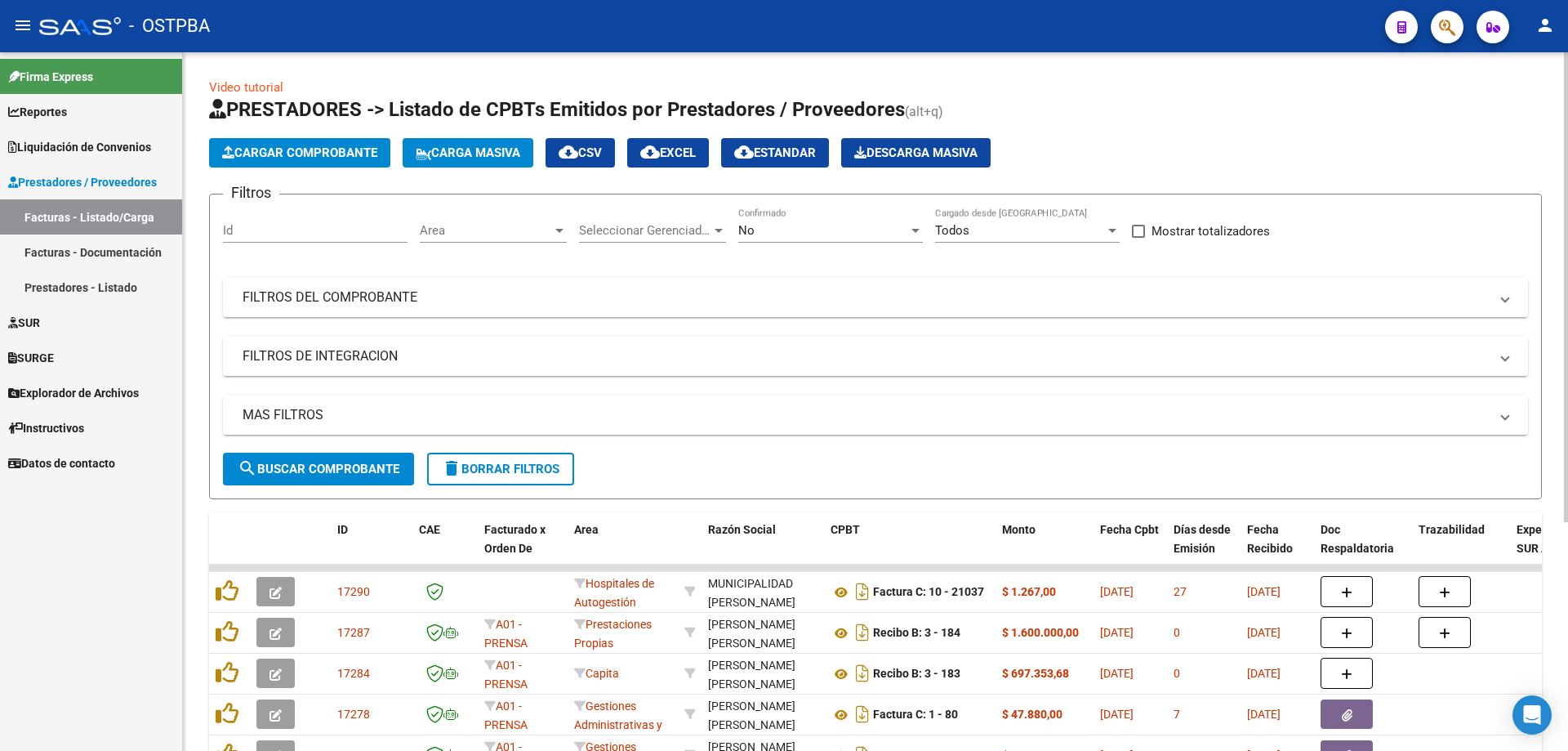
click at [911, 230] on div at bounding box center [916, 230] width 15 height 13
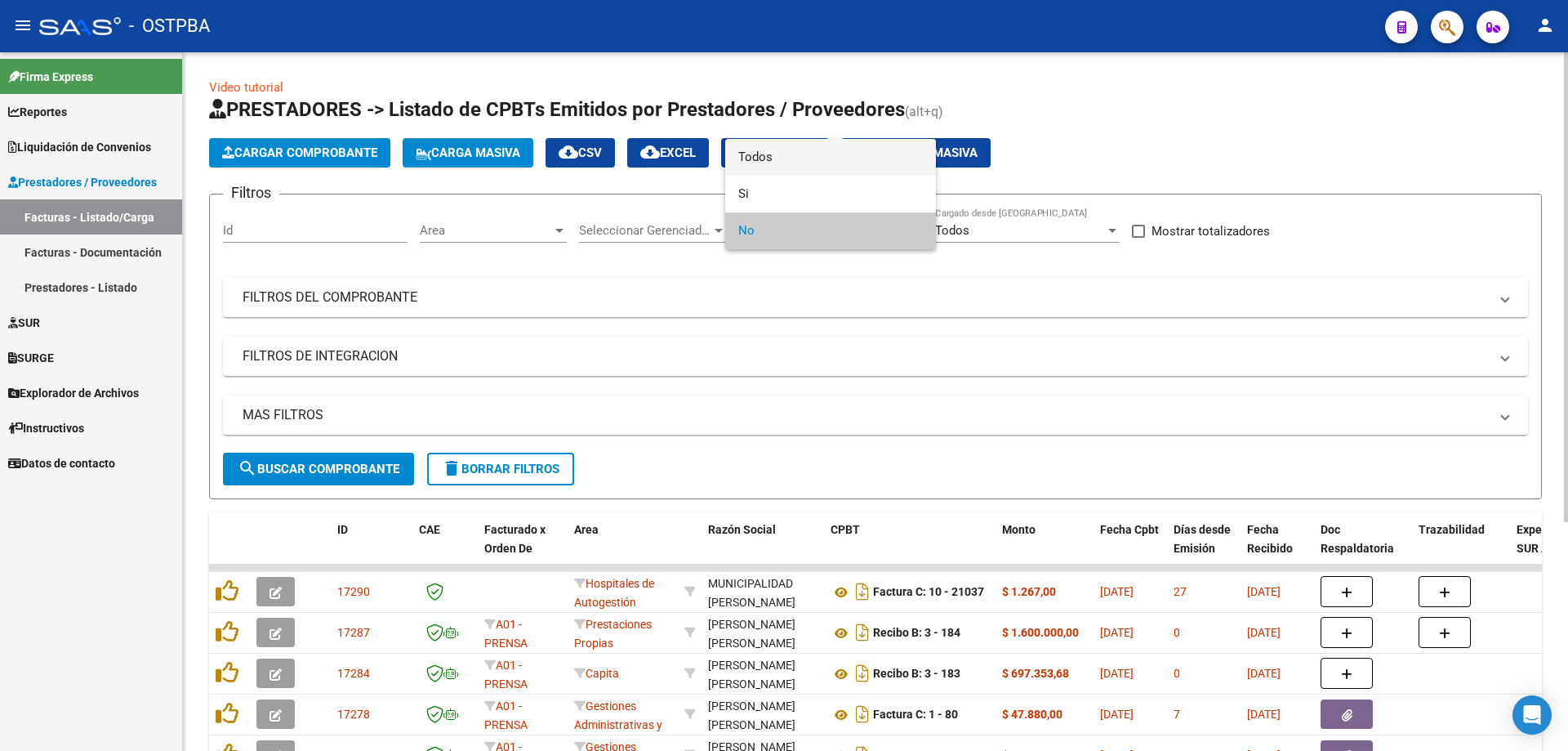
click at [752, 152] on span "Todos" at bounding box center [830, 157] width 184 height 37
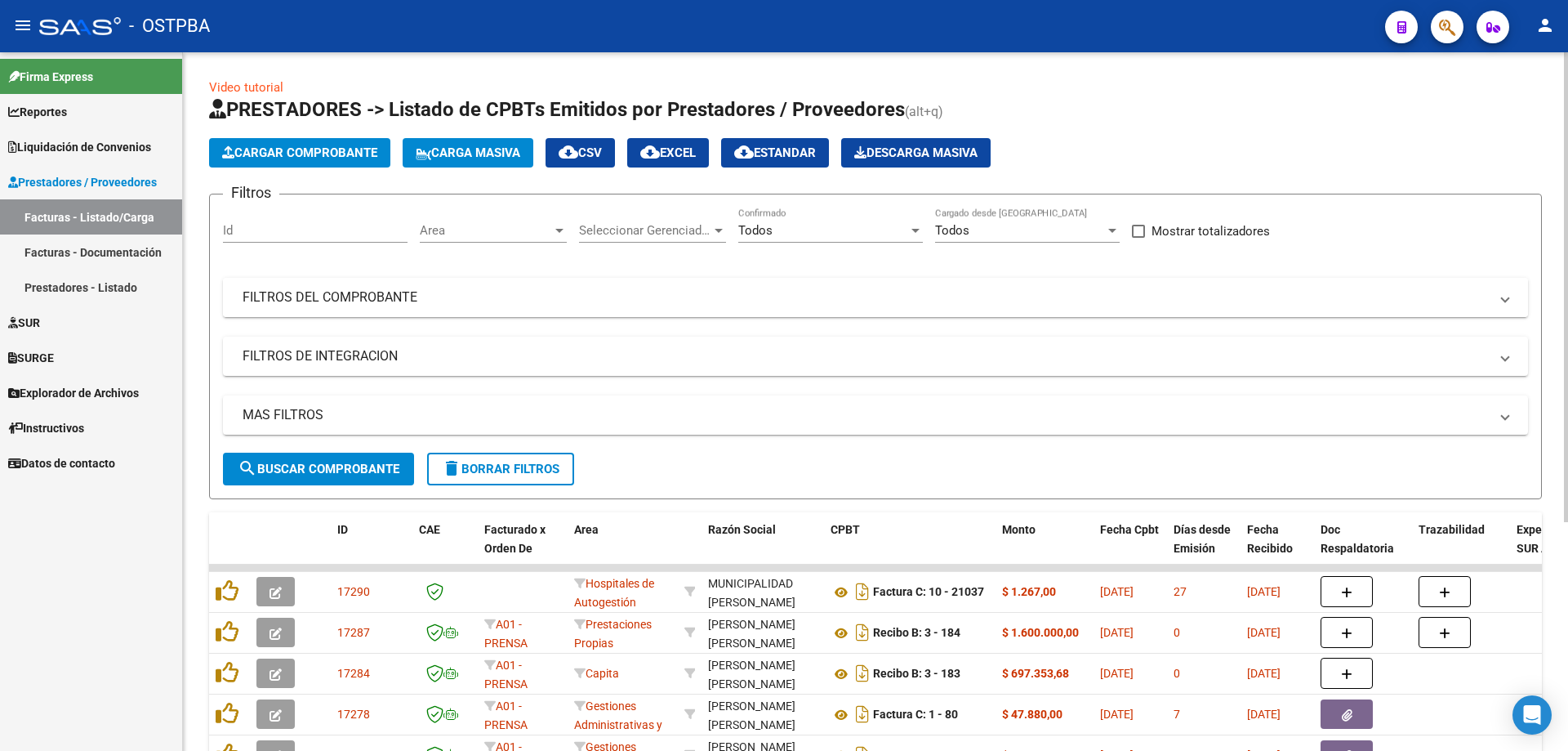
click at [293, 296] on mat-panel-title "FILTROS DEL COMPROBANTE" at bounding box center [866, 297] width 1246 height 18
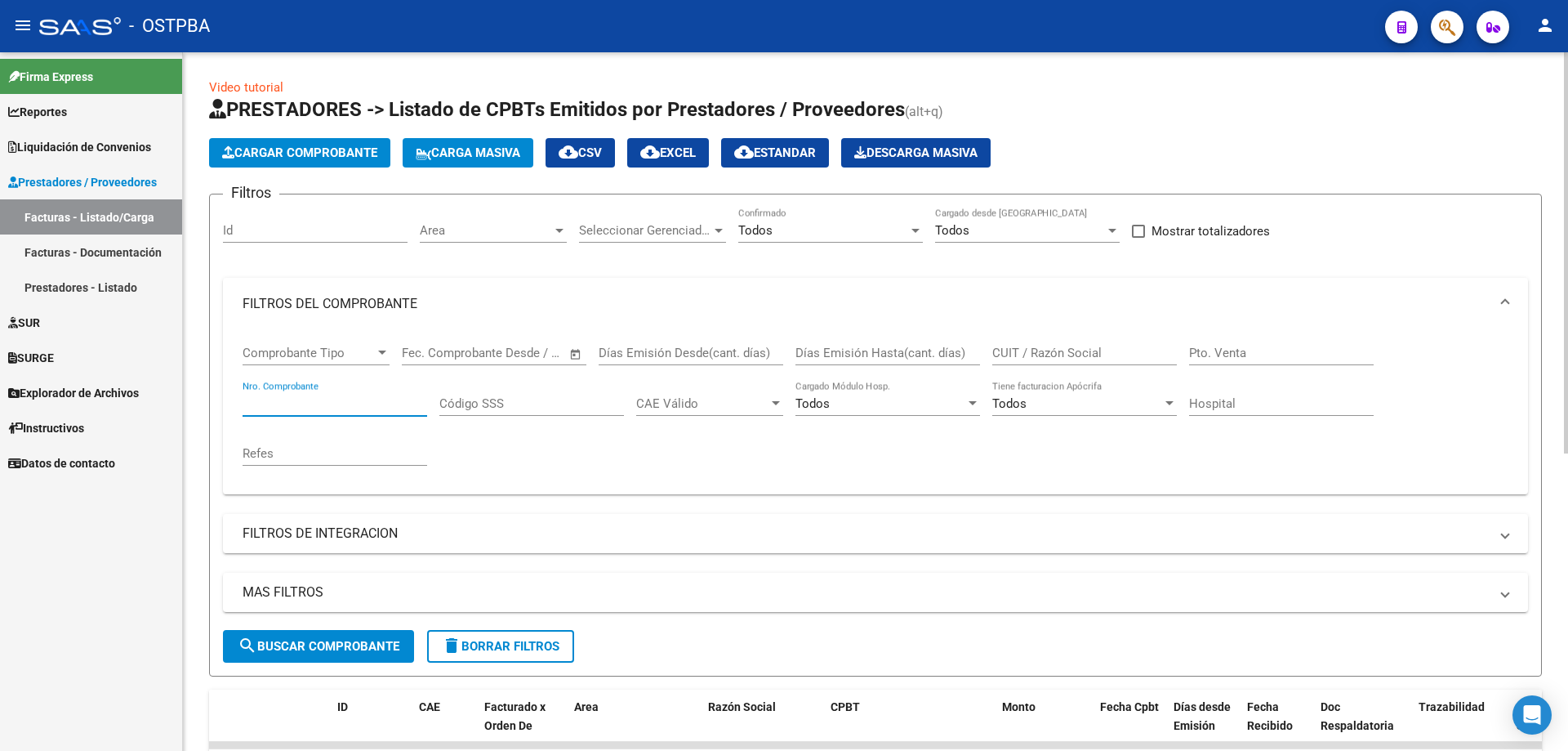
click at [295, 401] on input "Nro. Comprobante" at bounding box center [335, 403] width 184 height 15
type input "20494"
click at [1168, 400] on div at bounding box center [1169, 403] width 15 height 13
click at [1168, 400] on span "Todos" at bounding box center [1085, 404] width 184 height 37
click at [1064, 357] on input "CUIT / Razón Social" at bounding box center [1085, 353] width 184 height 15
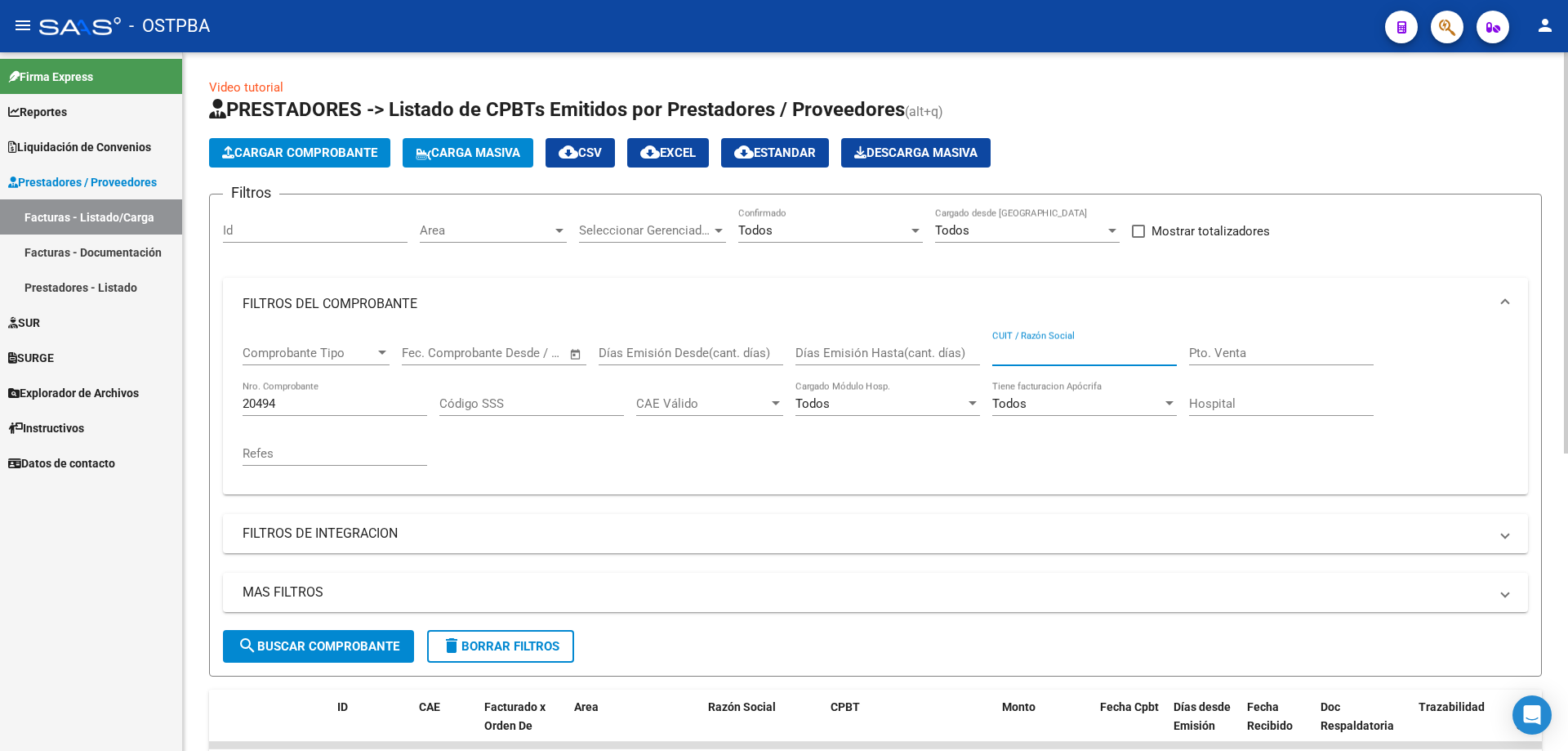
click at [1064, 357] on input "CUIT / Razón Social" at bounding box center [1085, 353] width 184 height 15
click at [947, 455] on div "Comprobante Tipo Comprobante Tipo Start date – End date Fec. Comprobante Desde …" at bounding box center [876, 406] width 1266 height 151
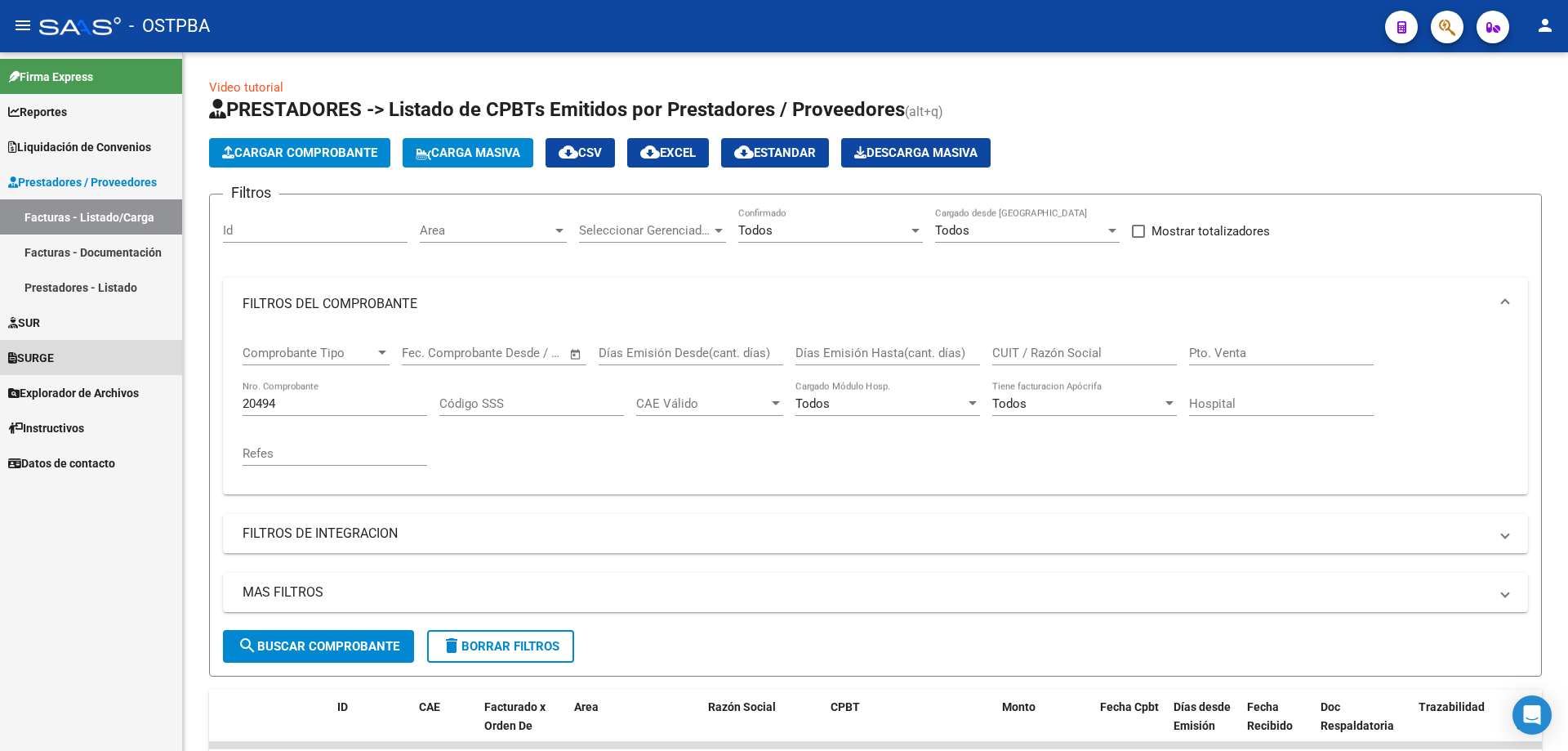
click at [49, 350] on span "SURGE" at bounding box center [31, 358] width 46 height 18
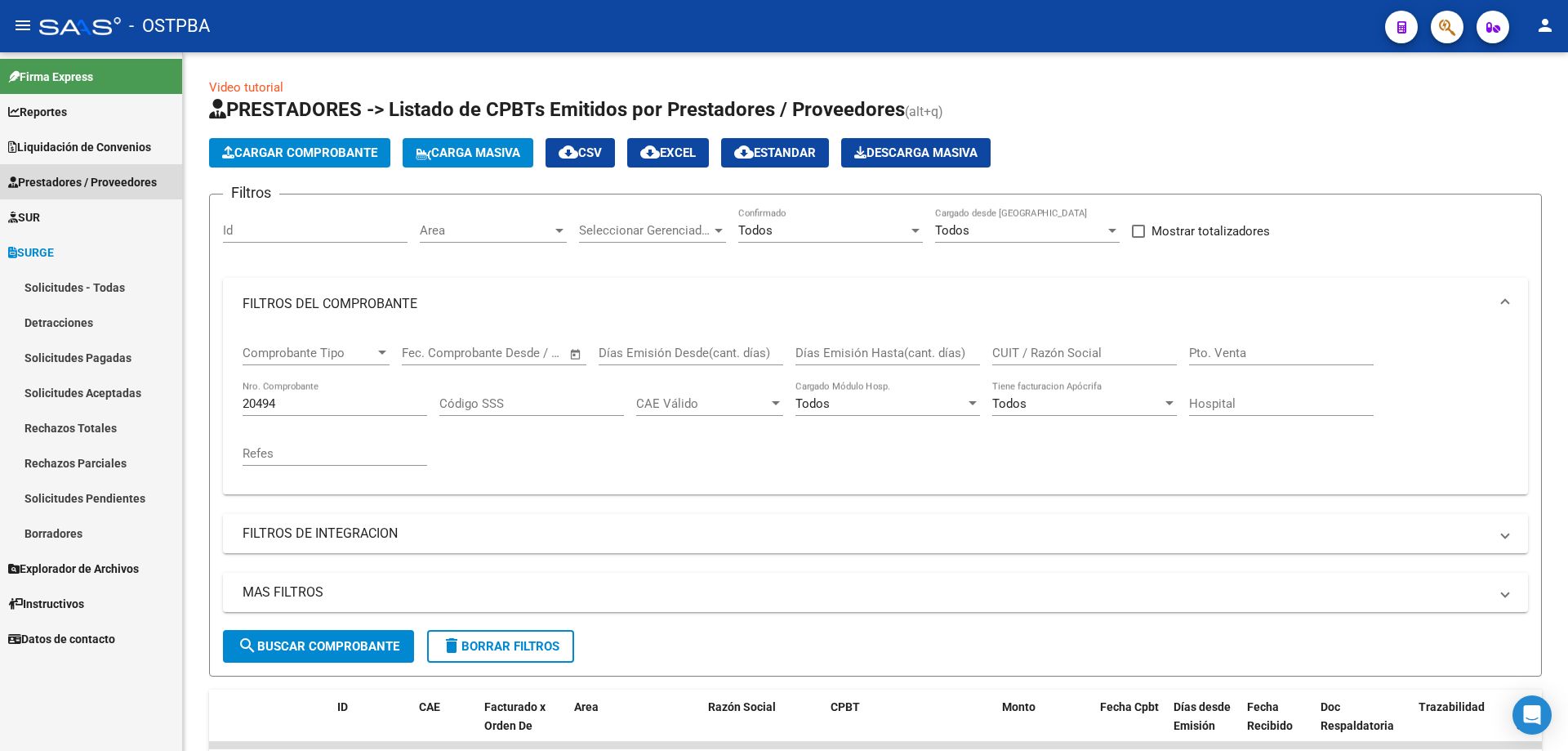
click at [61, 183] on span "Prestadores / Proveedores" at bounding box center [82, 183] width 149 height 18
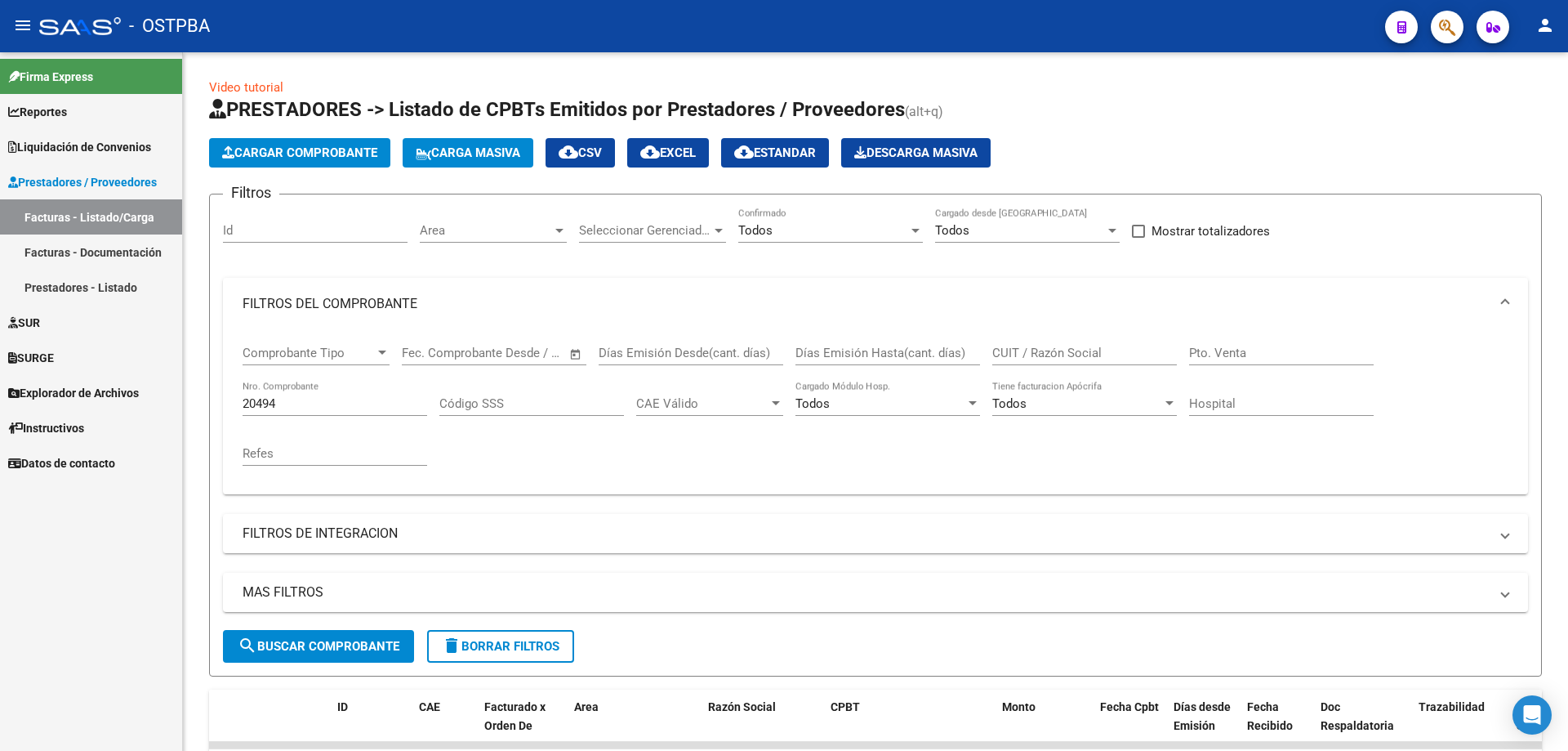
click at [37, 220] on link "Facturas - Listado/Carga" at bounding box center [91, 216] width 182 height 36
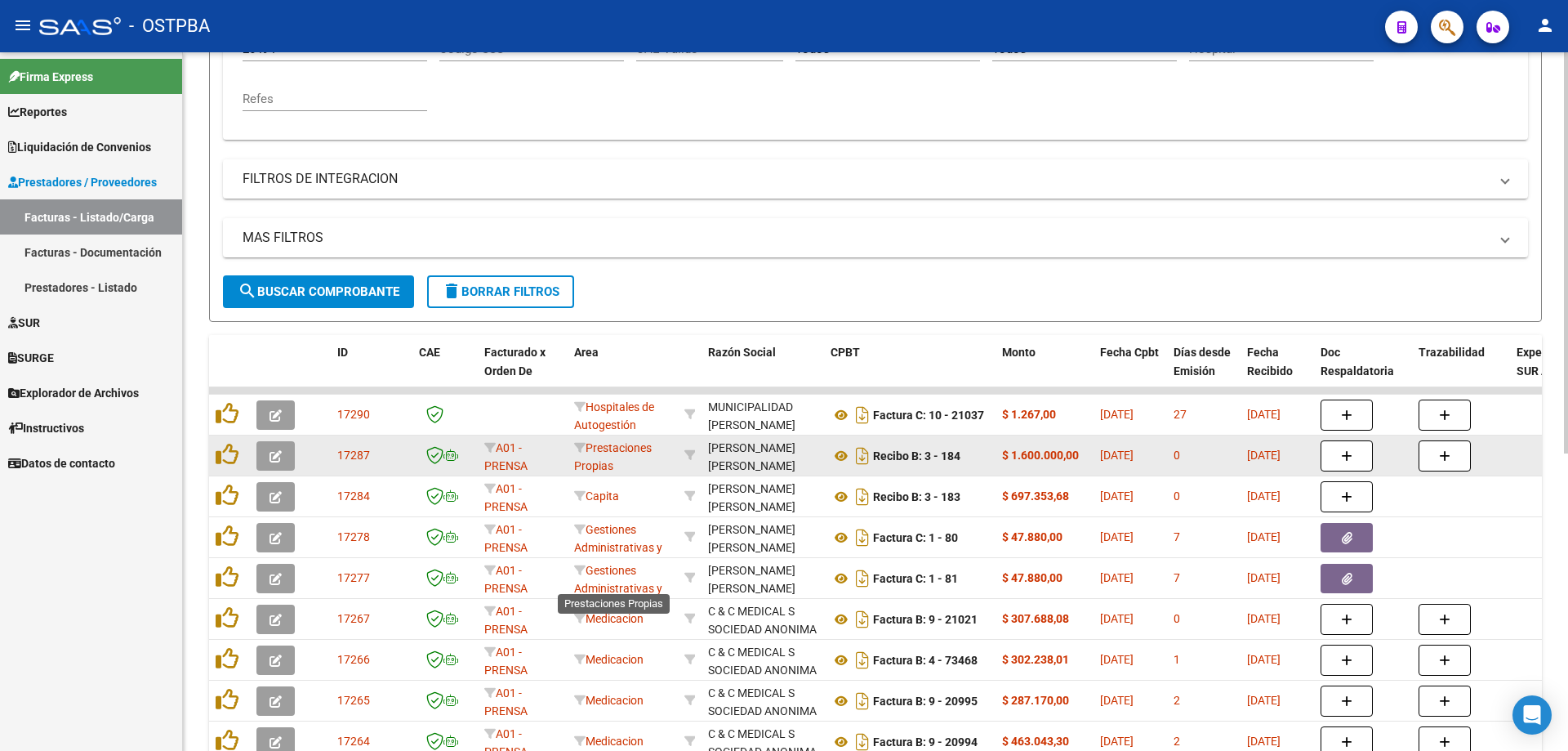
scroll to position [27, 0]
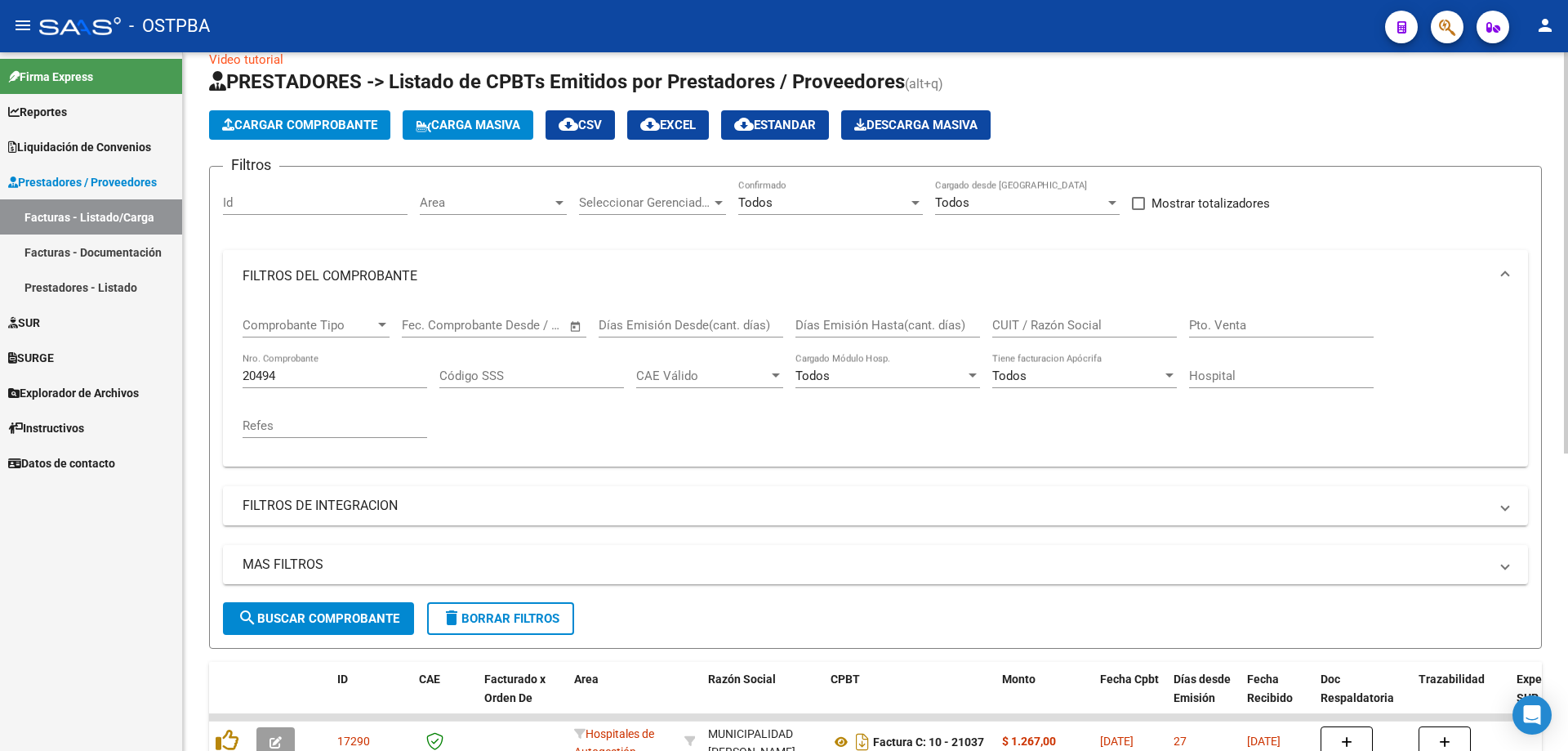
click at [331, 615] on span "search Buscar Comprobante" at bounding box center [318, 619] width 161 height 15
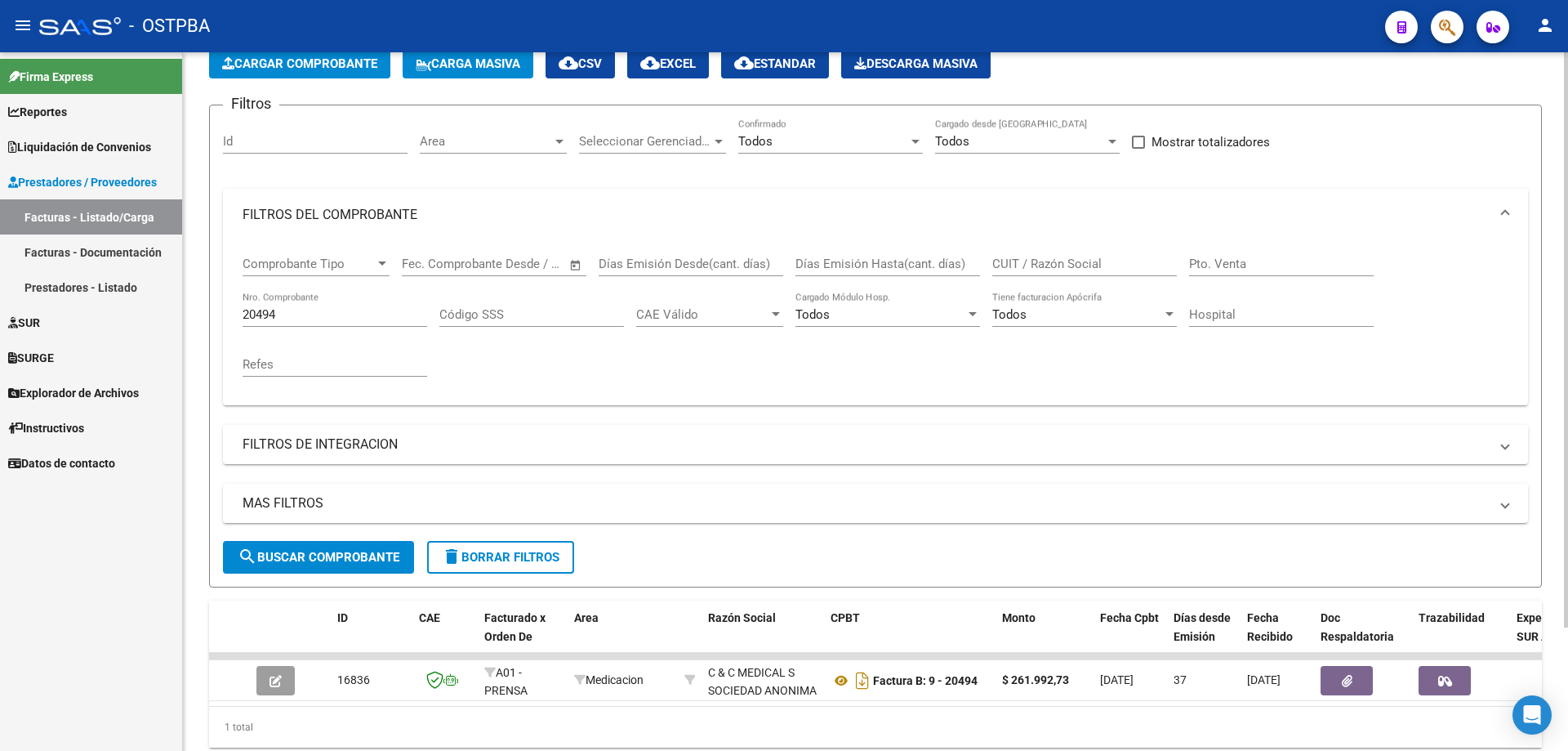
scroll to position [151, 0]
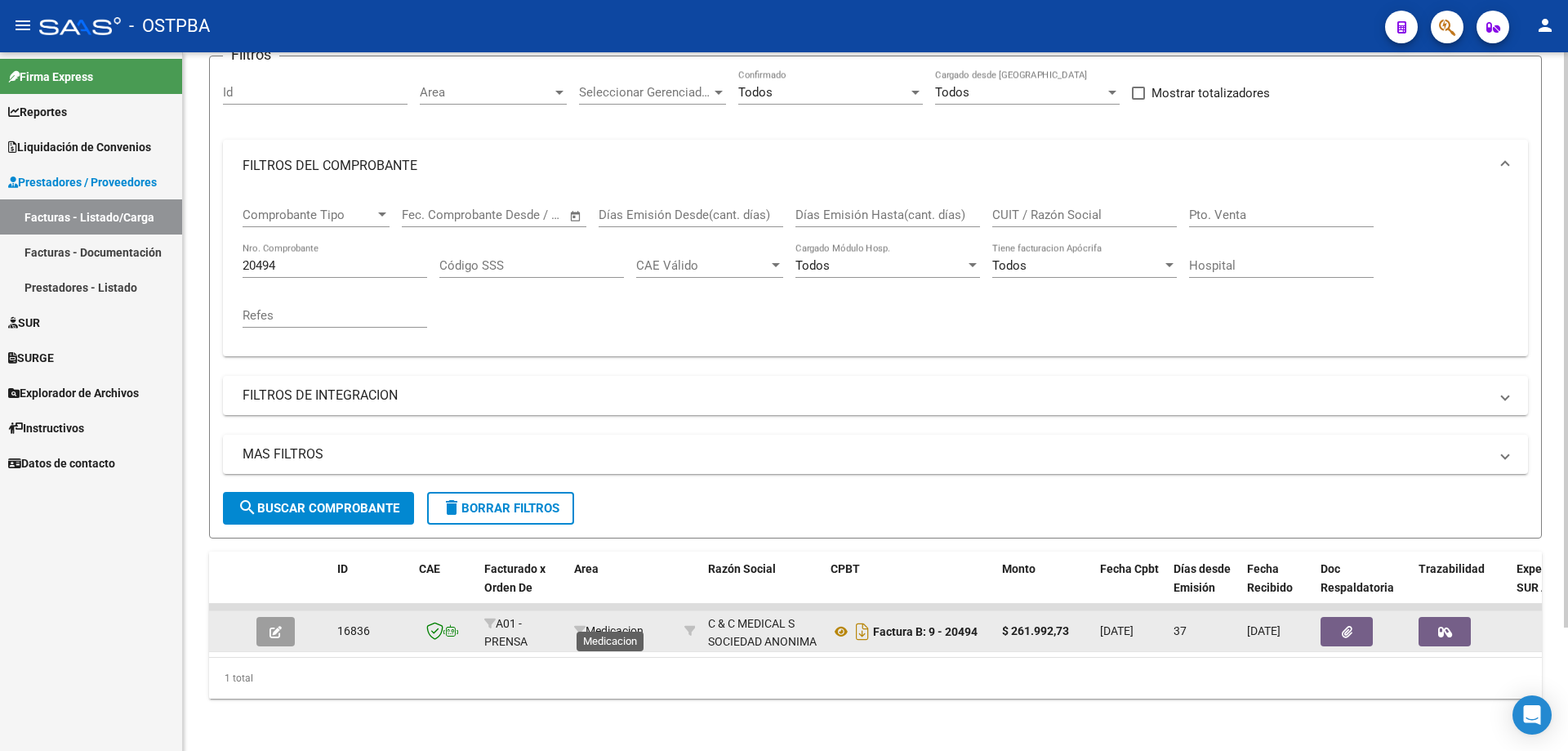
click at [588, 624] on span "Medicacion" at bounding box center [608, 631] width 69 height 13
click at [579, 625] on icon at bounding box center [579, 631] width 12 height 12
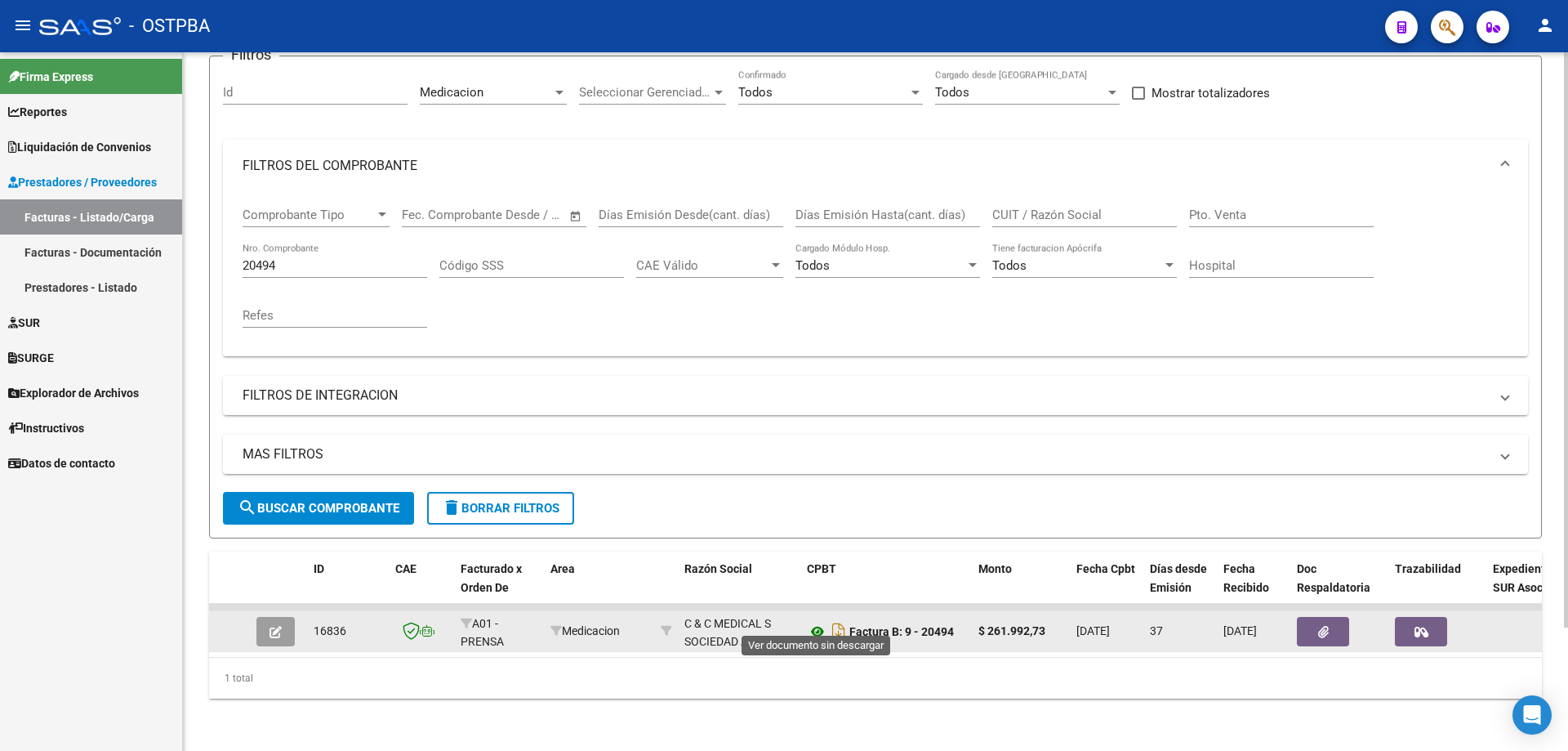
click at [815, 621] on icon at bounding box center [817, 631] width 21 height 19
click at [1324, 624] on span "button" at bounding box center [1324, 631] width 11 height 15
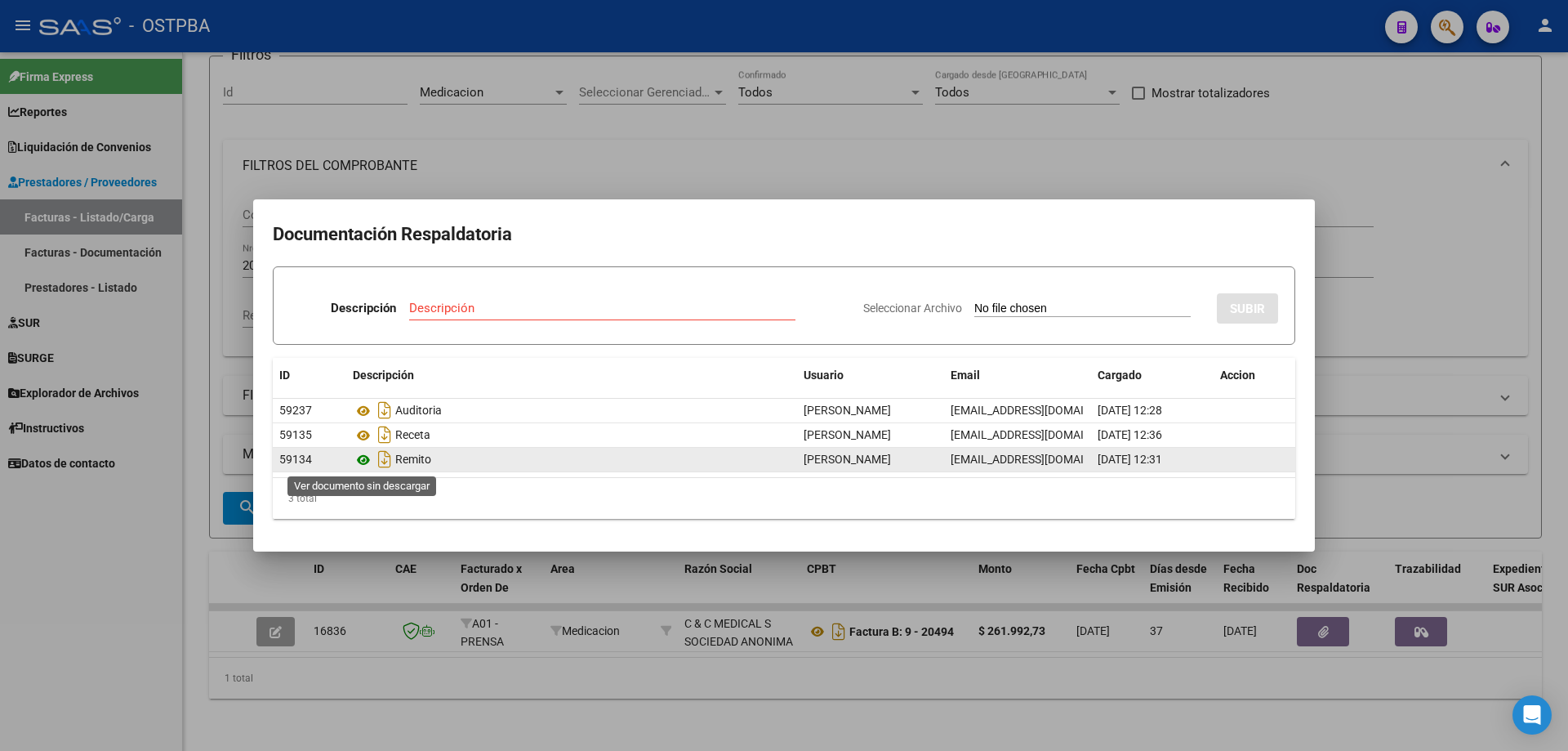
click at [369, 457] on icon at bounding box center [363, 459] width 21 height 19
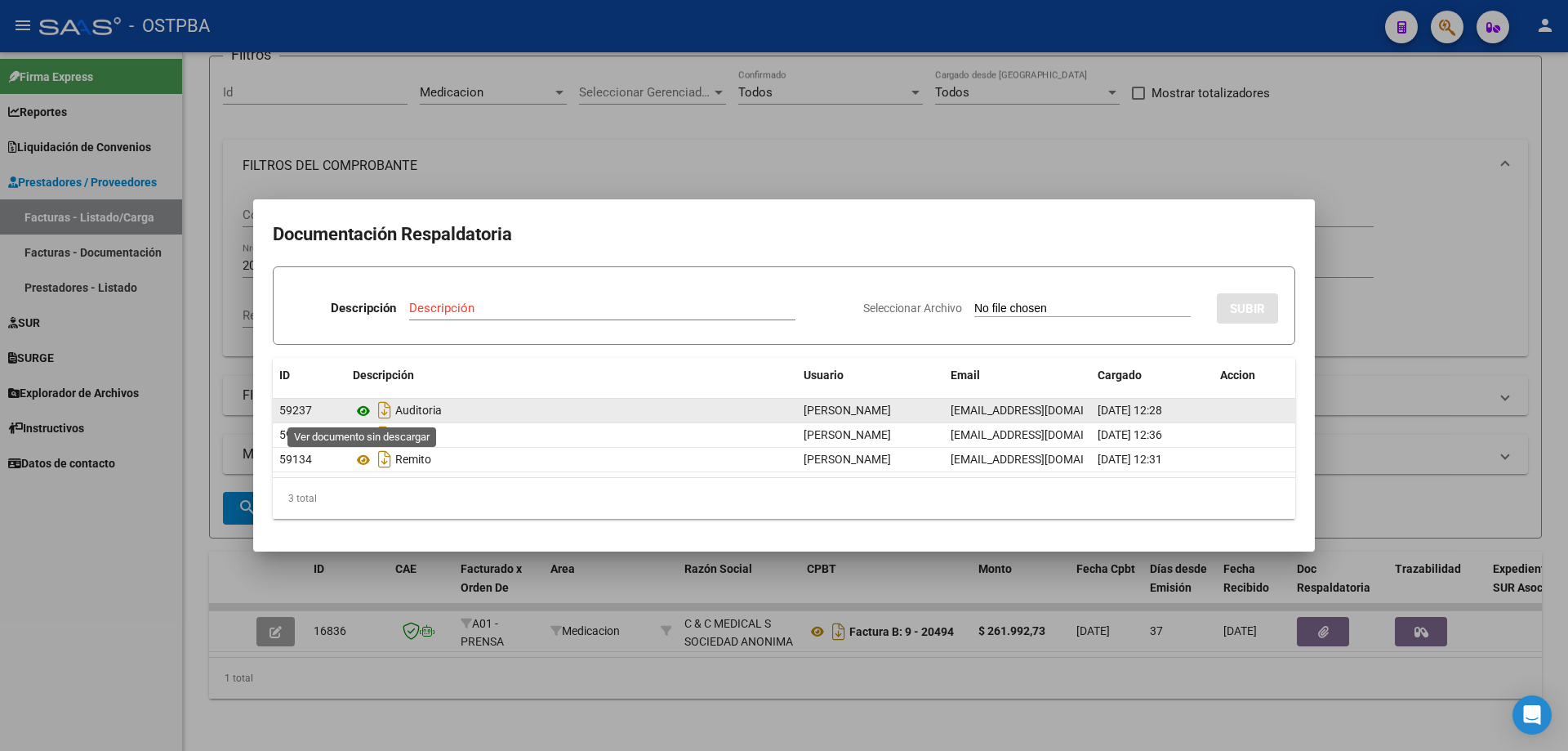
click at [363, 406] on icon at bounding box center [363, 411] width 21 height 19
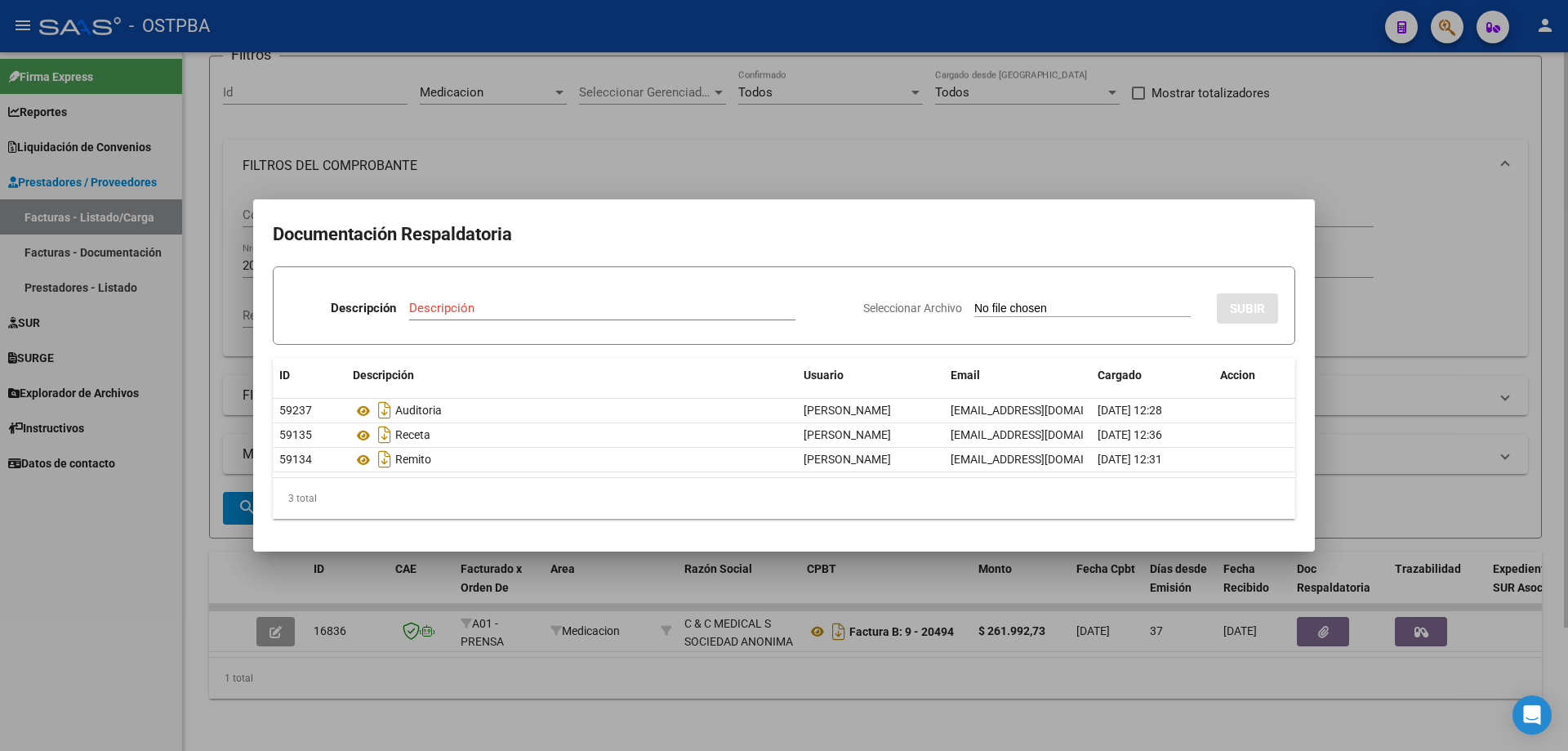
click at [631, 683] on div at bounding box center [784, 375] width 1568 height 751
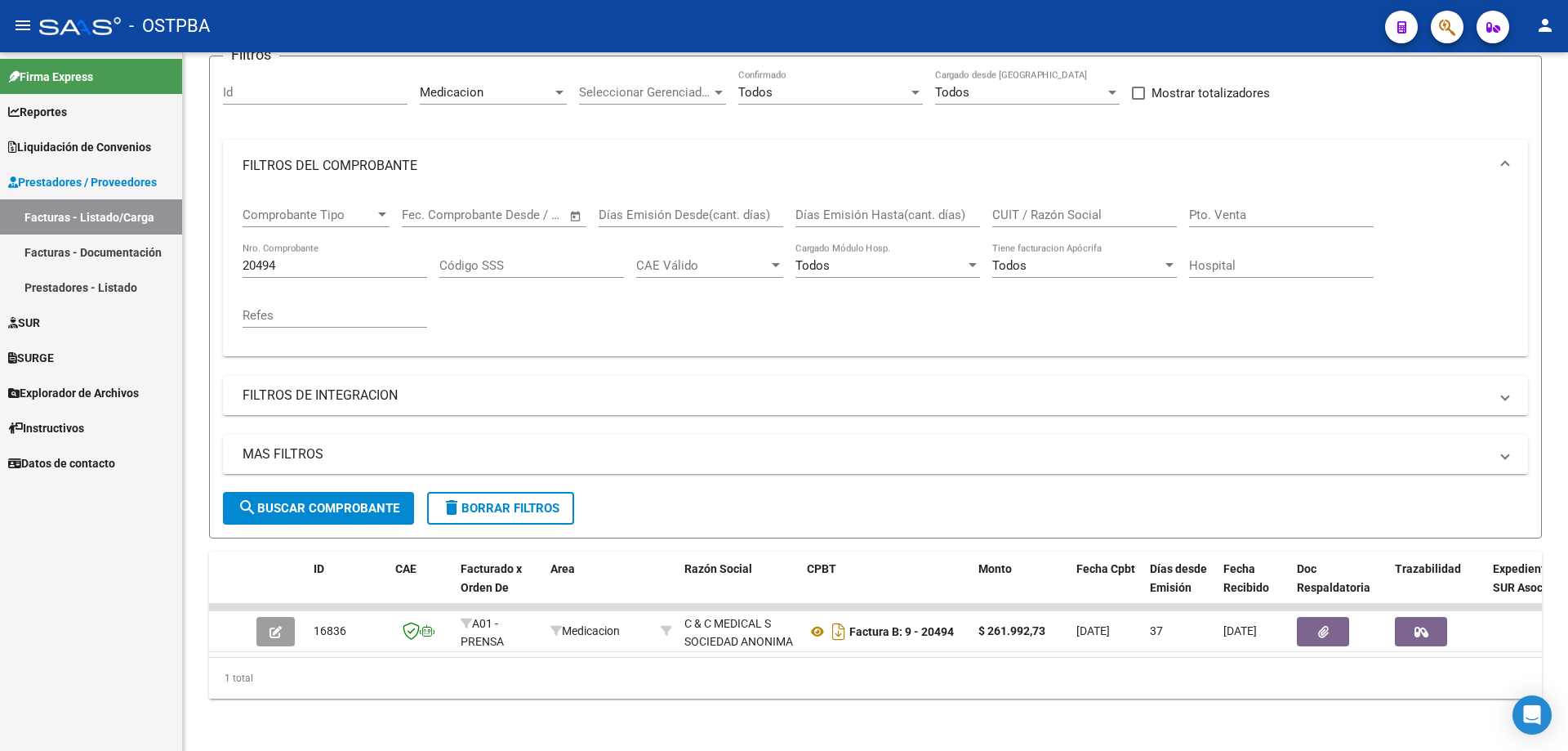
click at [1543, 26] on mat-icon "person" at bounding box center [1544, 25] width 19 height 19
click at [1511, 108] on button "exit_to_app Salir" at bounding box center [1511, 108] width 99 height 39
